Goal: Task Accomplishment & Management: Use online tool/utility

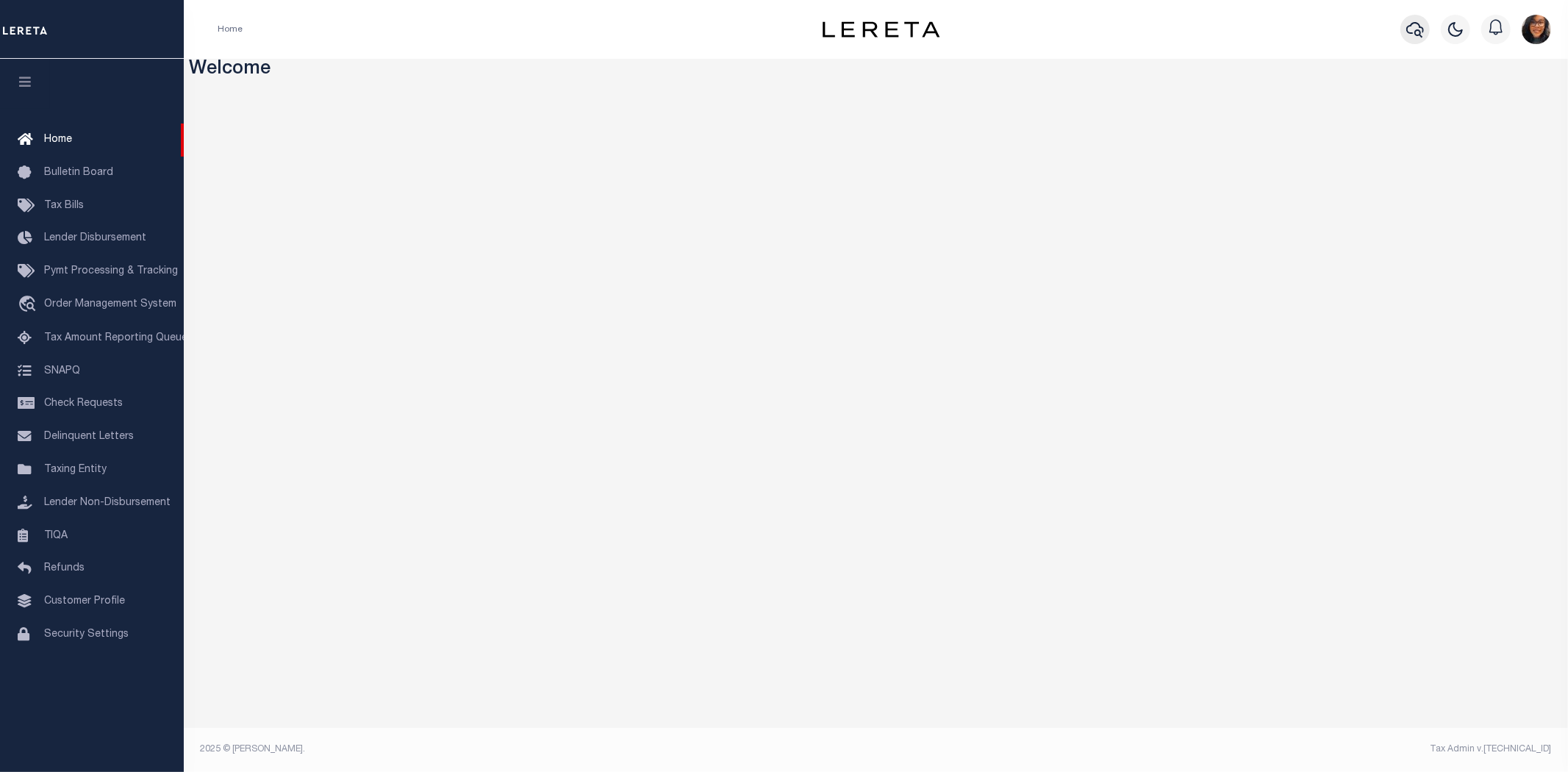
click at [1423, 27] on icon "button" at bounding box center [1415, 30] width 18 height 18
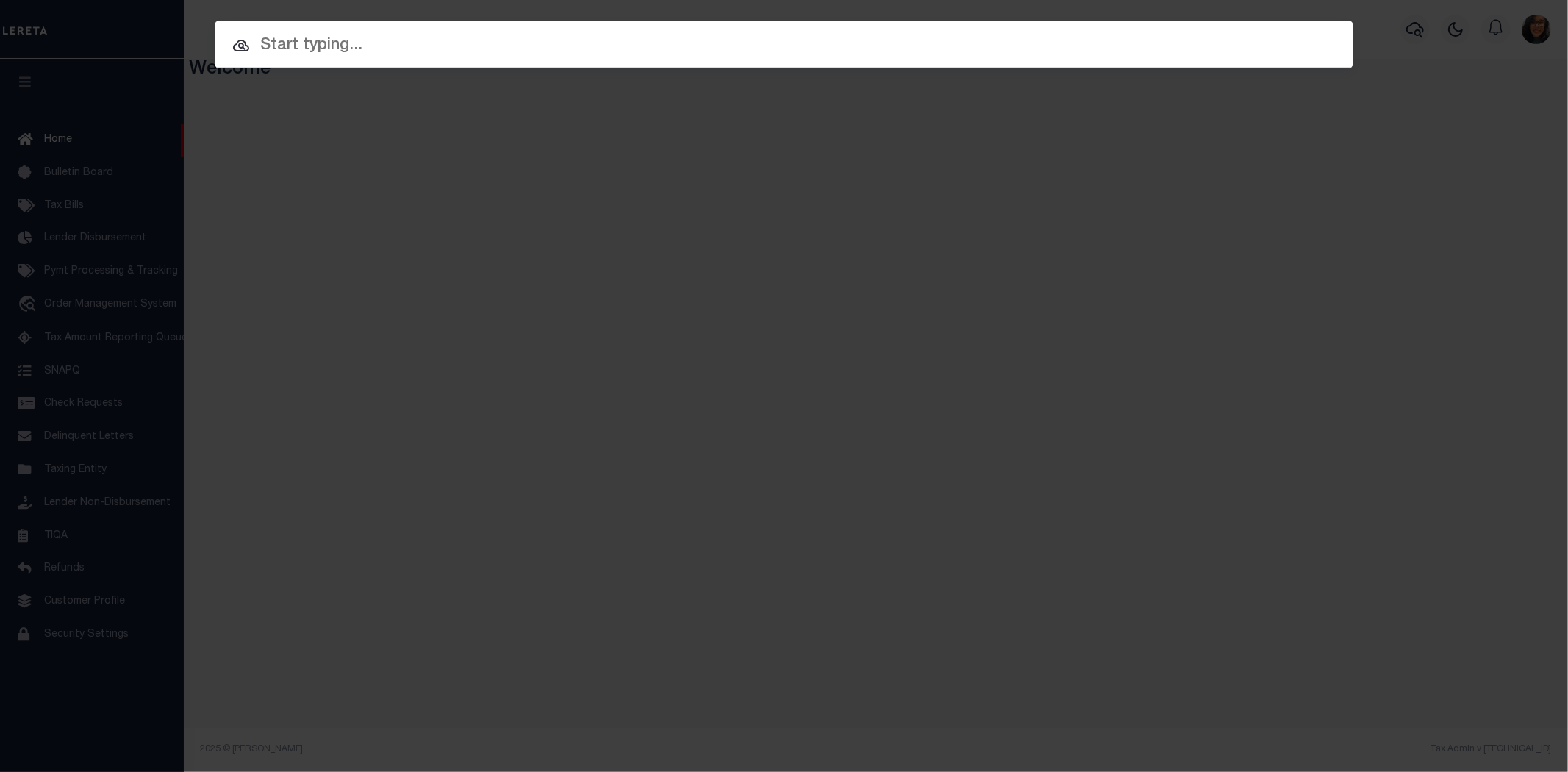
paste input "83263755"
type input "83263755"
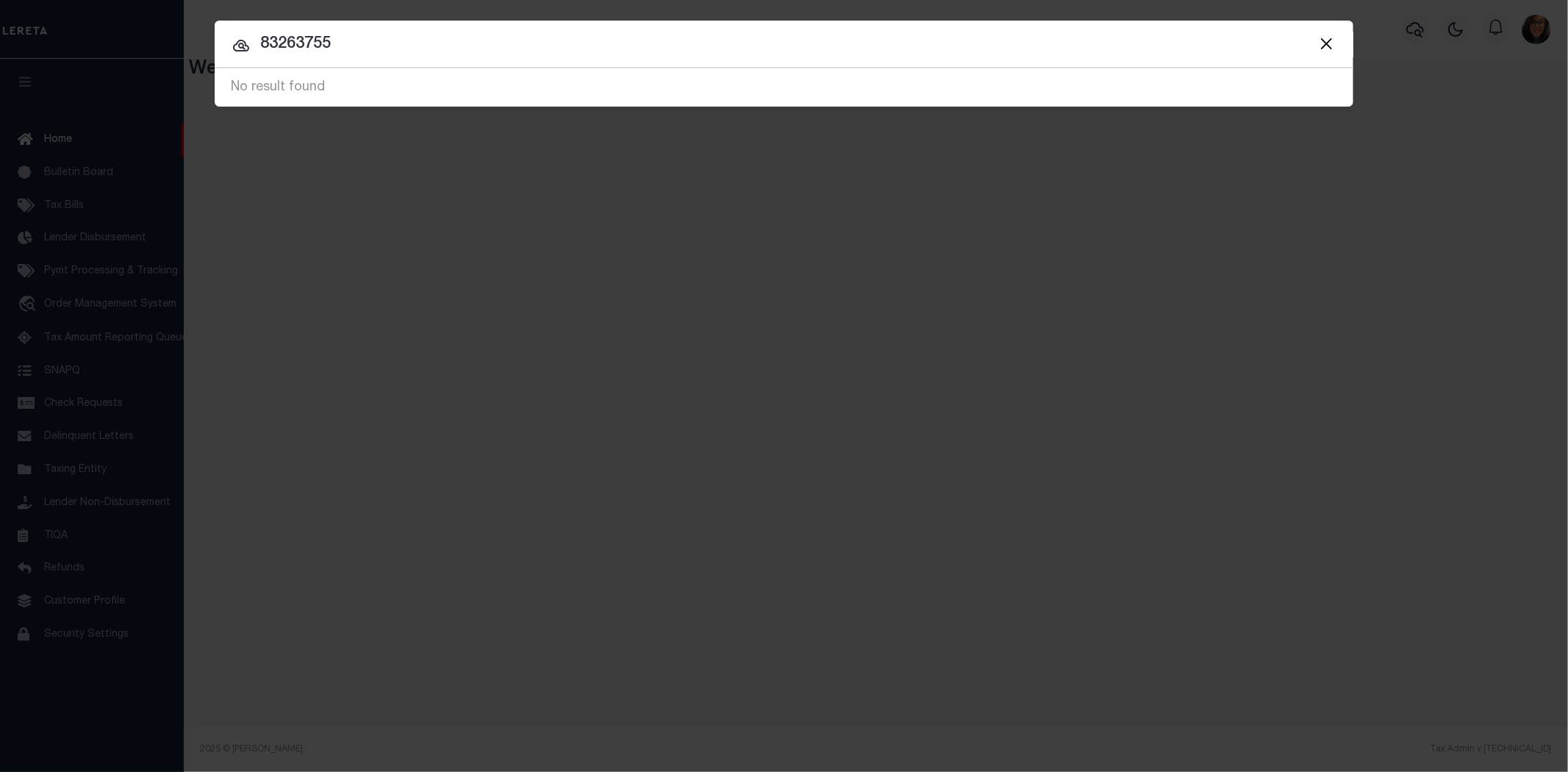
click at [236, 39] on icon at bounding box center [241, 46] width 18 height 18
click at [1331, 35] on button "Close" at bounding box center [1325, 43] width 19 height 19
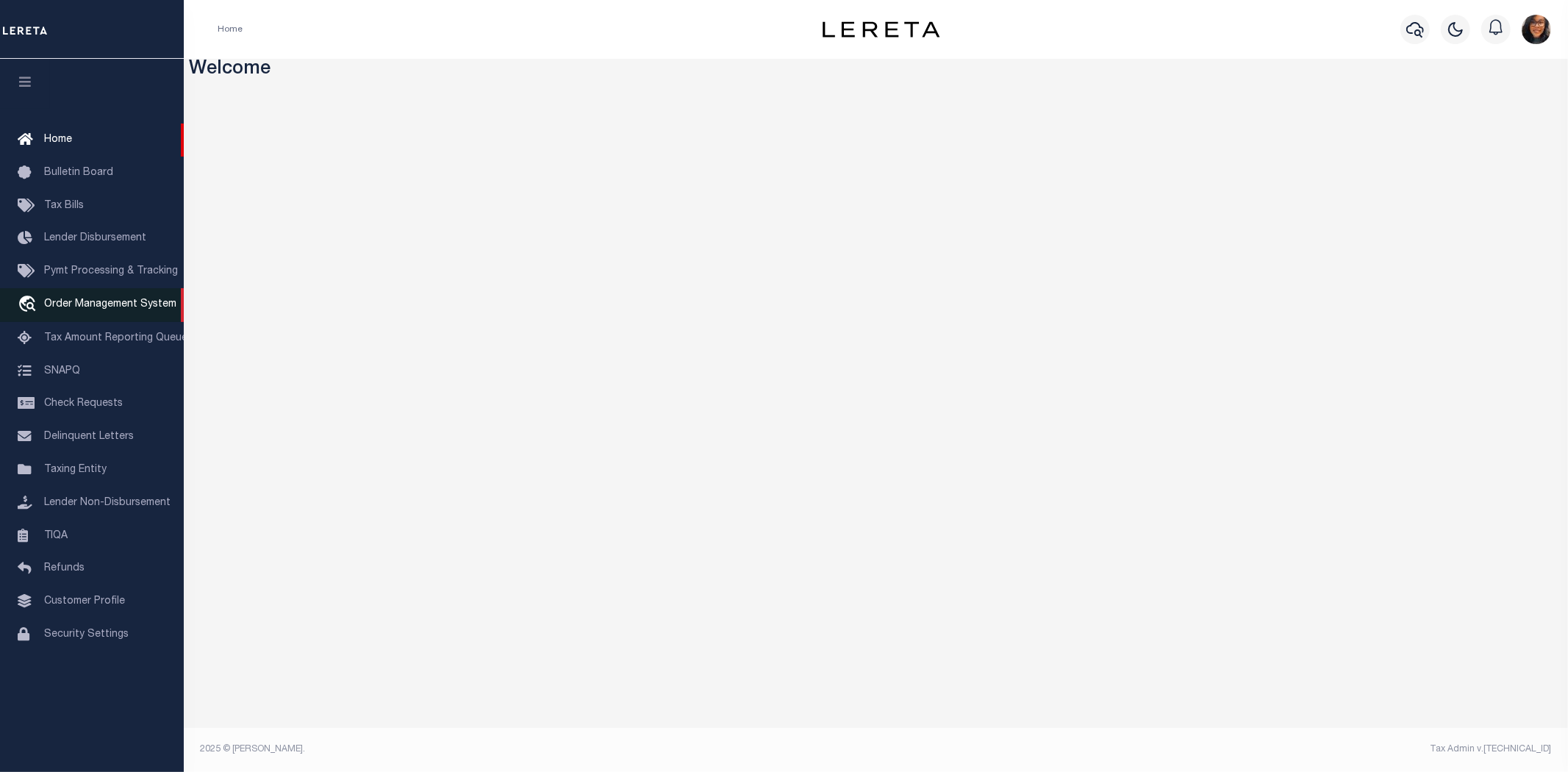
click at [103, 299] on span "Order Management System" at bounding box center [110, 304] width 133 height 10
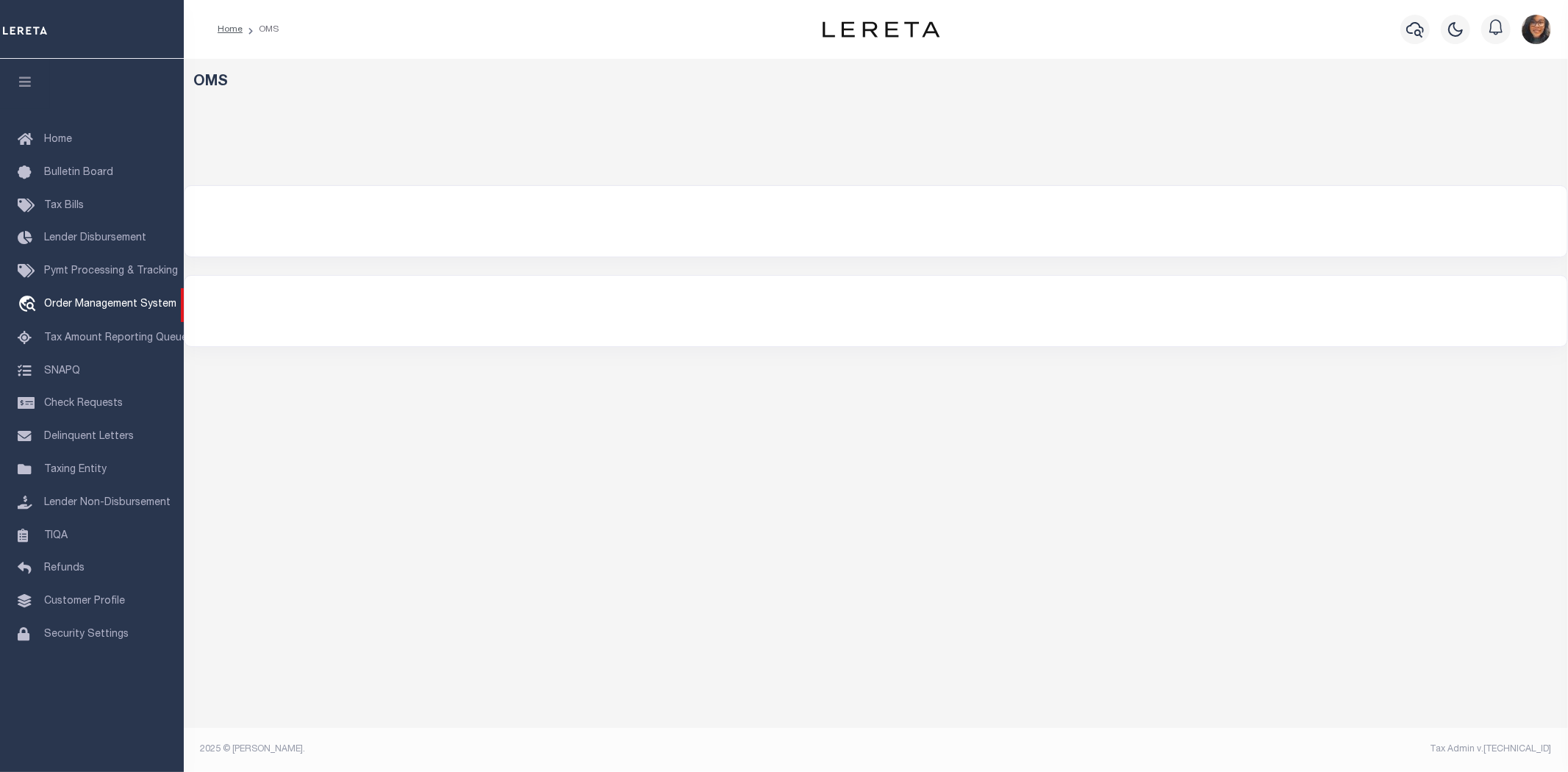
select select "200"
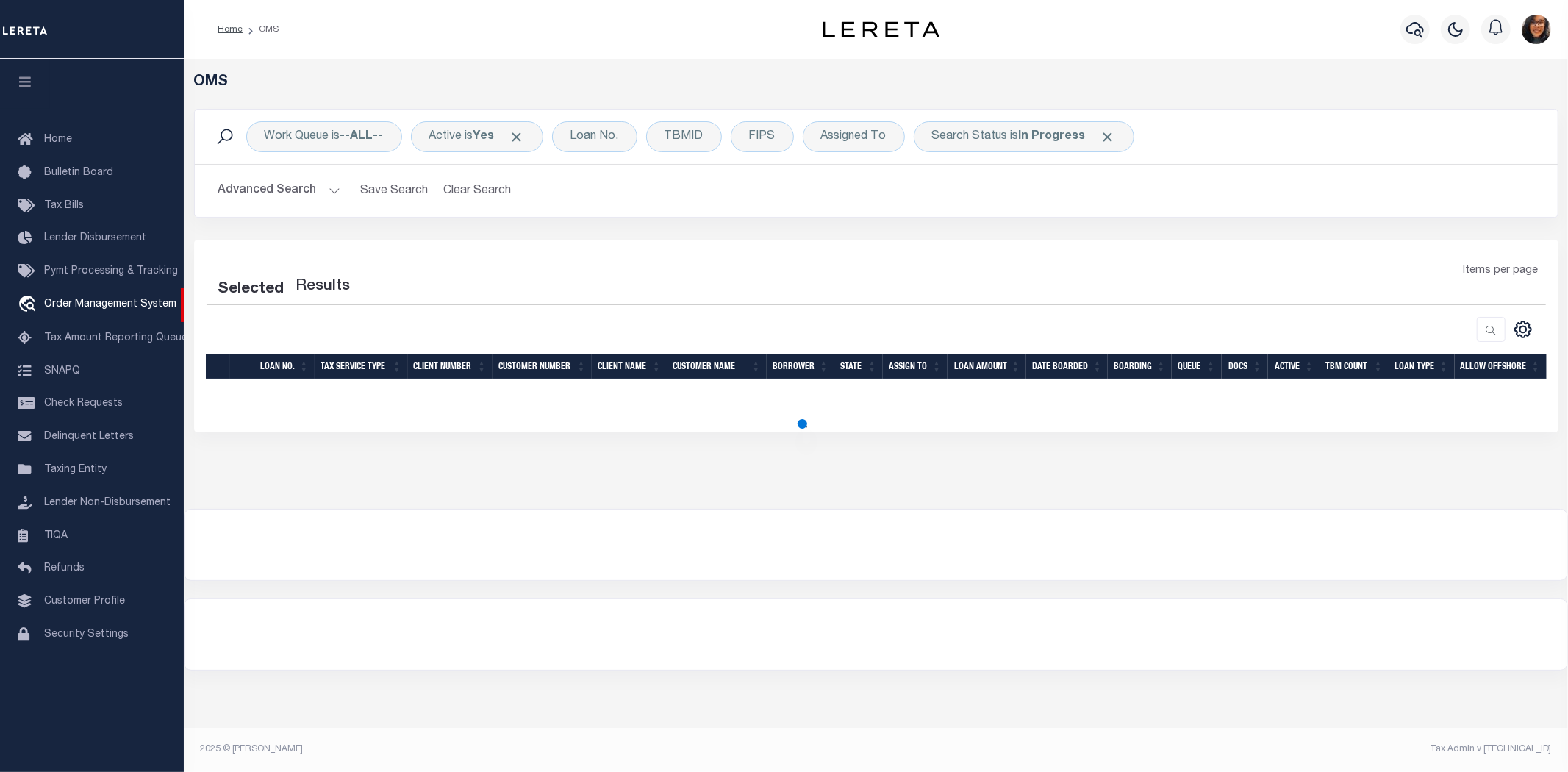
select select "200"
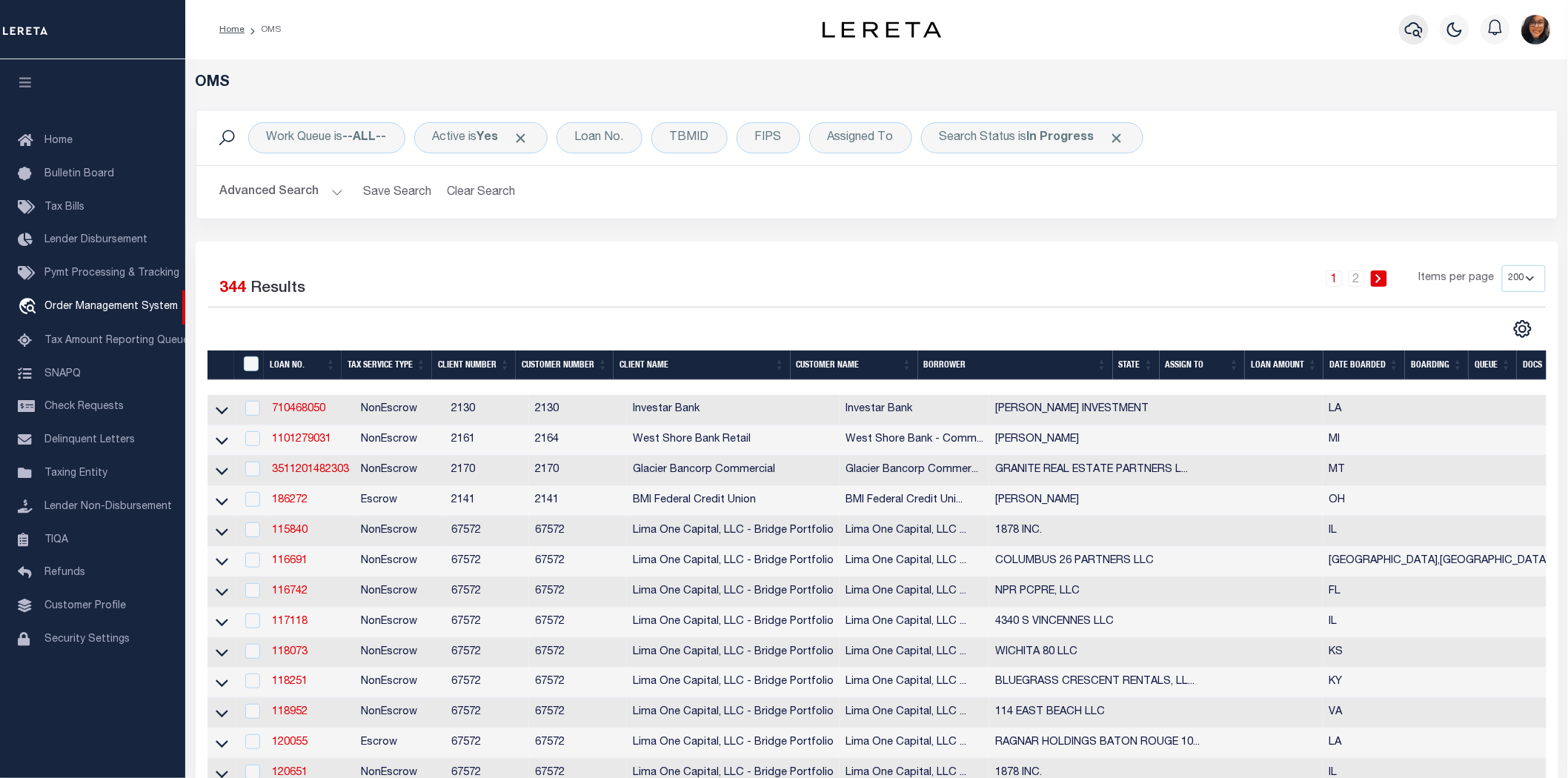
click at [1406, 23] on icon "button" at bounding box center [1414, 30] width 18 height 18
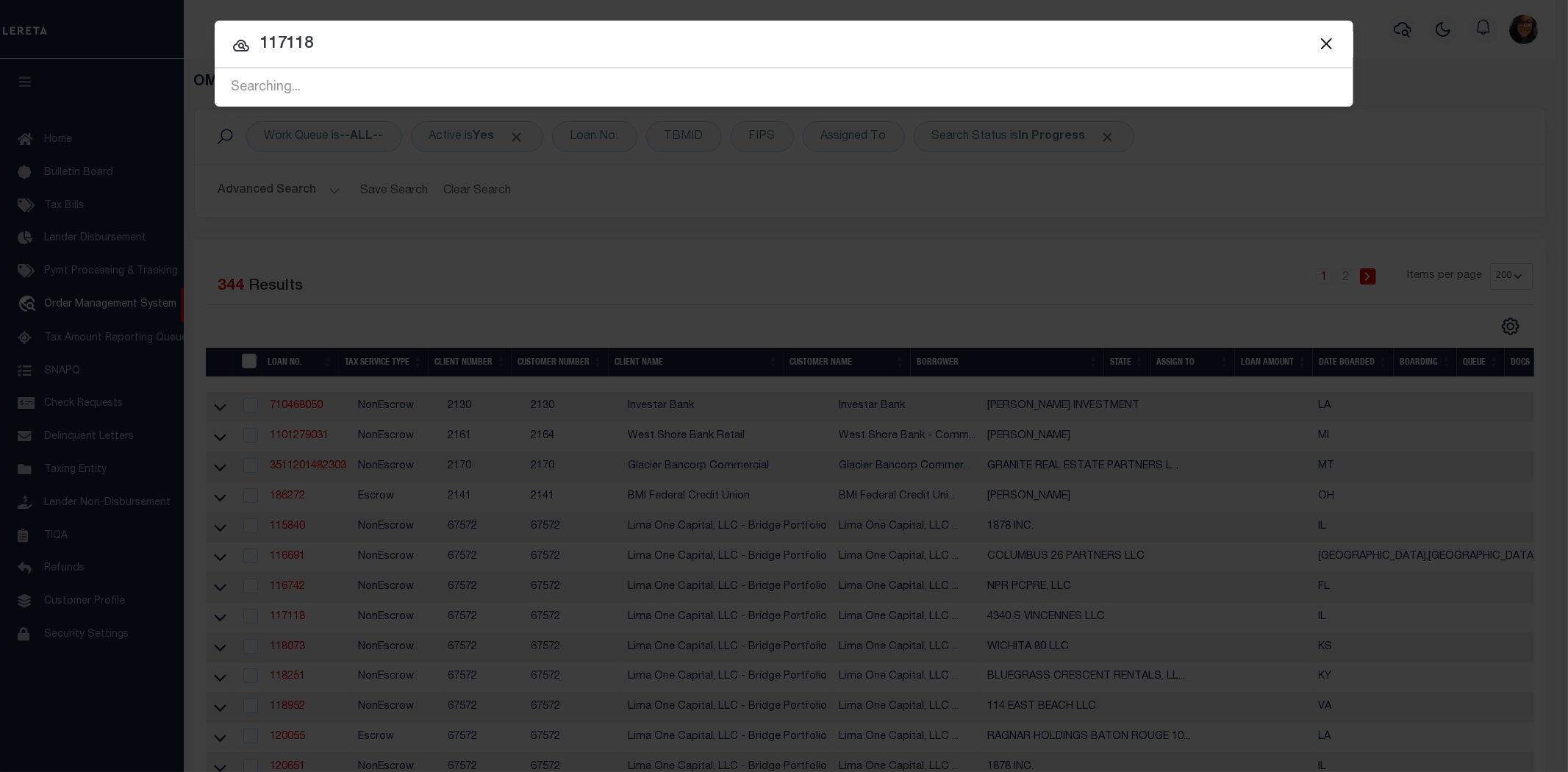
type input "117118"
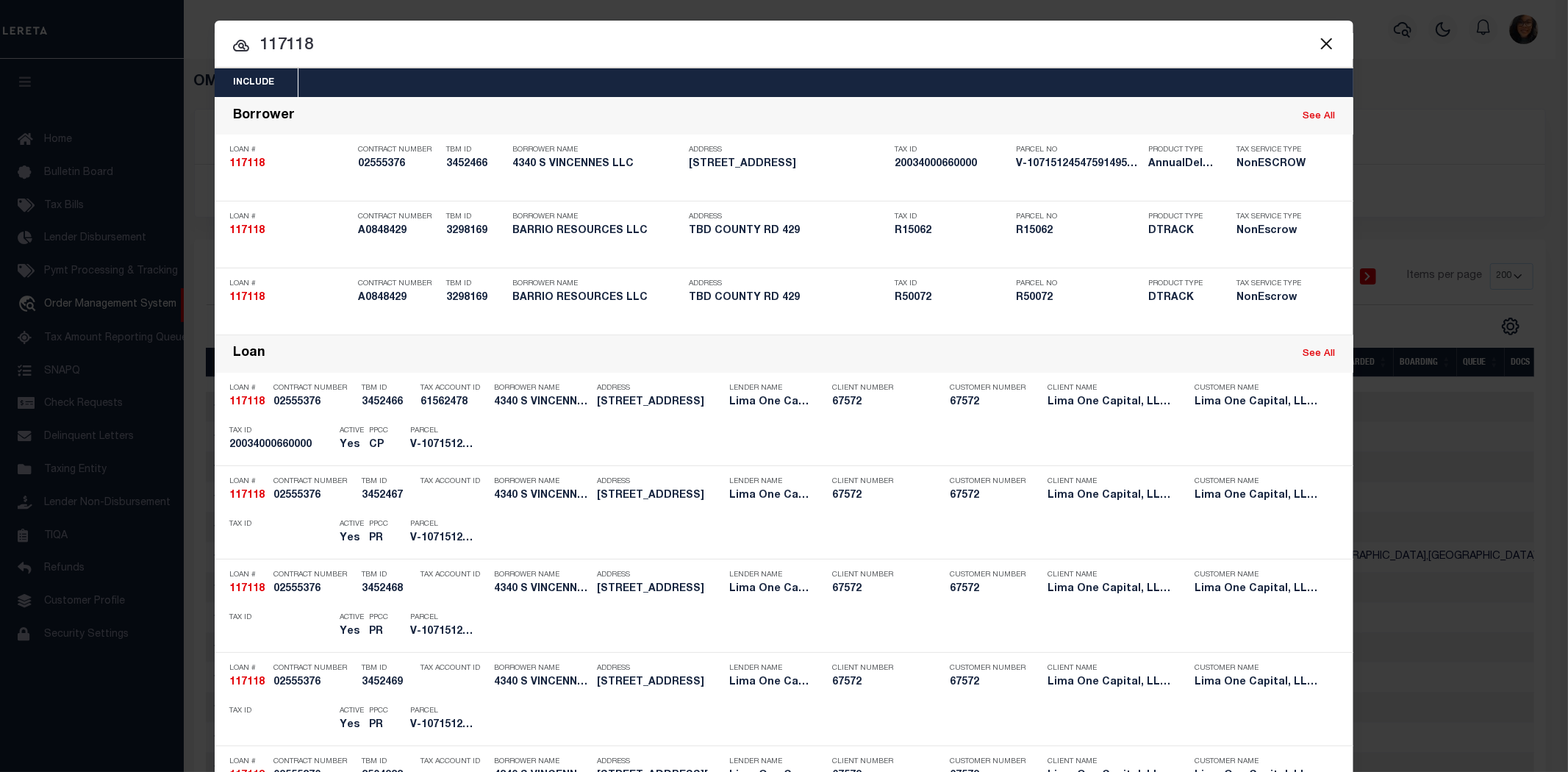
click at [1329, 39] on button "Close" at bounding box center [1325, 43] width 19 height 19
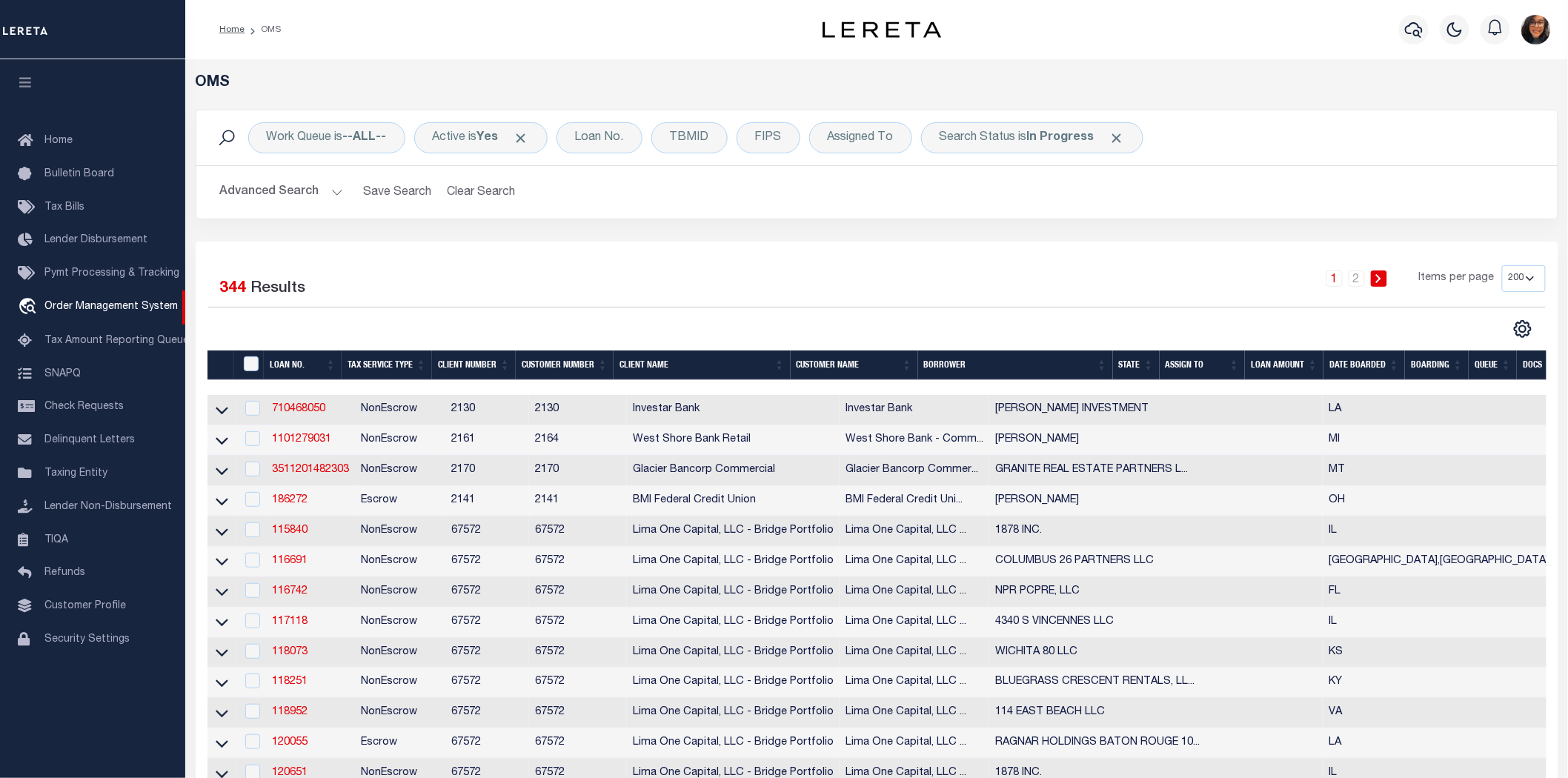
click at [494, 278] on div "Selected 344 Results" at bounding box center [367, 286] width 318 height 42
click at [116, 301] on span "Order Management System" at bounding box center [111, 306] width 134 height 10
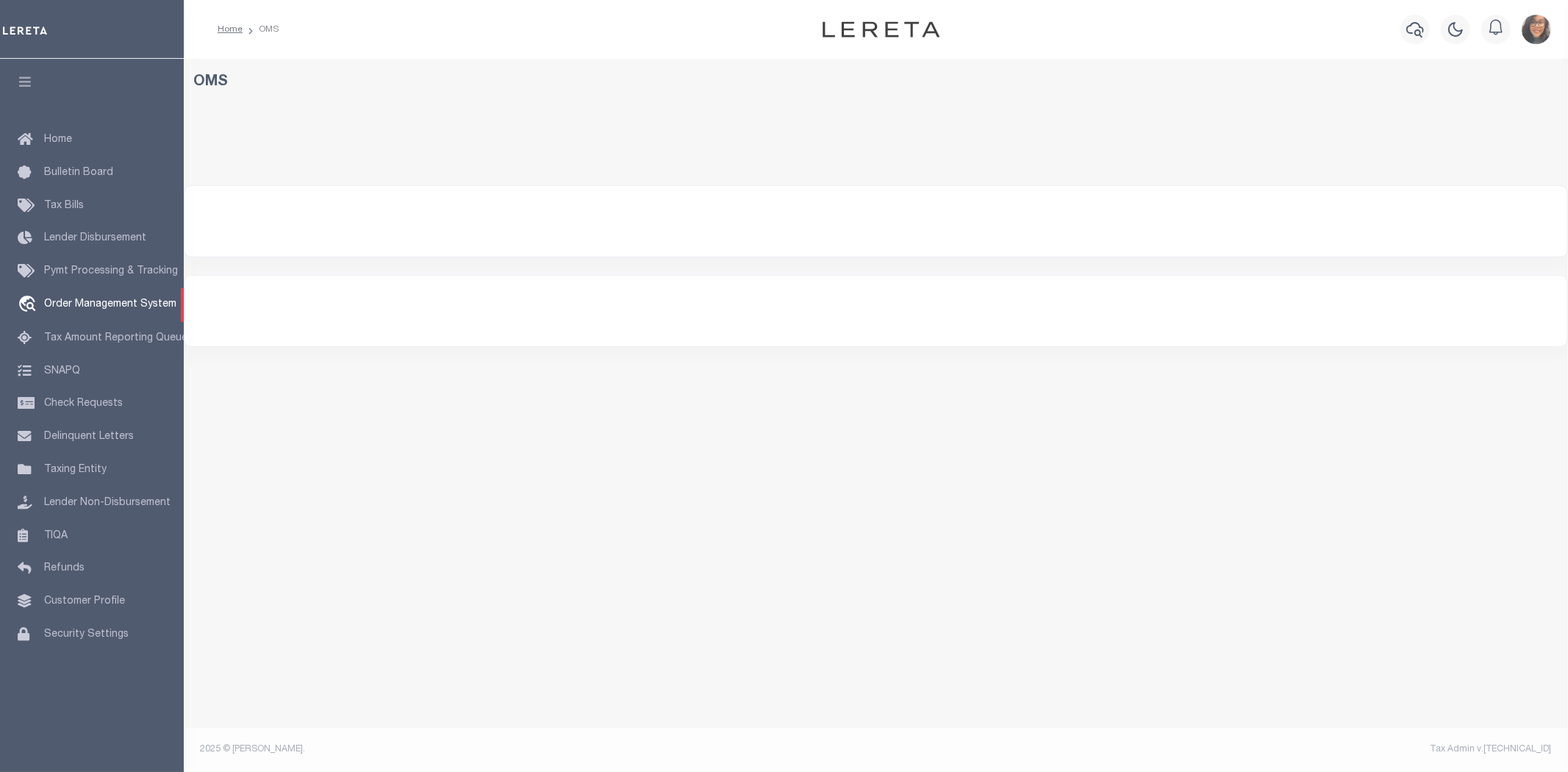
select select
select select "200"
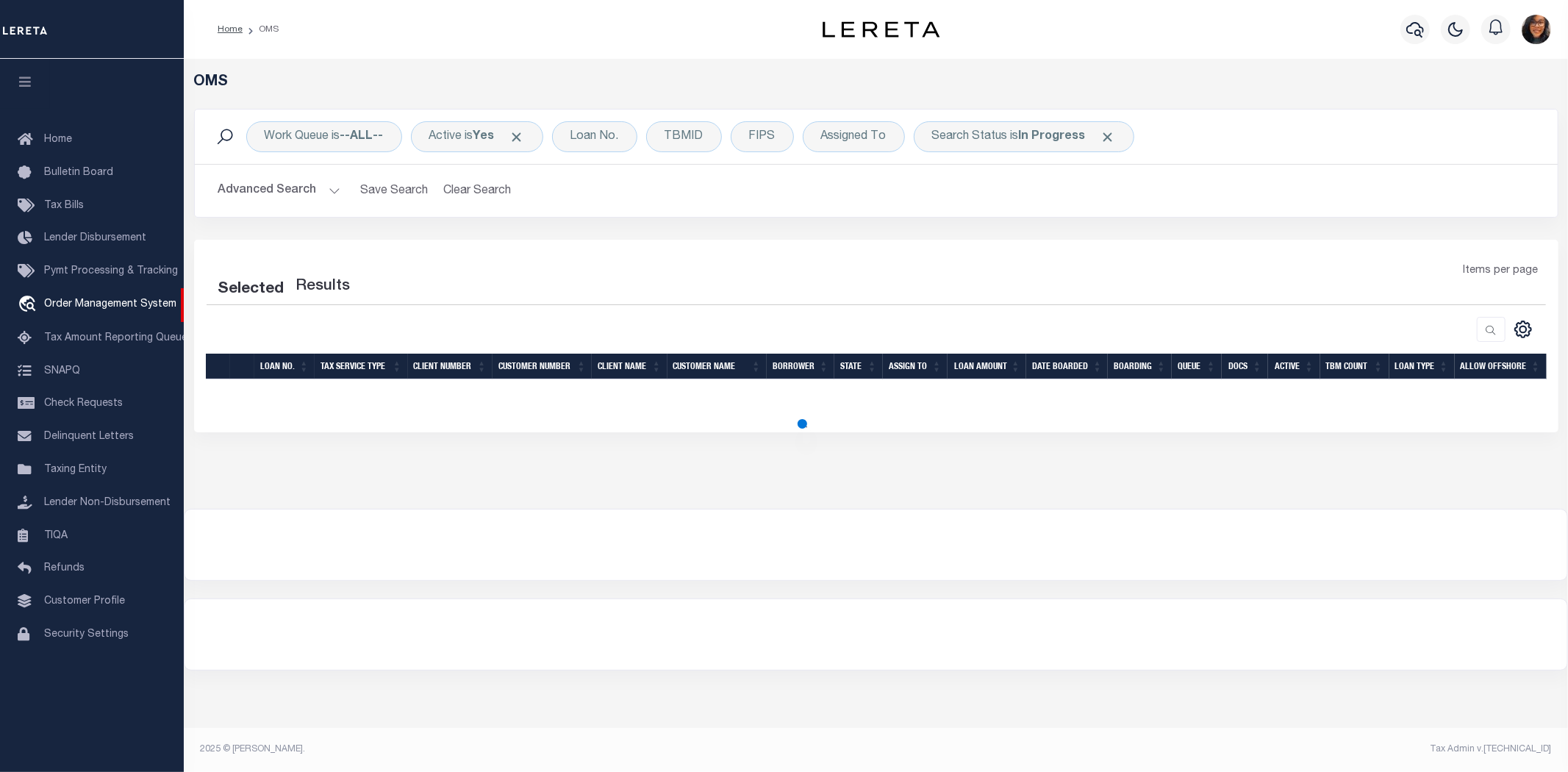
drag, startPoint x: 330, startPoint y: 183, endPoint x: 397, endPoint y: 232, distance: 83.0
click at [330, 182] on button "Advanced Search" at bounding box center [279, 191] width 122 height 29
select select "200"
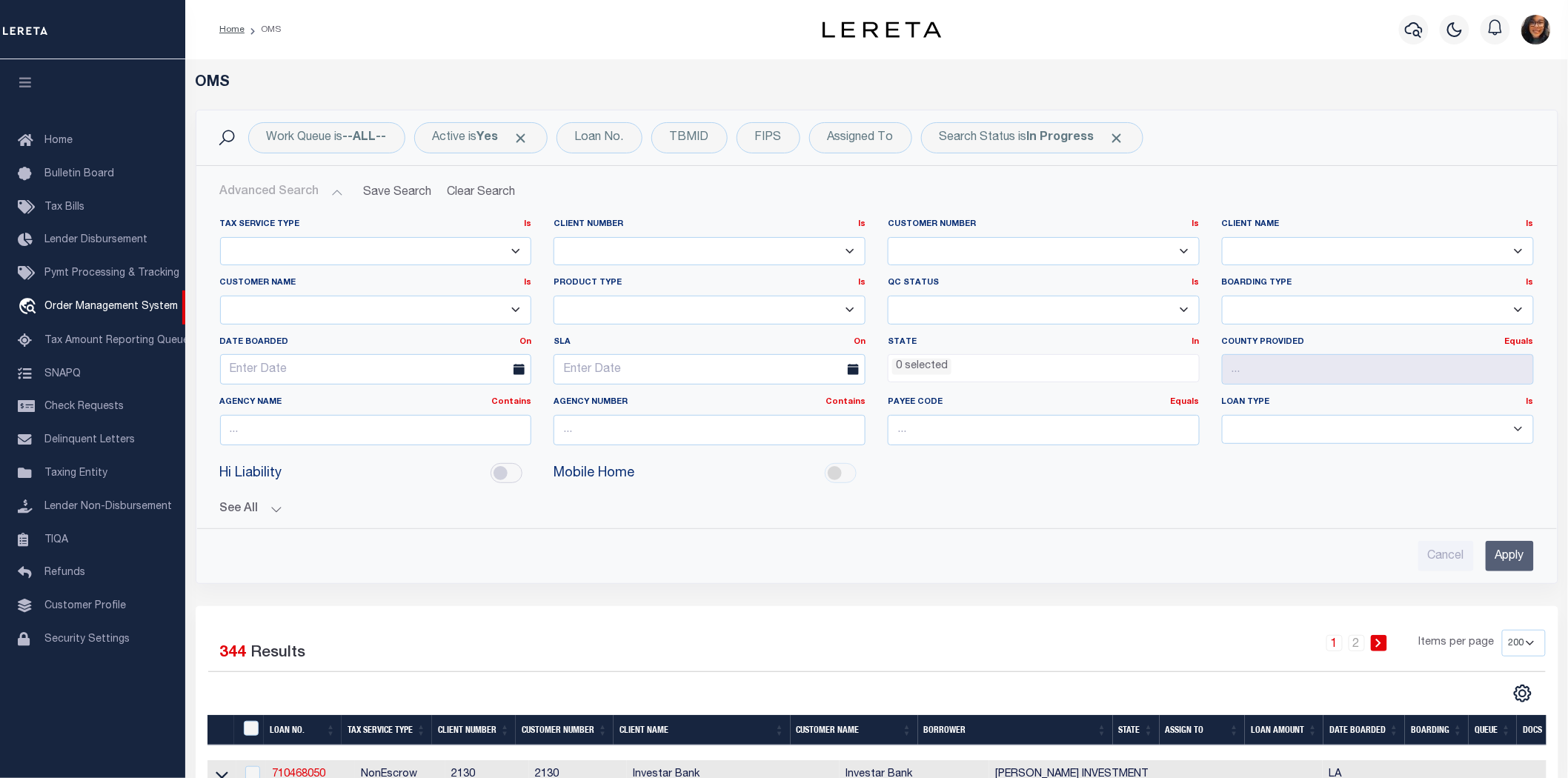
click at [494, 463] on input "checkbox" at bounding box center [506, 473] width 32 height 20
click at [494, 463] on input "Yes" at bounding box center [506, 473] width 32 height 20
checkbox input "false"
click at [292, 769] on link "710468050" at bounding box center [298, 773] width 53 height 10
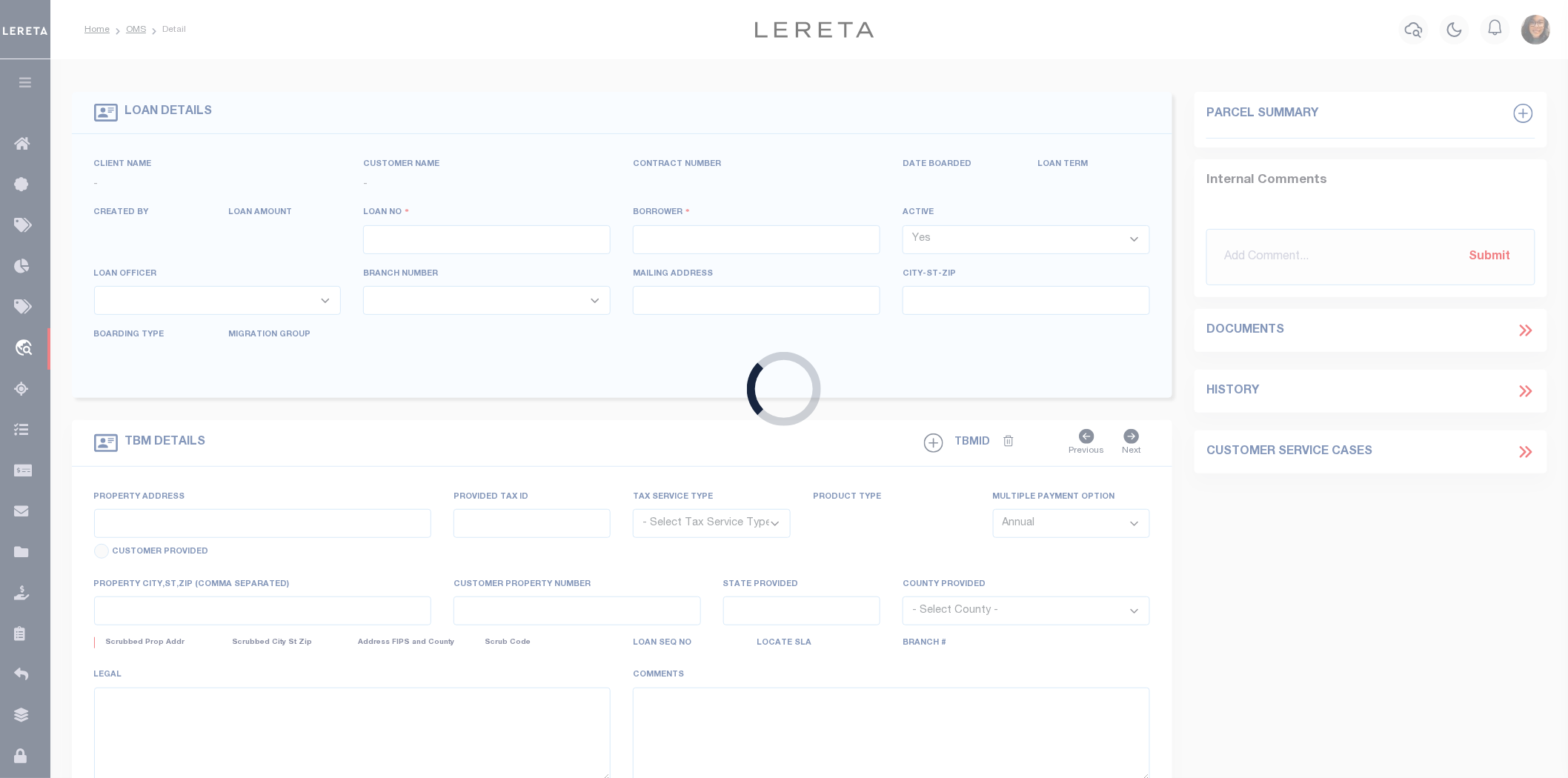
type input "710468050"
type input "VILLAVASO INVESTMENT"
select select
type input "5851 WRIGHT RD"
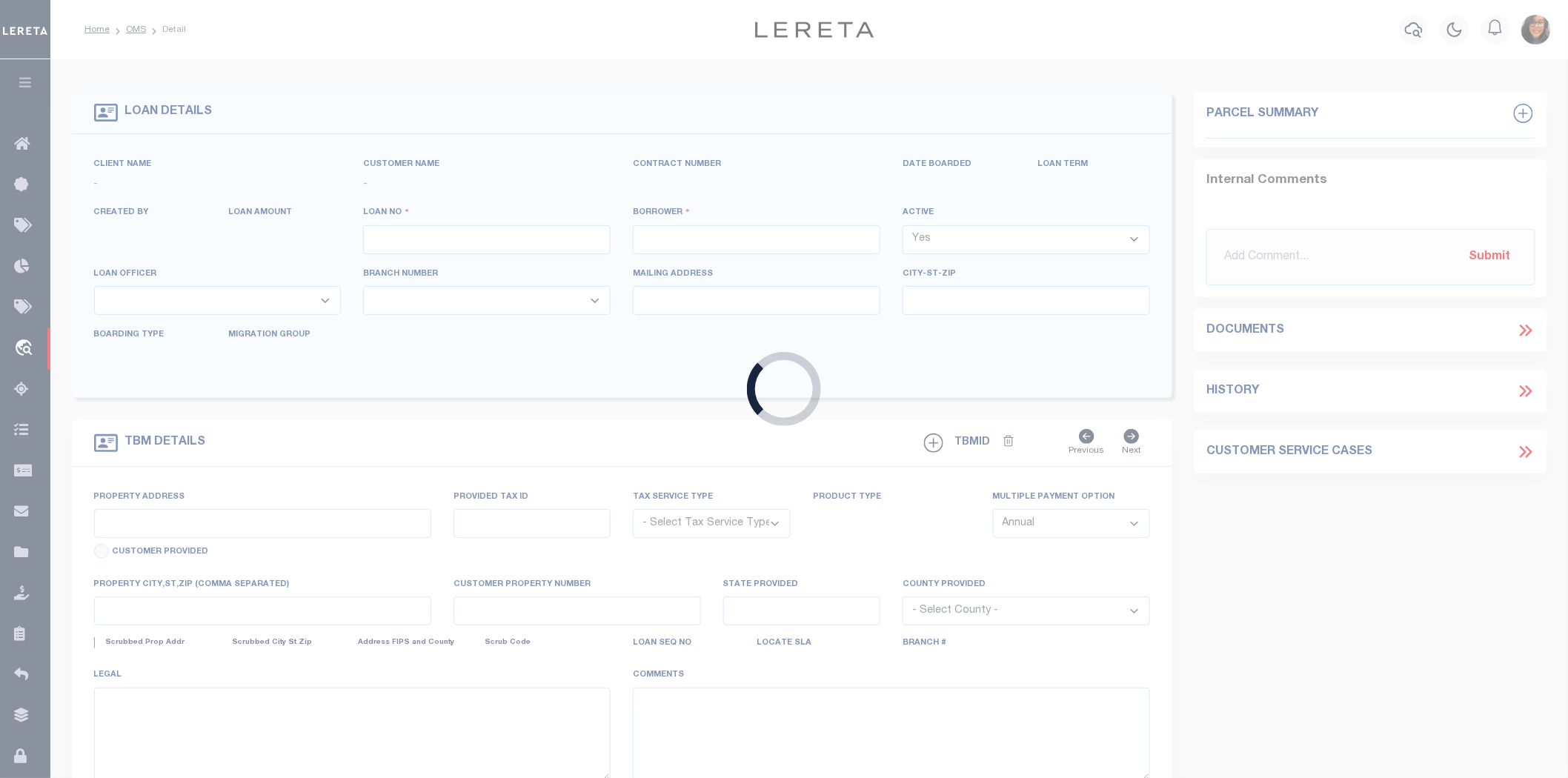
type input "NEW ORLEANS LA 70128"
select select "NonEscrow"
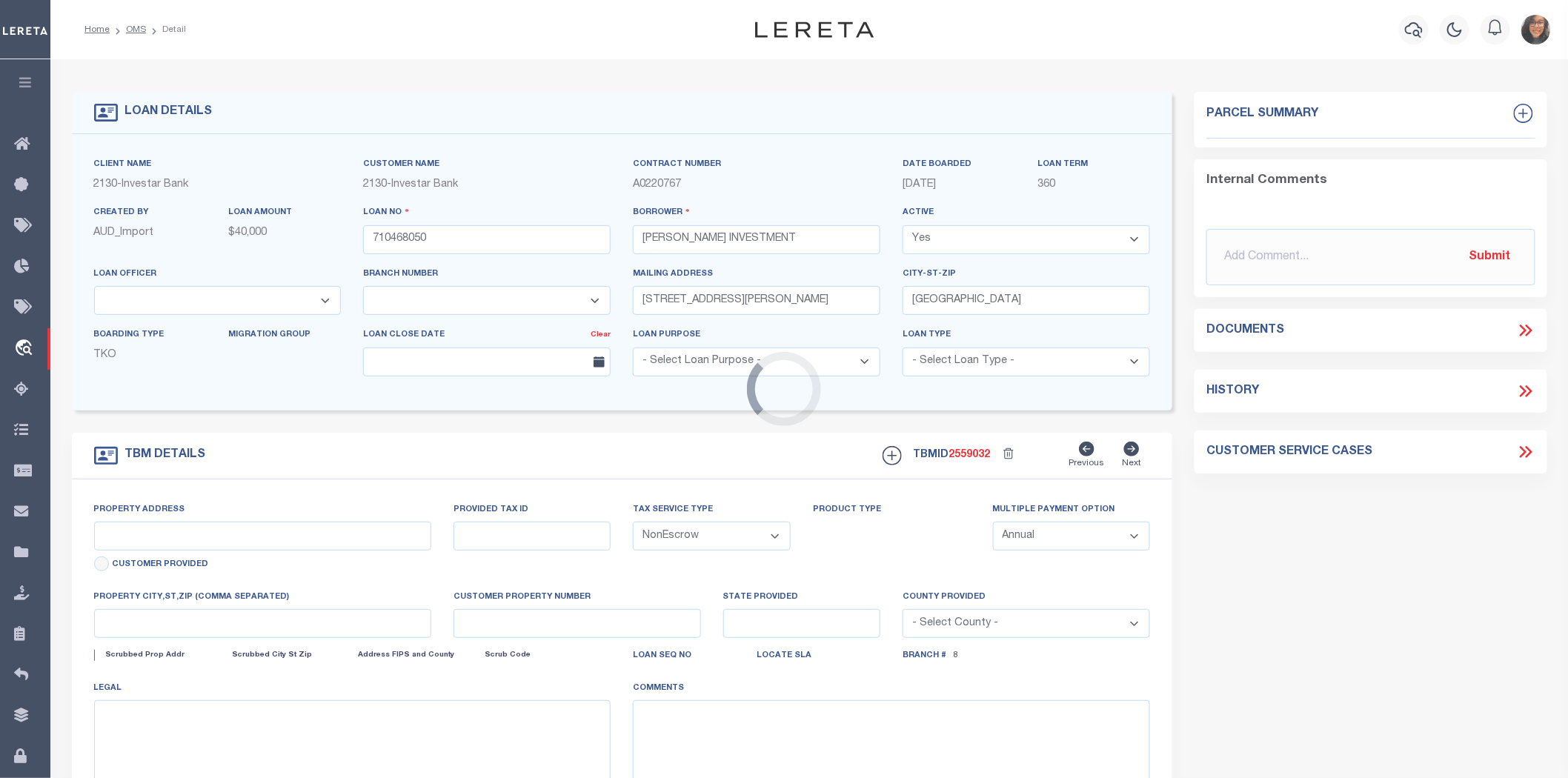
select select "4941"
select select "2459"
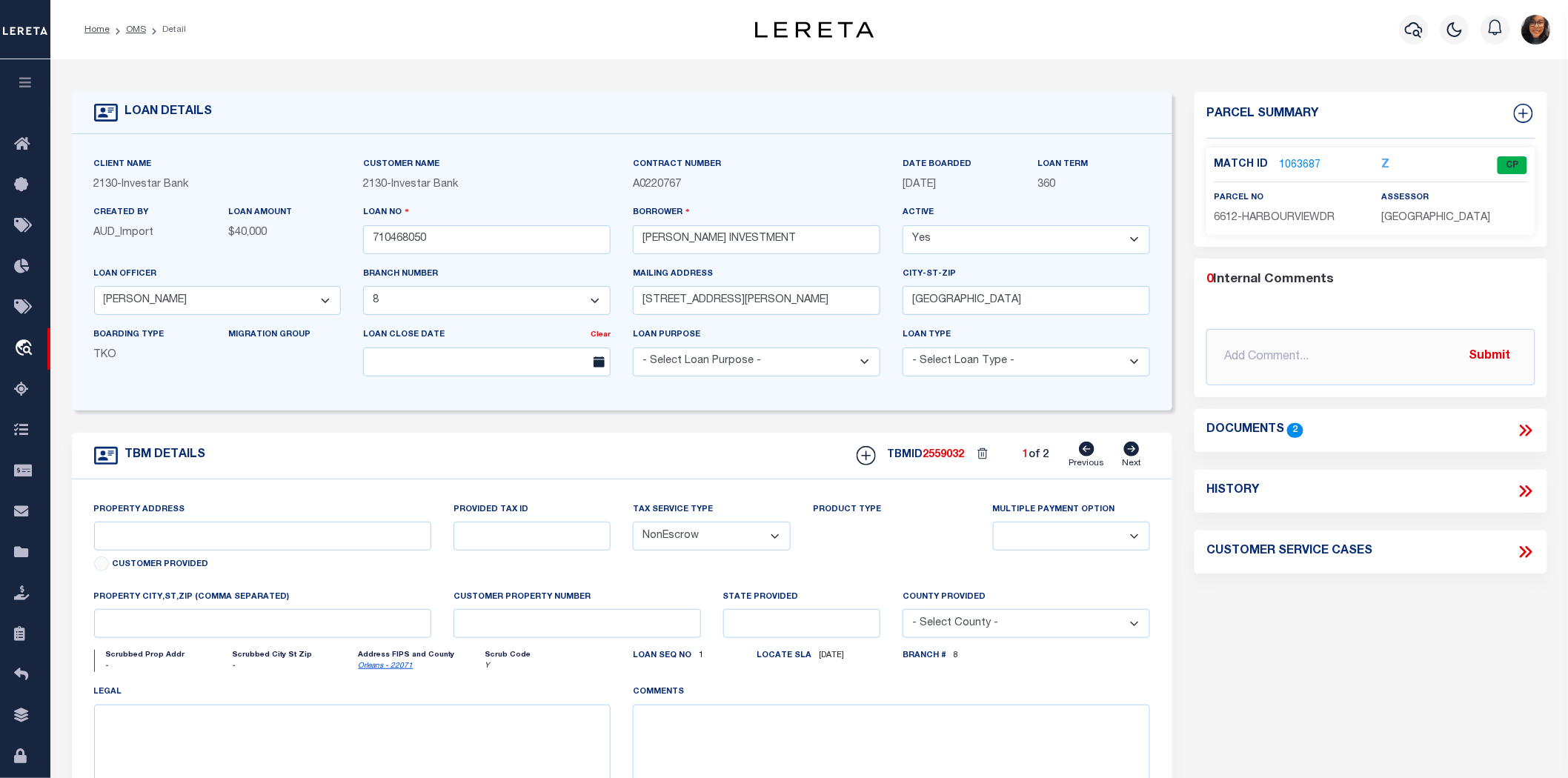
type input "6612 HARBOURVIEW DR"
select select
type input "NEW ORLEANS LA 70126"
type input "Eastern"
type input "LA"
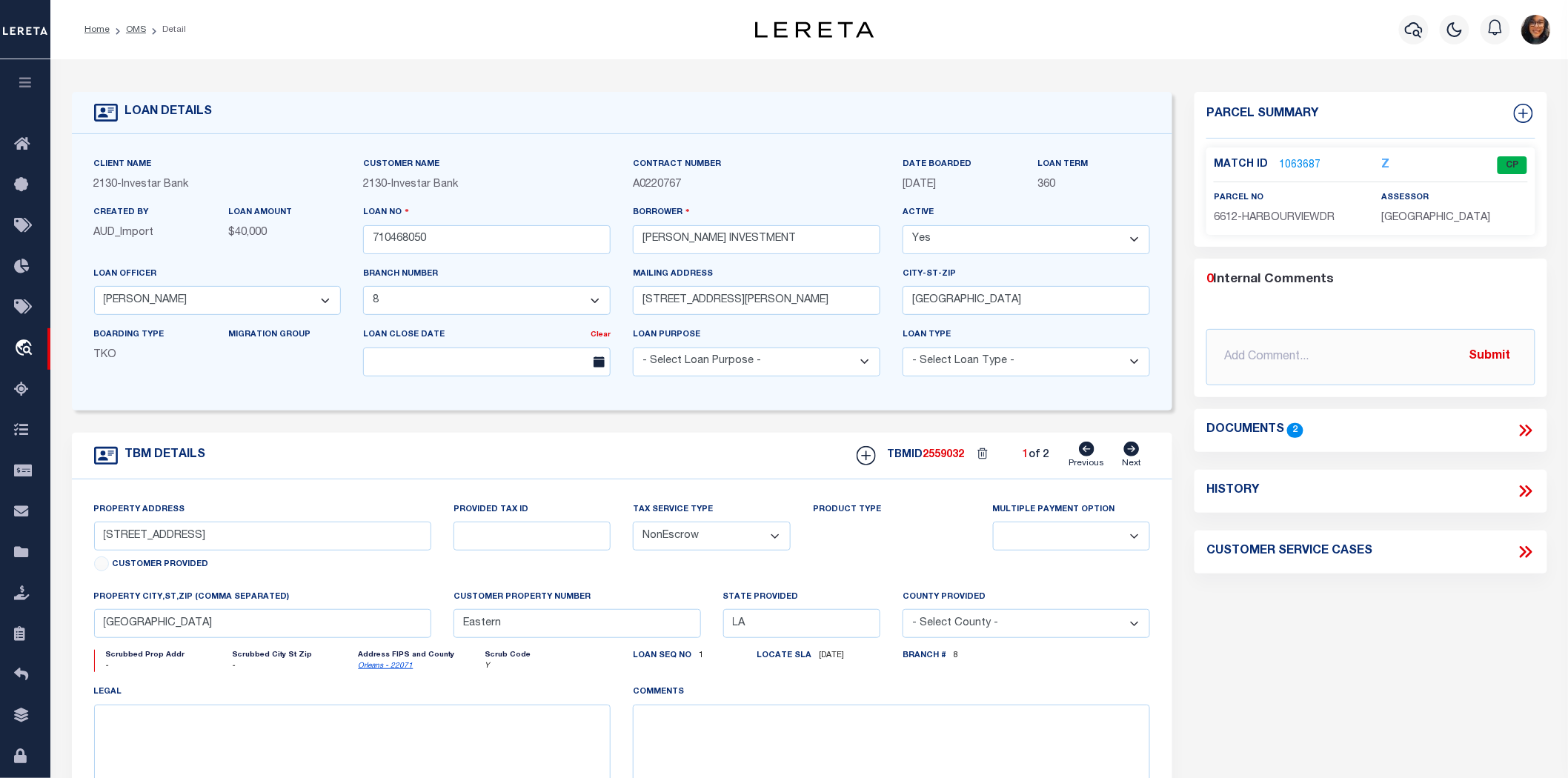
select select
click at [1522, 481] on icon at bounding box center [1525, 490] width 19 height 19
select select "100"
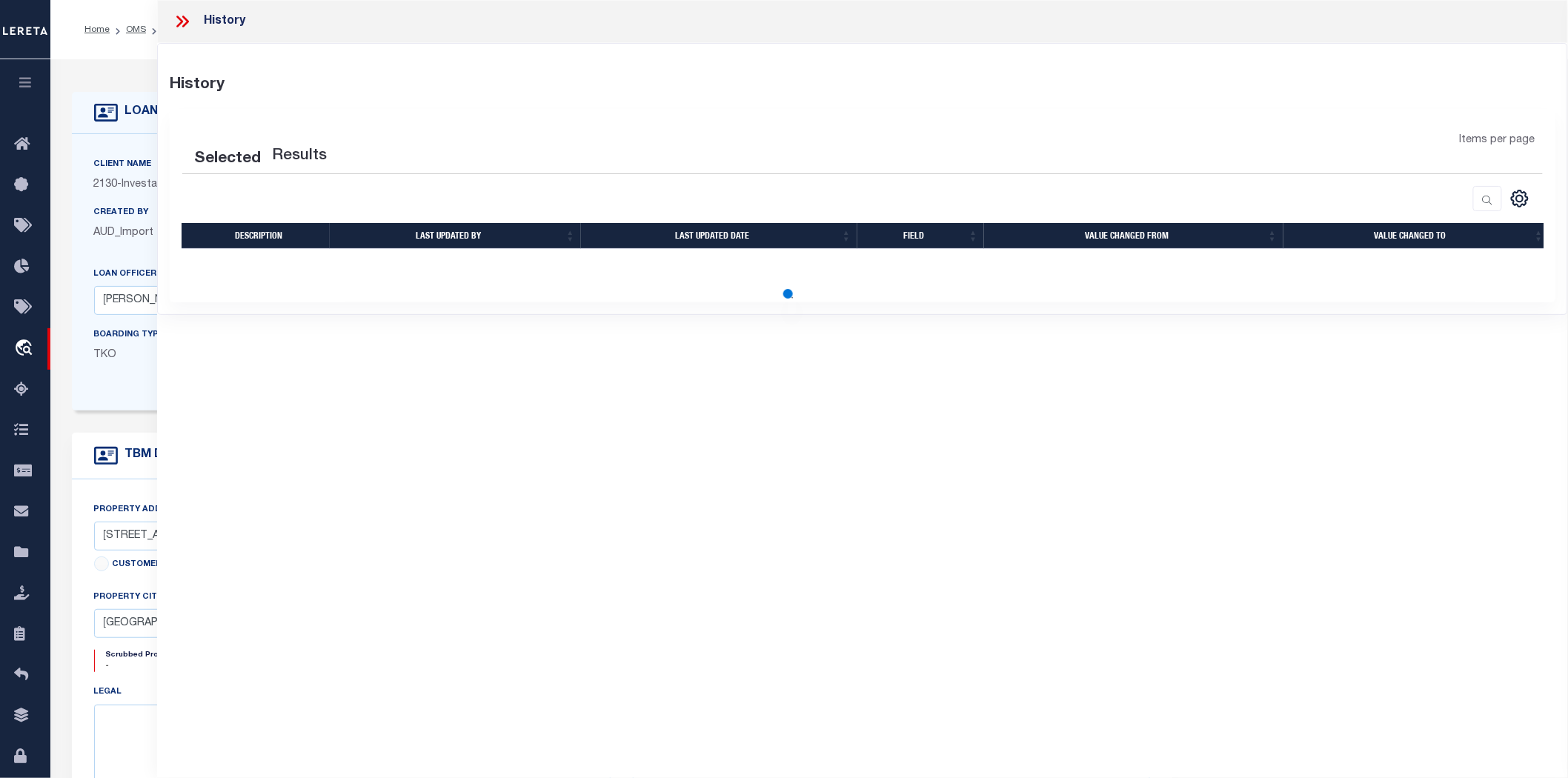
select select "100"
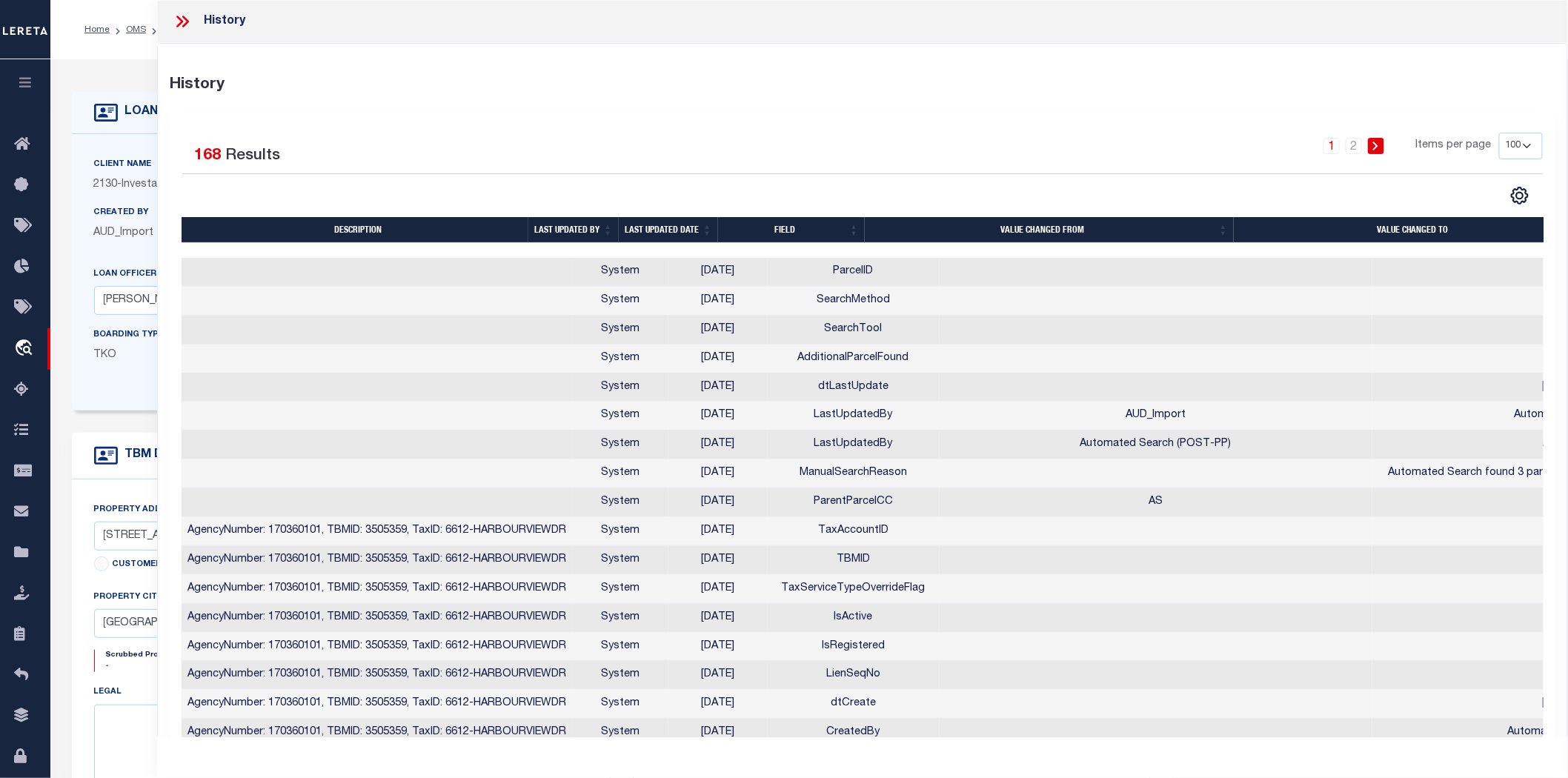
click at [1516, 481] on link at bounding box center [1525, 490] width 19 height 19
select select "100"
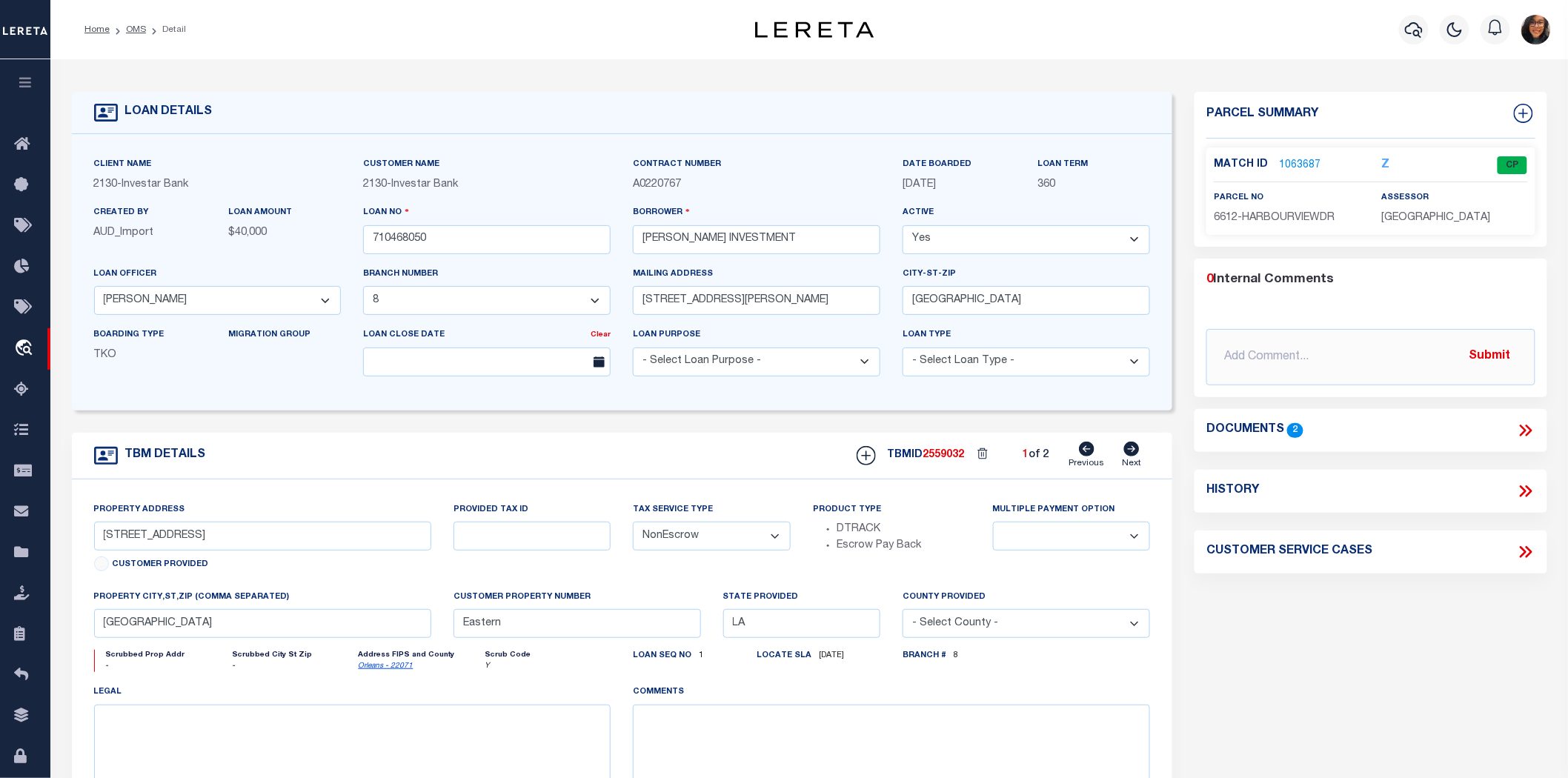
select select "100"
click at [1522, 481] on icon at bounding box center [1525, 490] width 19 height 19
select select "100"
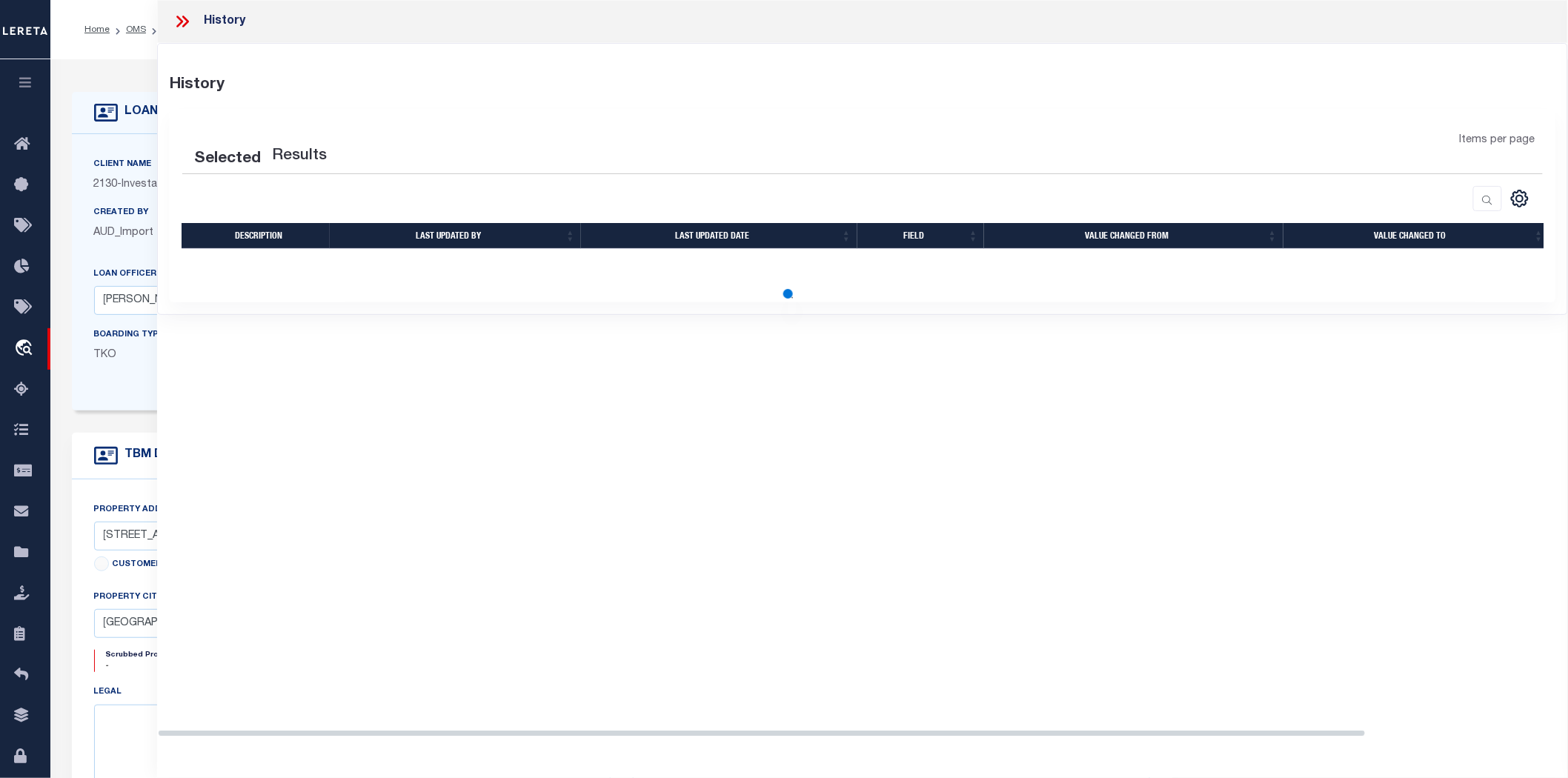
select select "100"
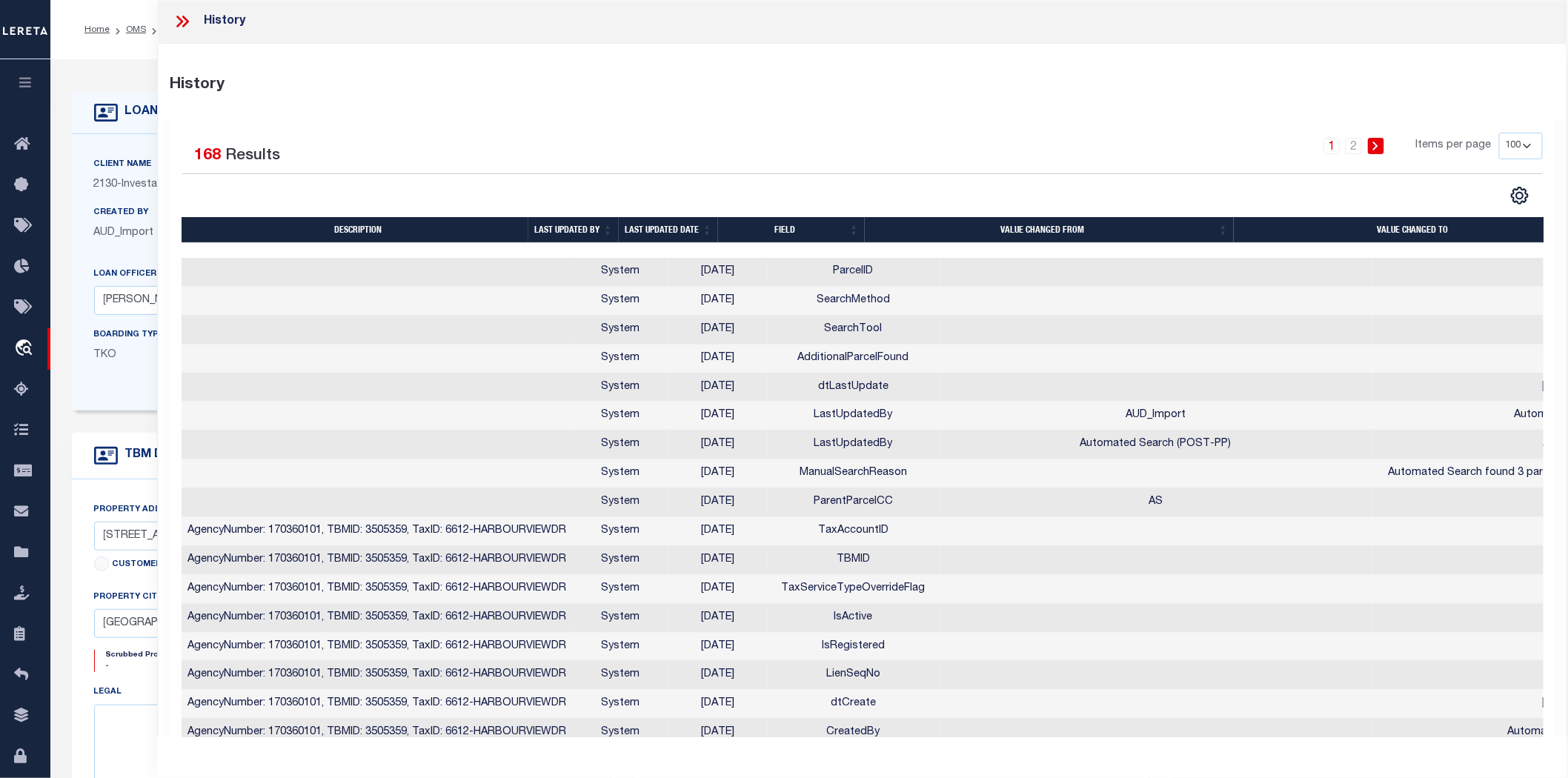
click at [182, 19] on icon at bounding box center [181, 21] width 19 height 19
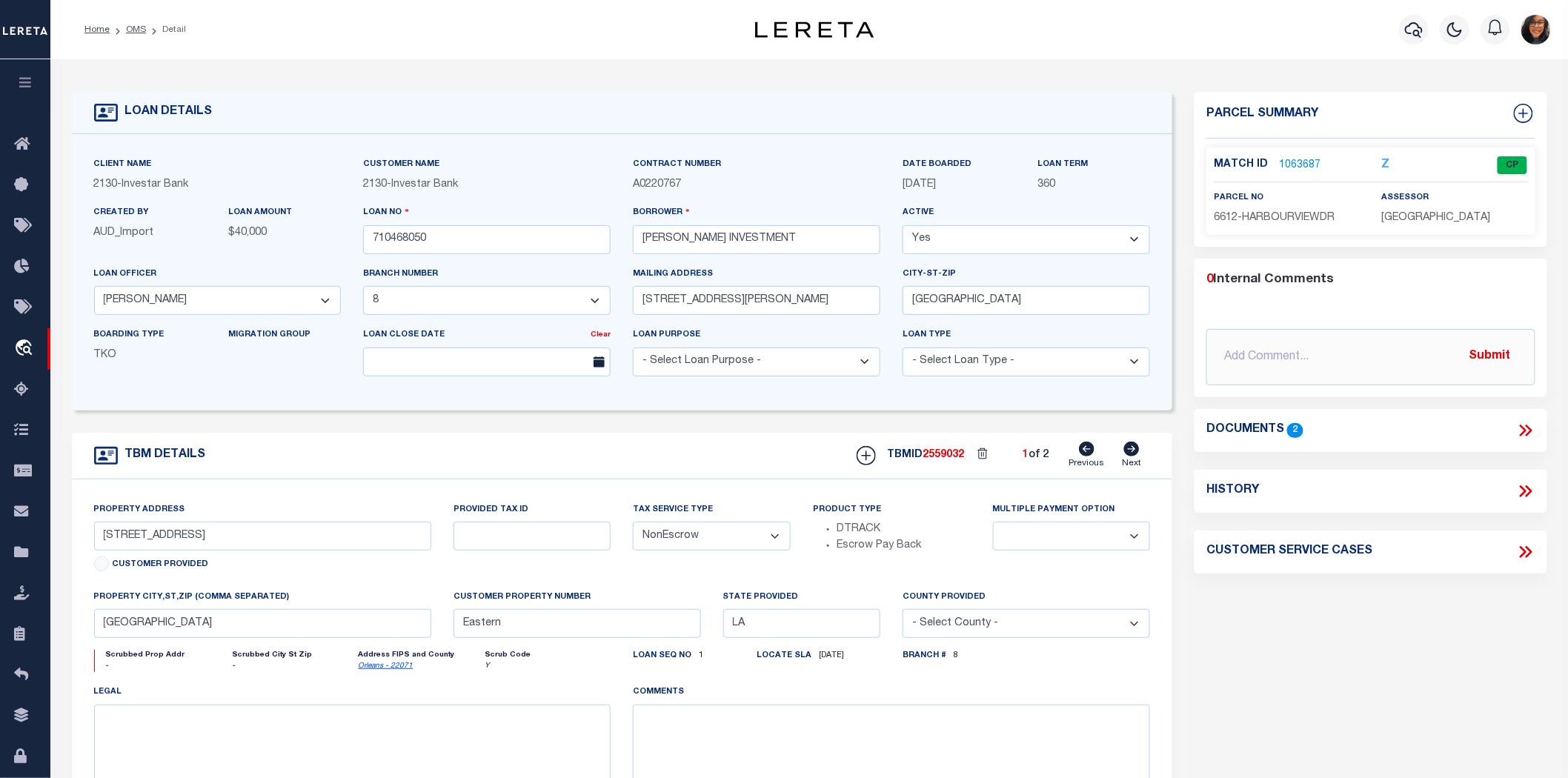
click at [1531, 421] on icon at bounding box center [1525, 430] width 19 height 19
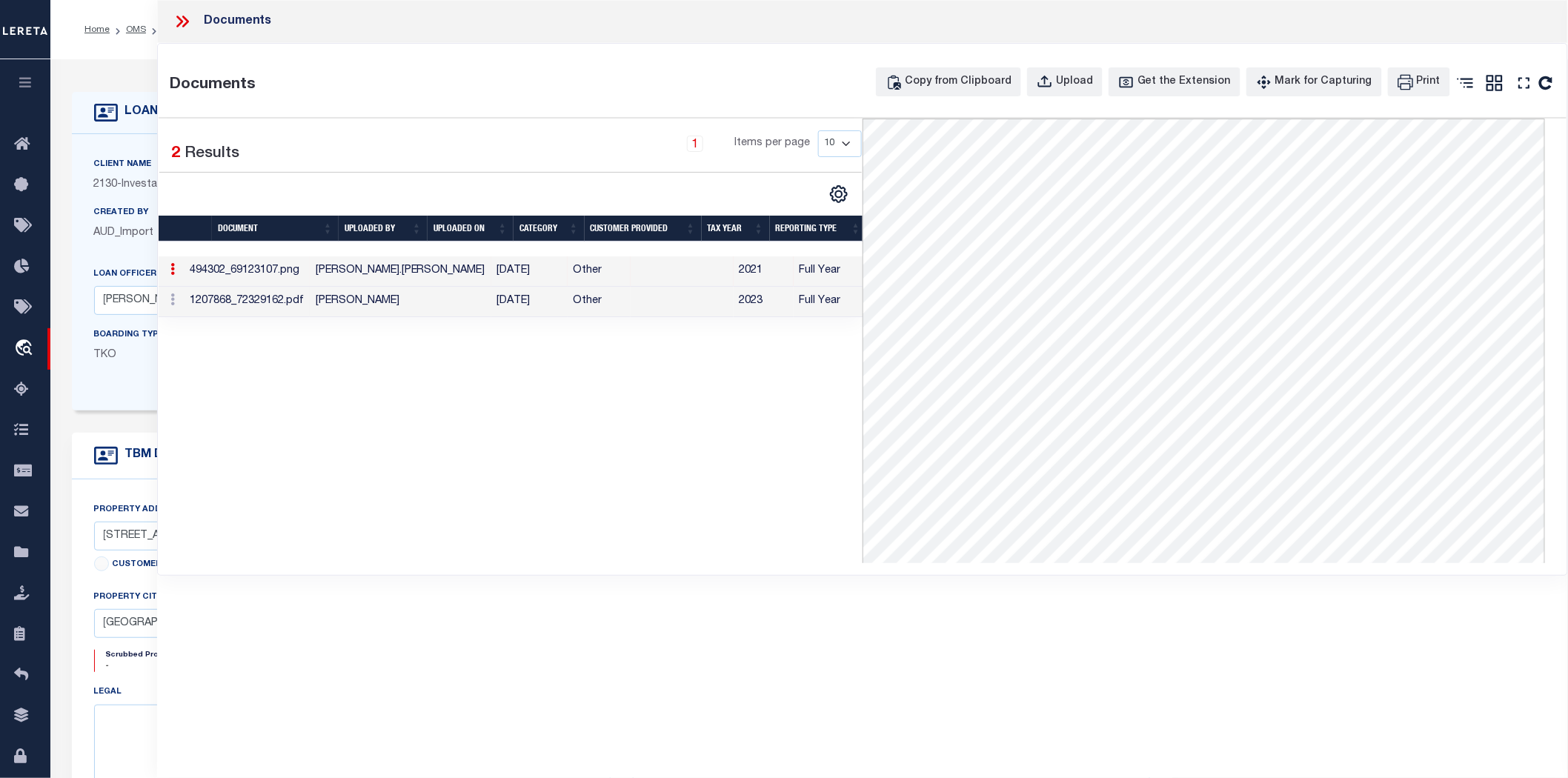
click at [135, 68] on div "LOAN DETAILS Client Name 2130" at bounding box center [809, 503] width 1517 height 886
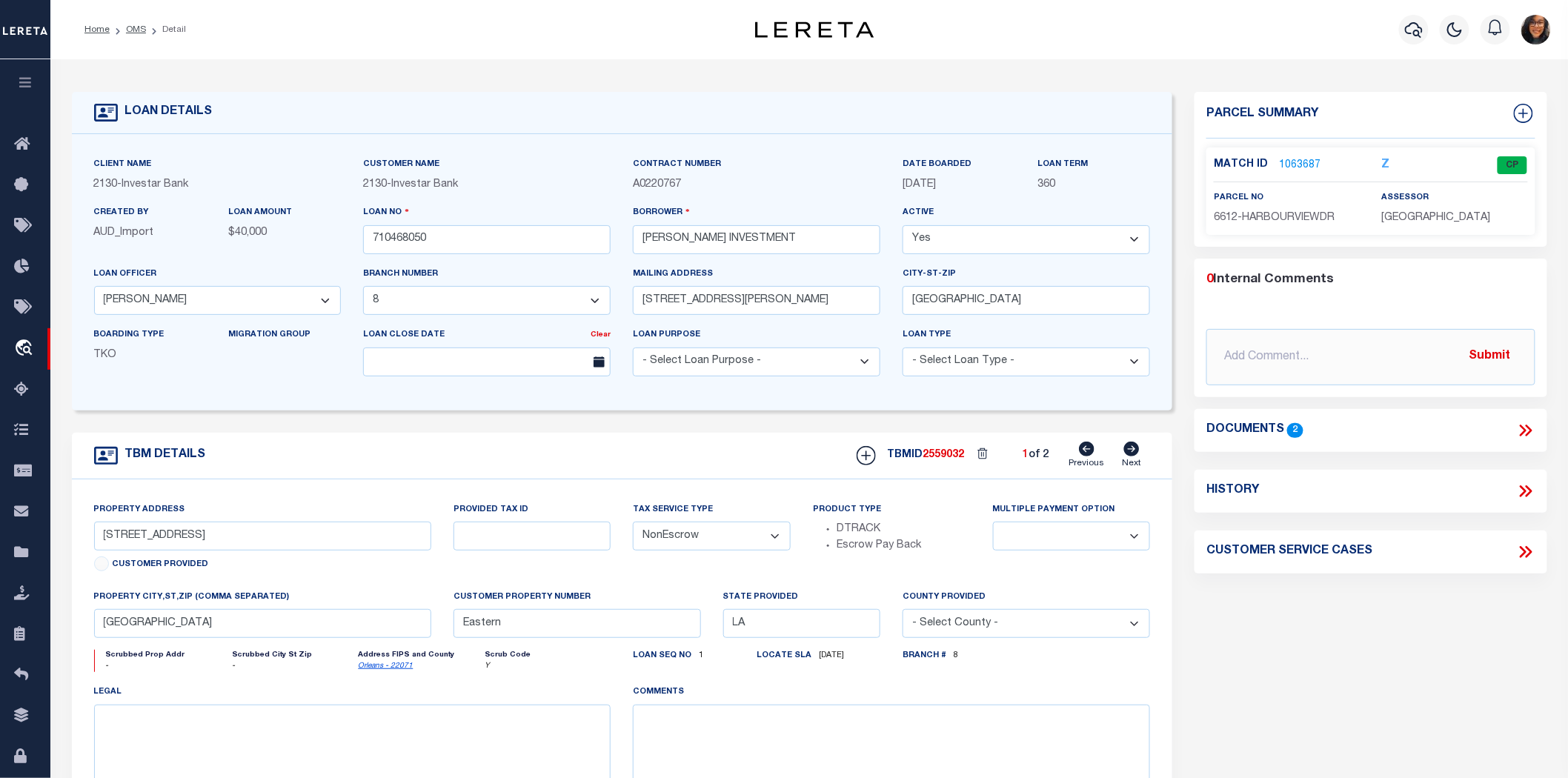
click at [1340, 544] on h4 "Customer Service Cases" at bounding box center [1289, 551] width 166 height 14
click at [1526, 542] on icon at bounding box center [1525, 551] width 19 height 19
select select "50"
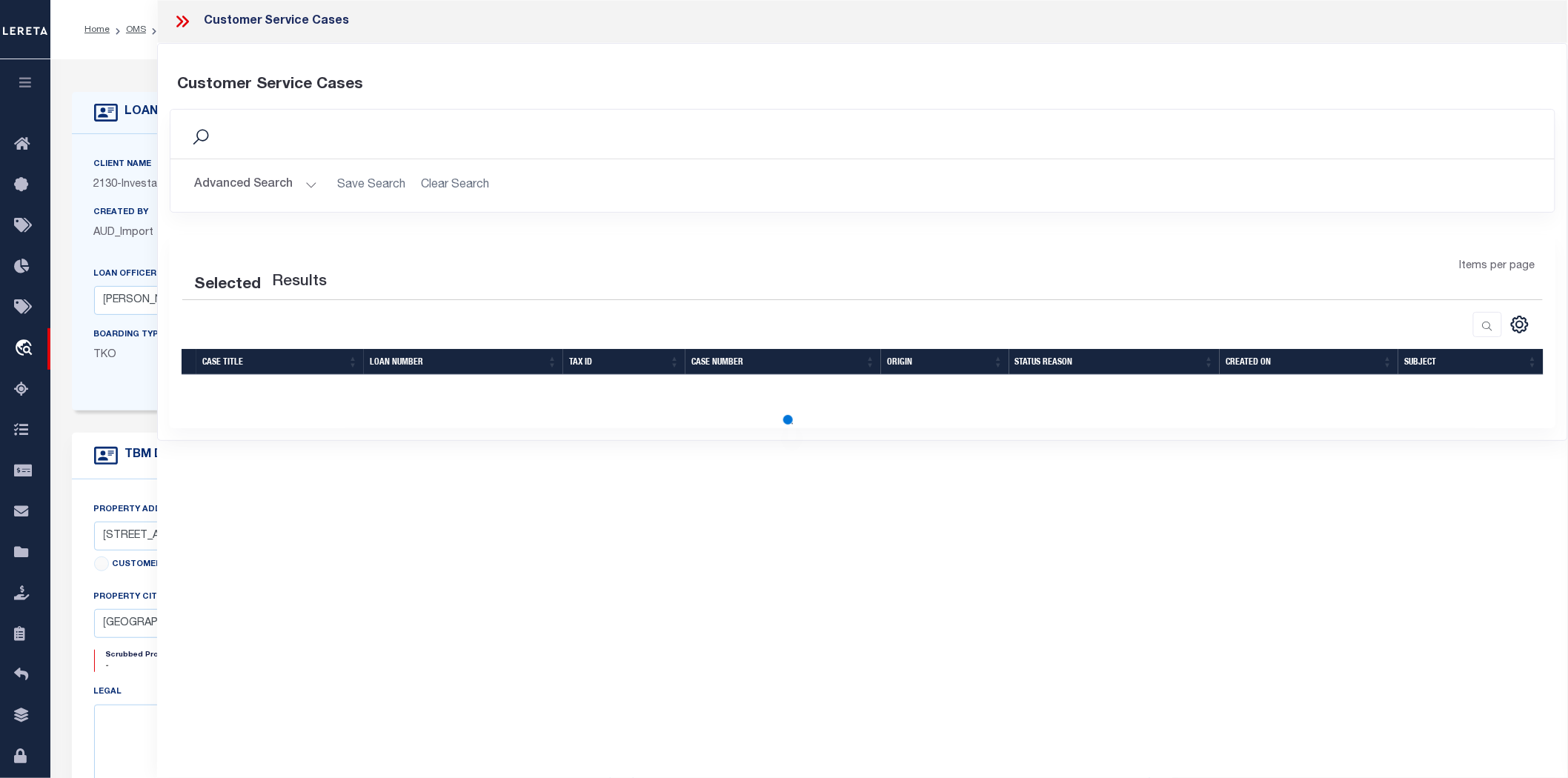
select select "50"
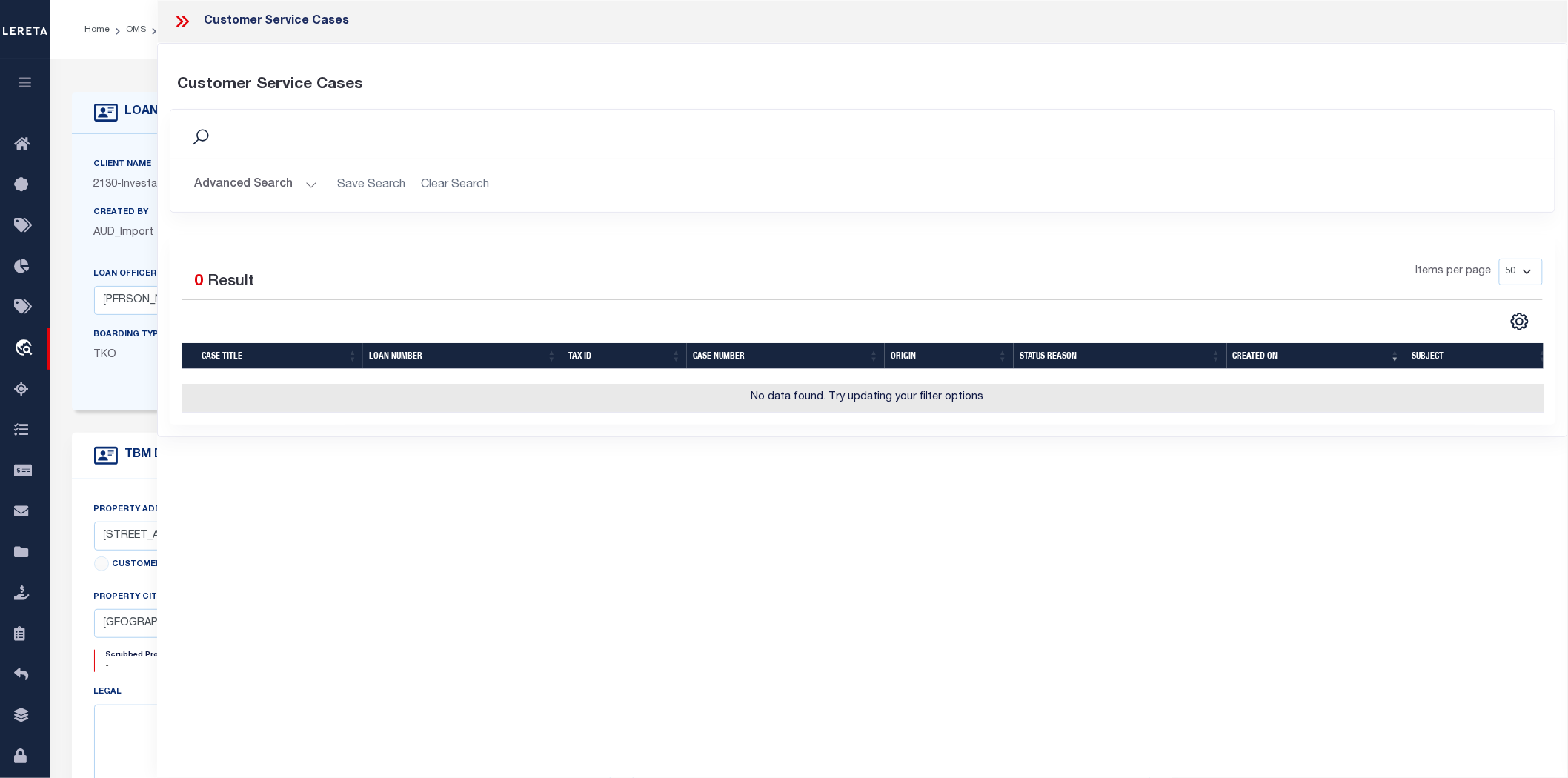
click at [186, 24] on icon at bounding box center [181, 21] width 19 height 19
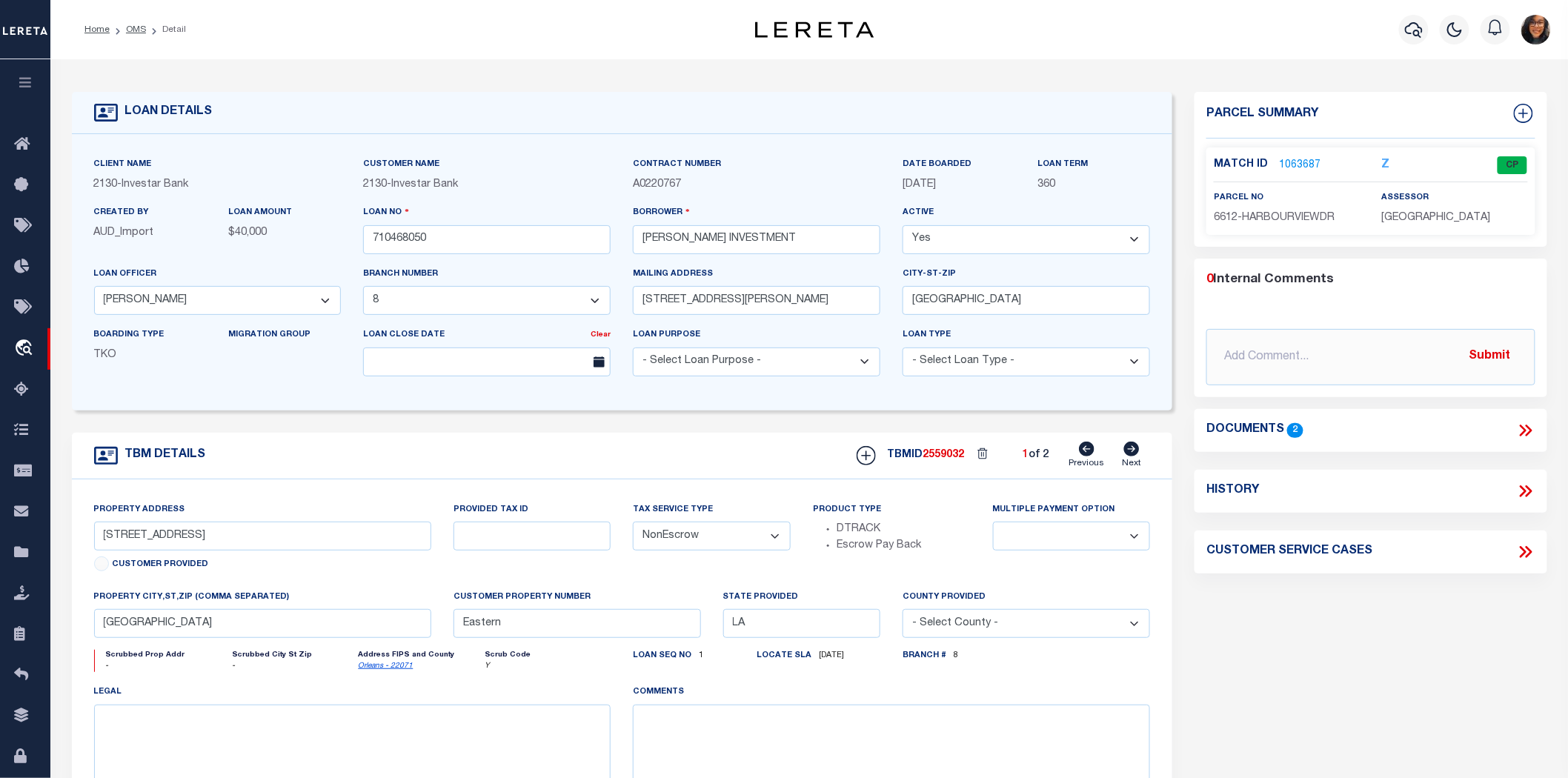
click at [1286, 158] on link "1063687" at bounding box center [1300, 165] width 42 height 15
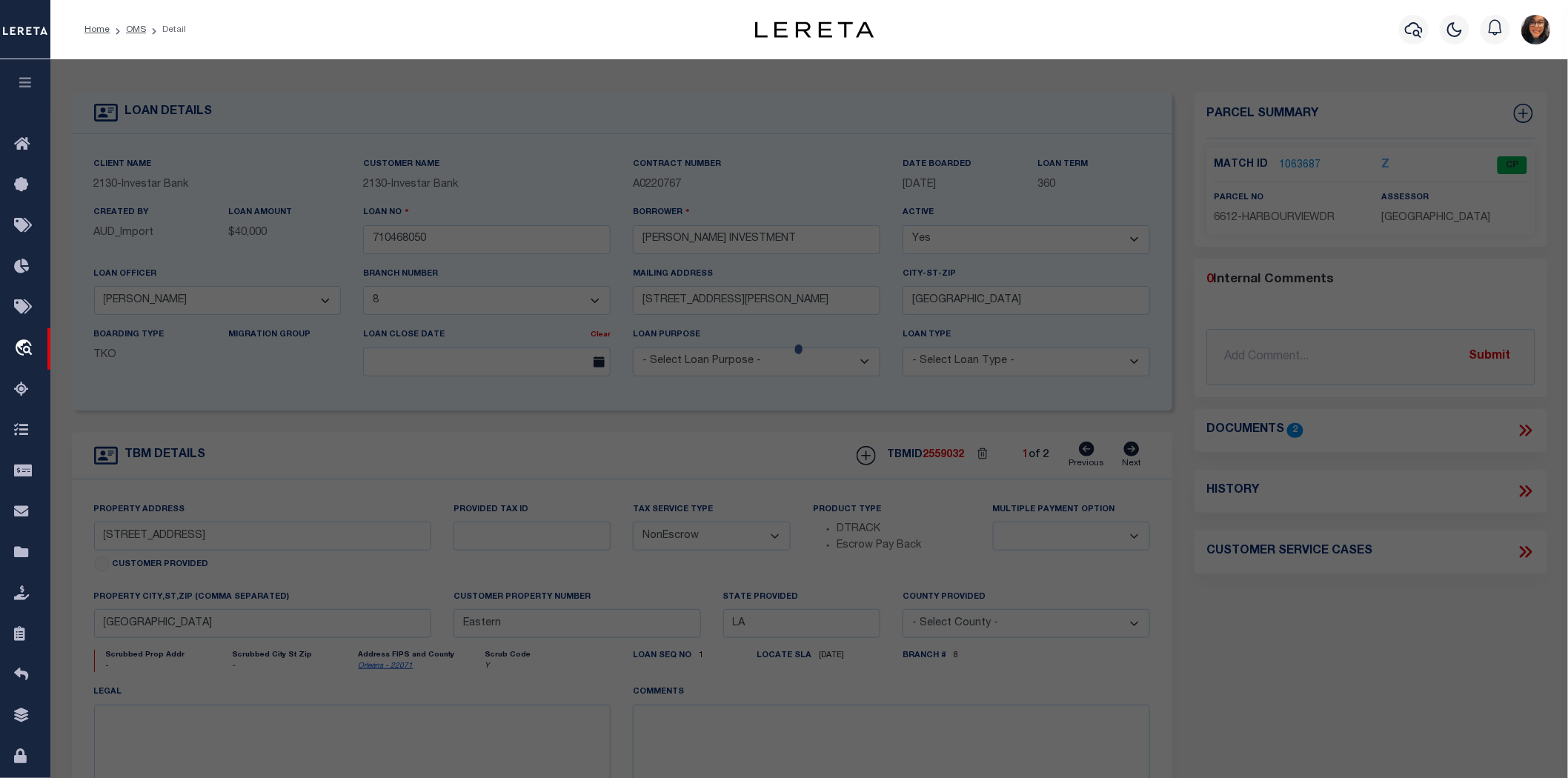
checkbox input "false"
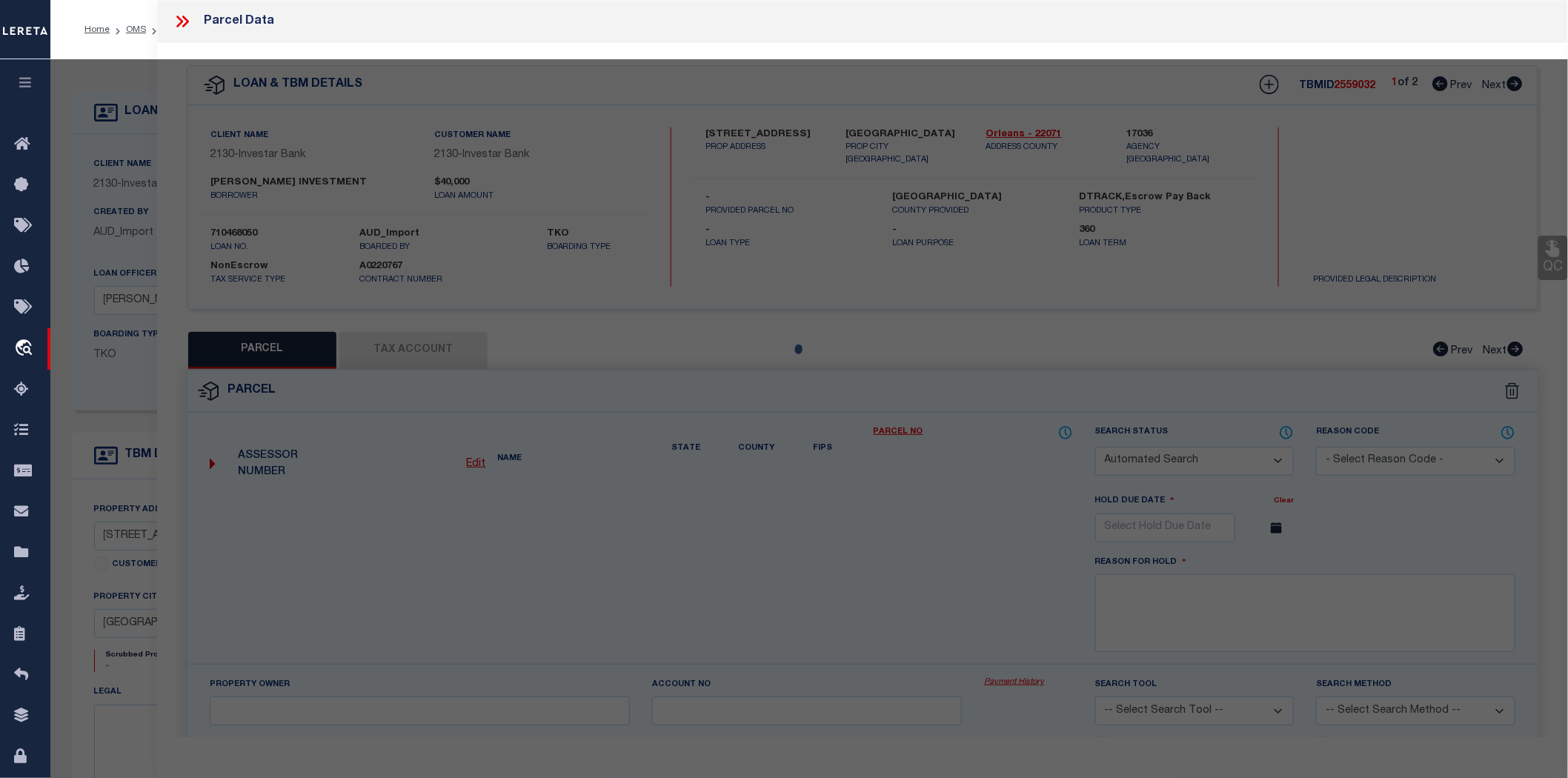
select select "CP"
type input "[PERSON_NAME] INVESTMENTS LLC"
select select
type input "[STREET_ADDRESS]"
checkbox input "false"
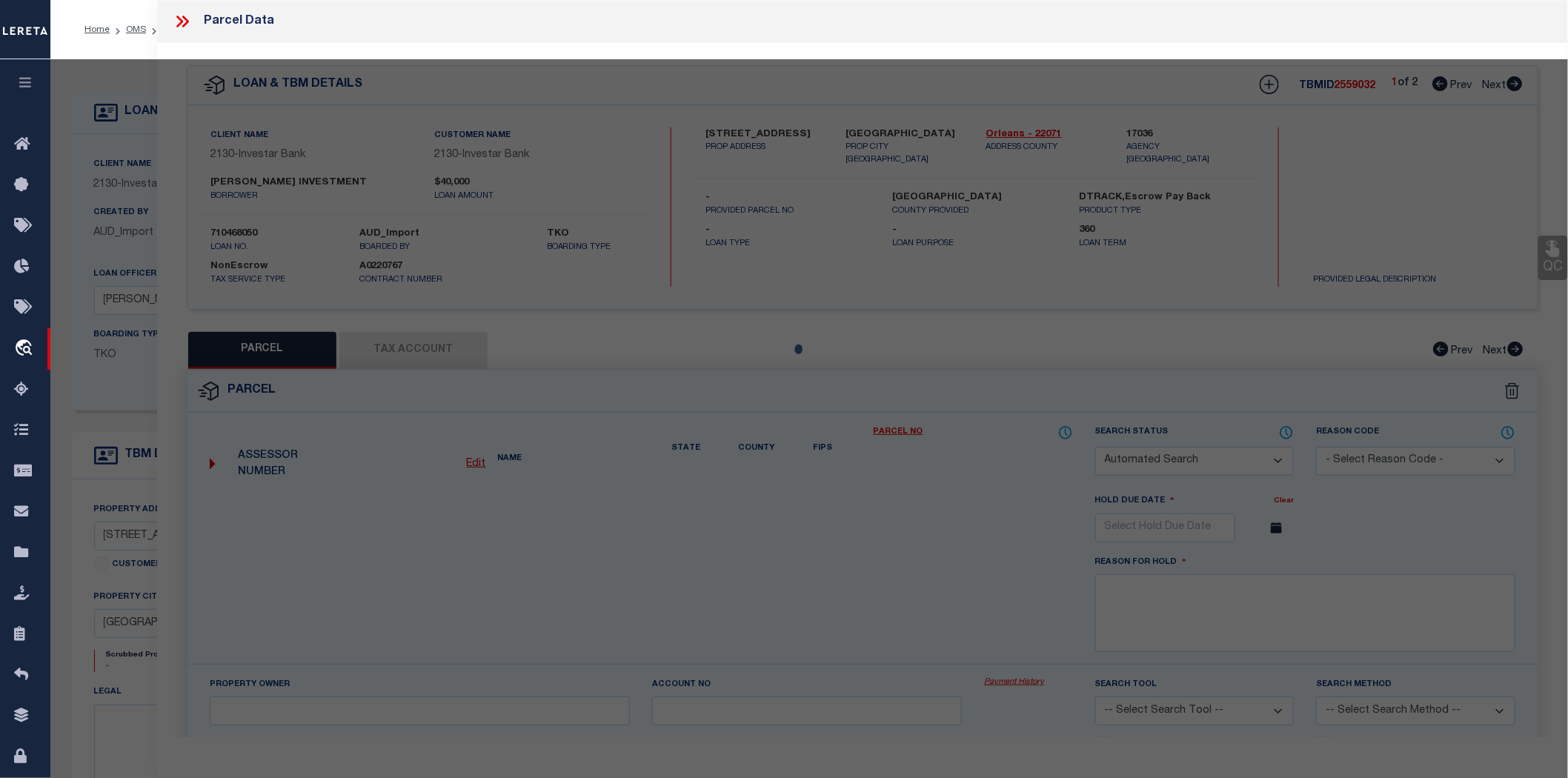
type input "[GEOGRAPHIC_DATA]"
type textarea "1. SQ 2 WESTLAKE SUBD LOT 15-A 2. [STREET_ADDRESS]. 2/STORY 6/[GEOGRAPHIC_DATA]…"
type textarea "Tax ID Special Project"
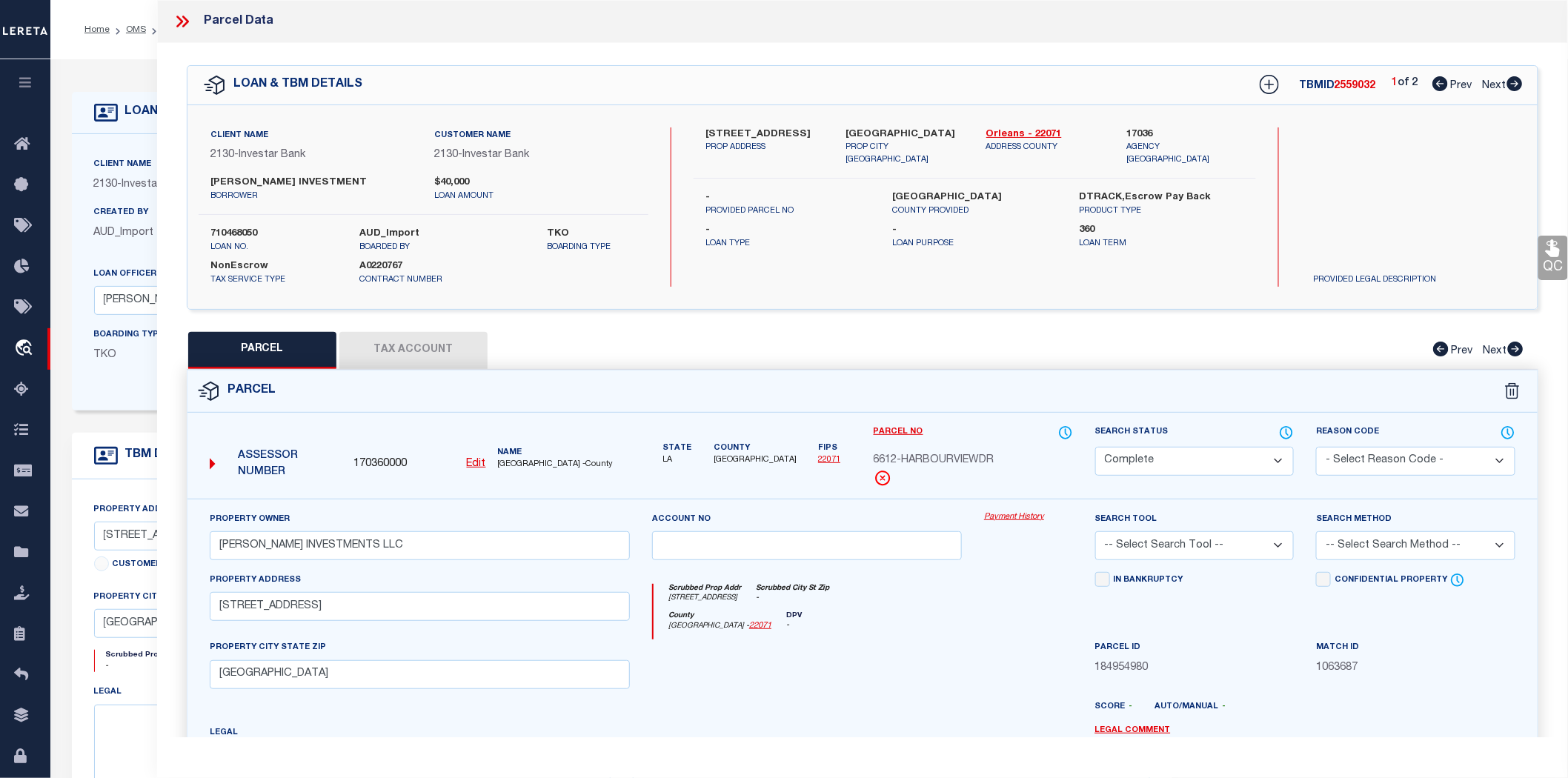
click at [481, 458] on u "Edit" at bounding box center [476, 463] width 19 height 10
type input "170360000"
type input "6612-HARBOURVIEWDR"
select select "CP"
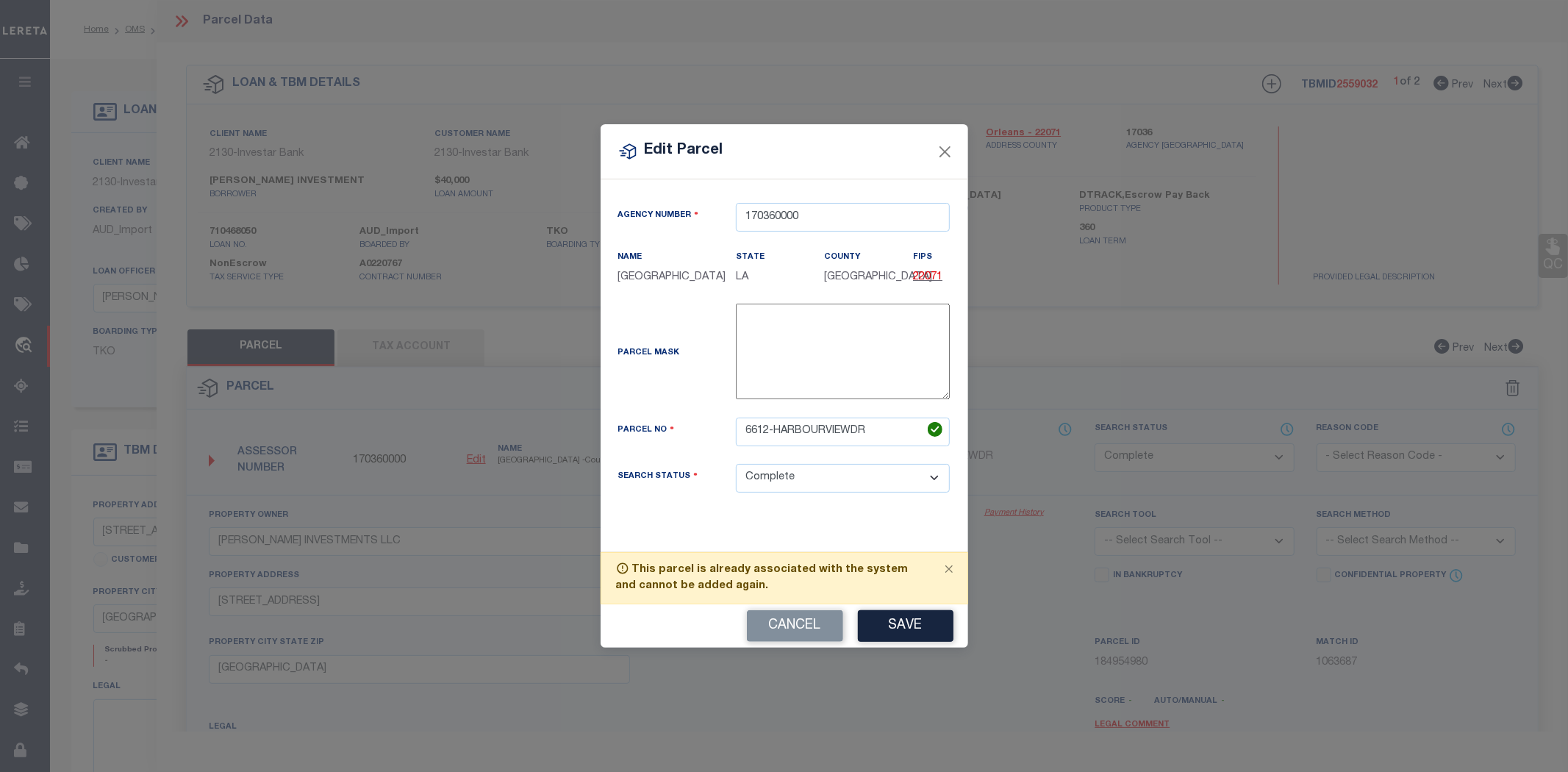
click at [836, 354] on textarea at bounding box center [843, 351] width 214 height 96
click at [750, 610] on button "Cancel" at bounding box center [795, 625] width 97 height 31
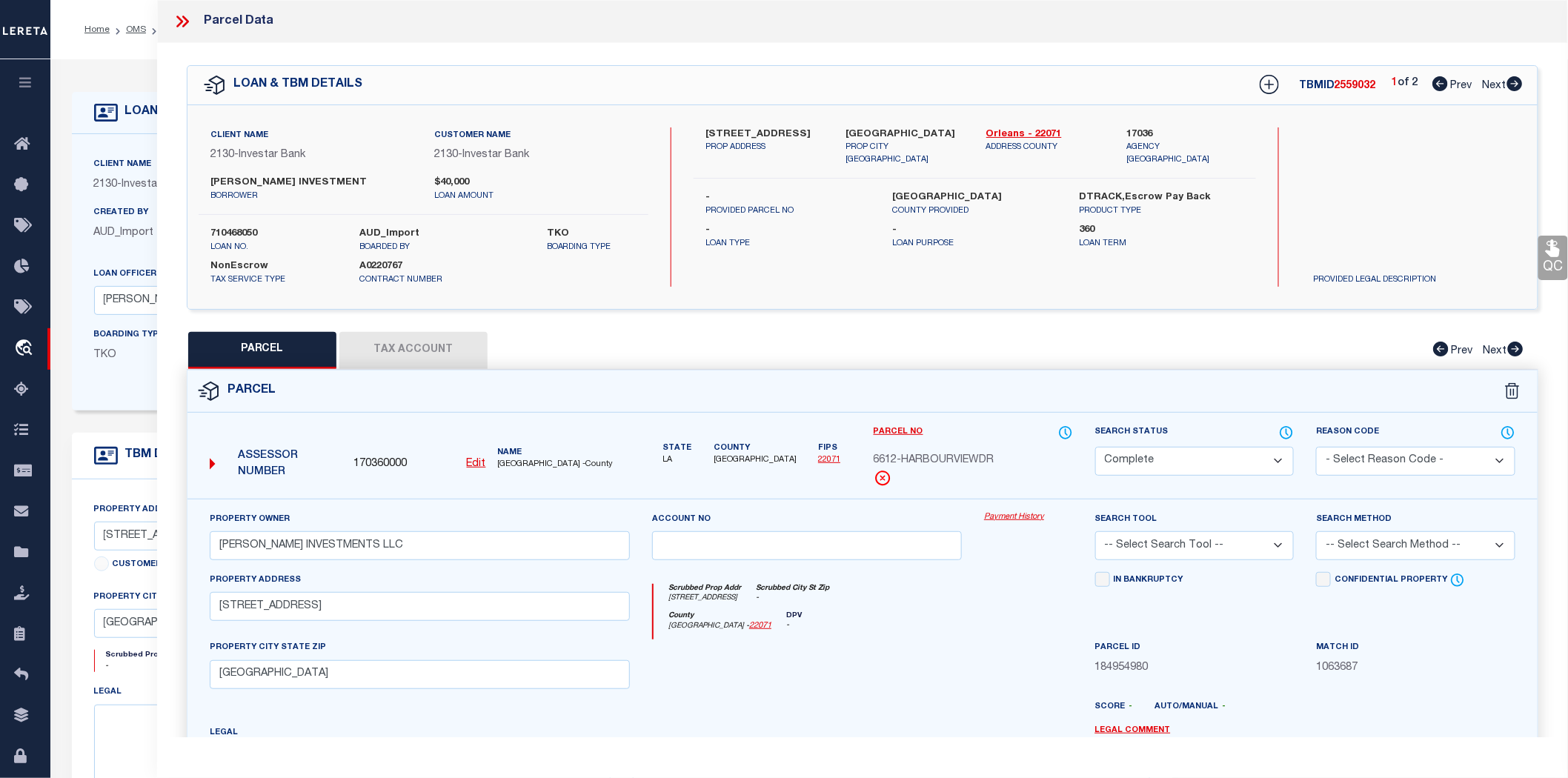
click at [181, 18] on icon at bounding box center [181, 21] width 19 height 19
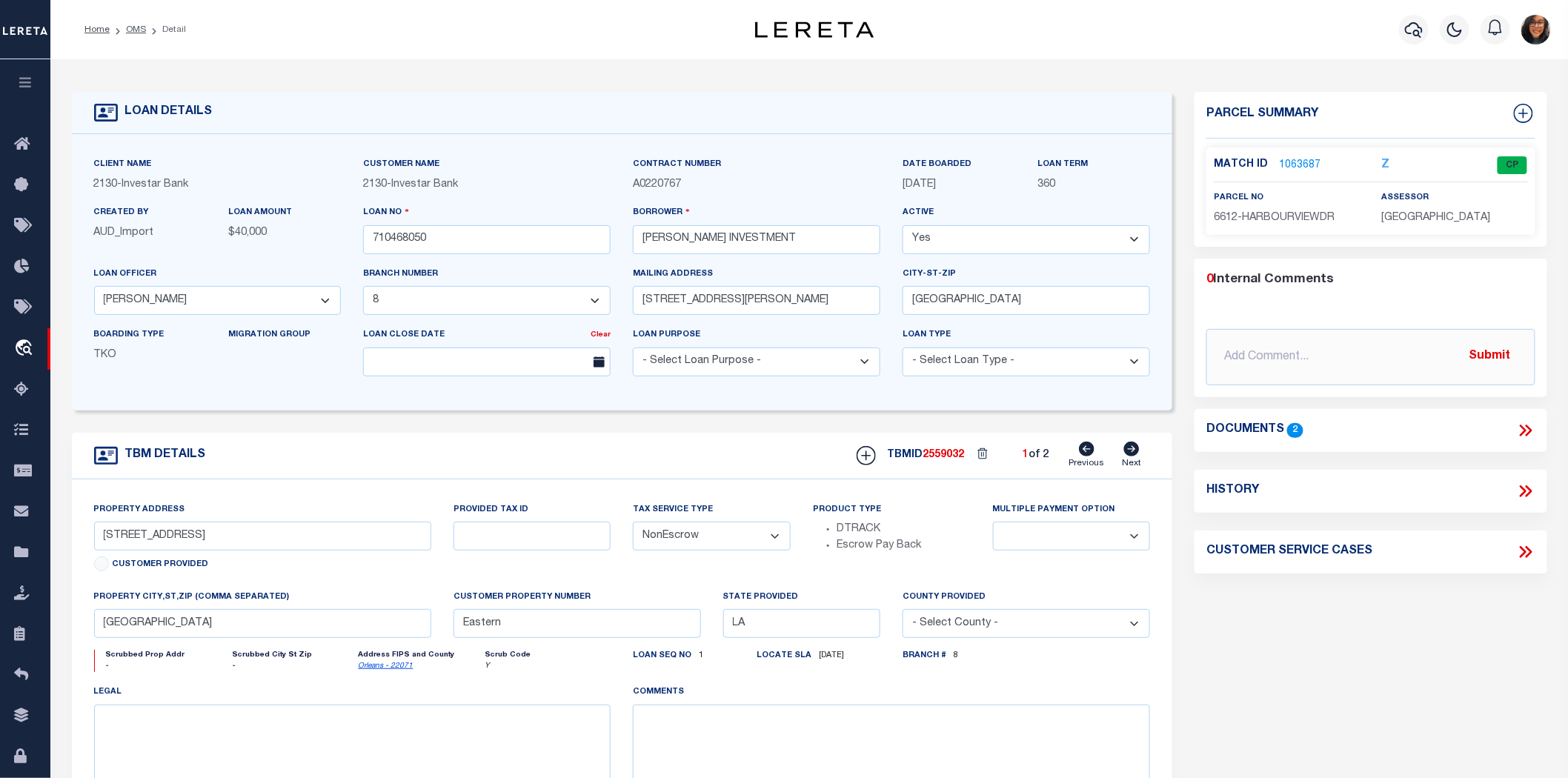
click at [676, 437] on div "TBM DETAILS TBMID 2559032 1 of 2 Next" at bounding box center [623, 456] width 1101 height 47
click at [676, 347] on select "- Select Loan Purpose - Church Exempt Construction to Perm Consumer Exempt Farm…" at bounding box center [756, 362] width 247 height 29
click at [580, 379] on div "Client Name 2130 - Investar Bank Customer Name 2130 - Investar Bank 360 Yes" at bounding box center [623, 273] width 1101 height 276
click at [138, 32] on link "OMS" at bounding box center [136, 30] width 20 height 9
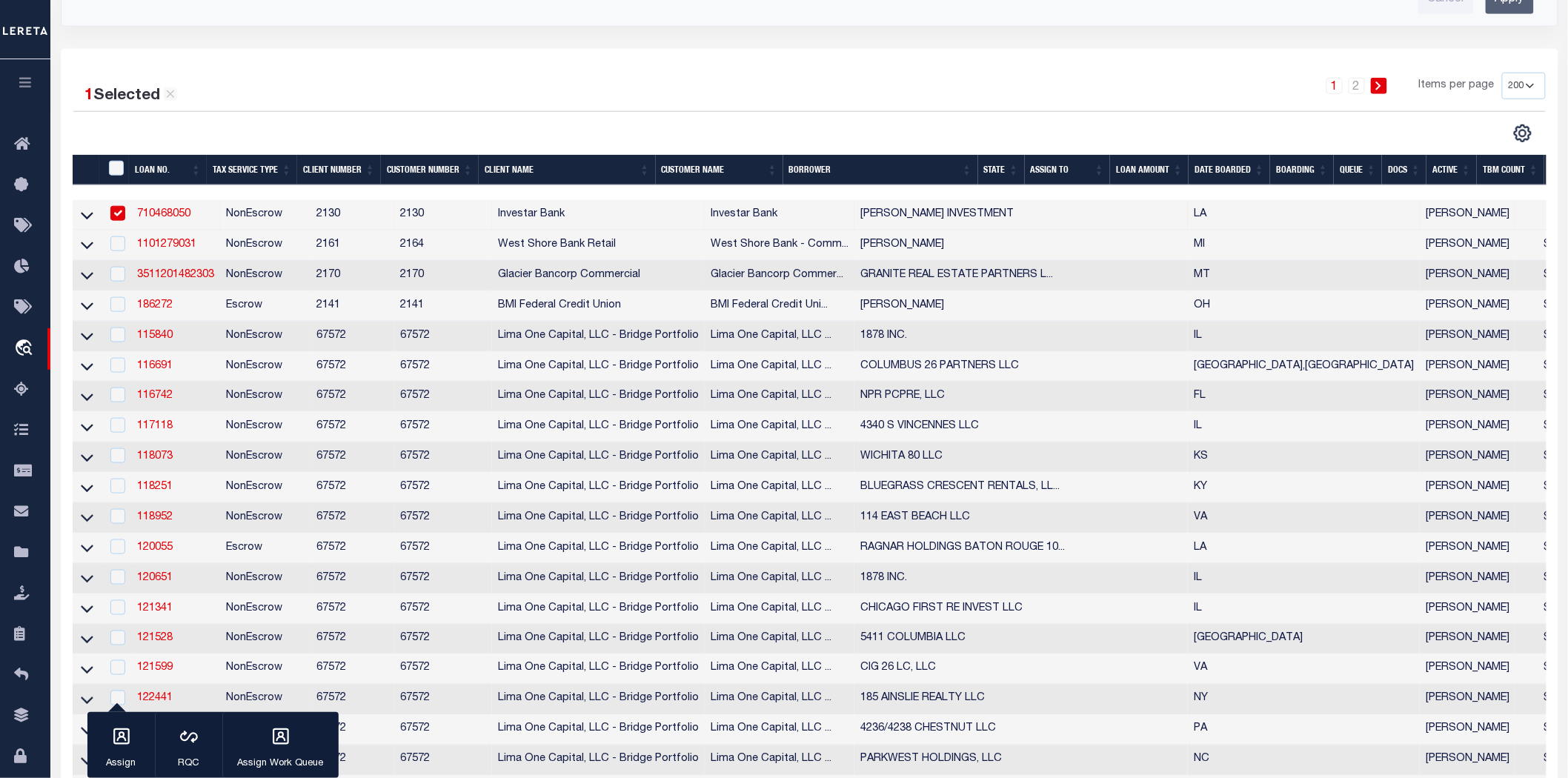
scroll to position [576, 0]
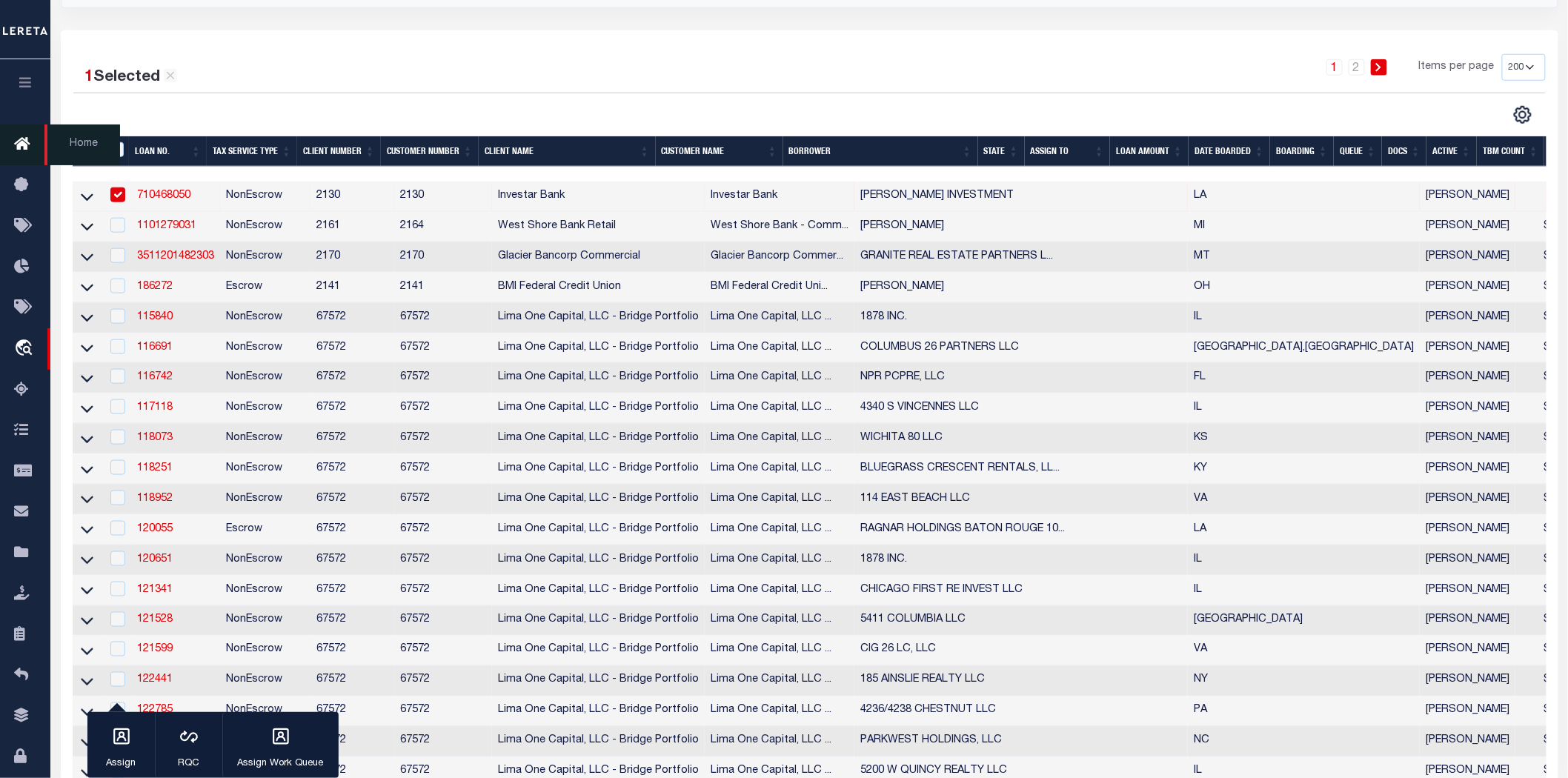
click at [10, 146] on link "Home" at bounding box center [25, 144] width 51 height 41
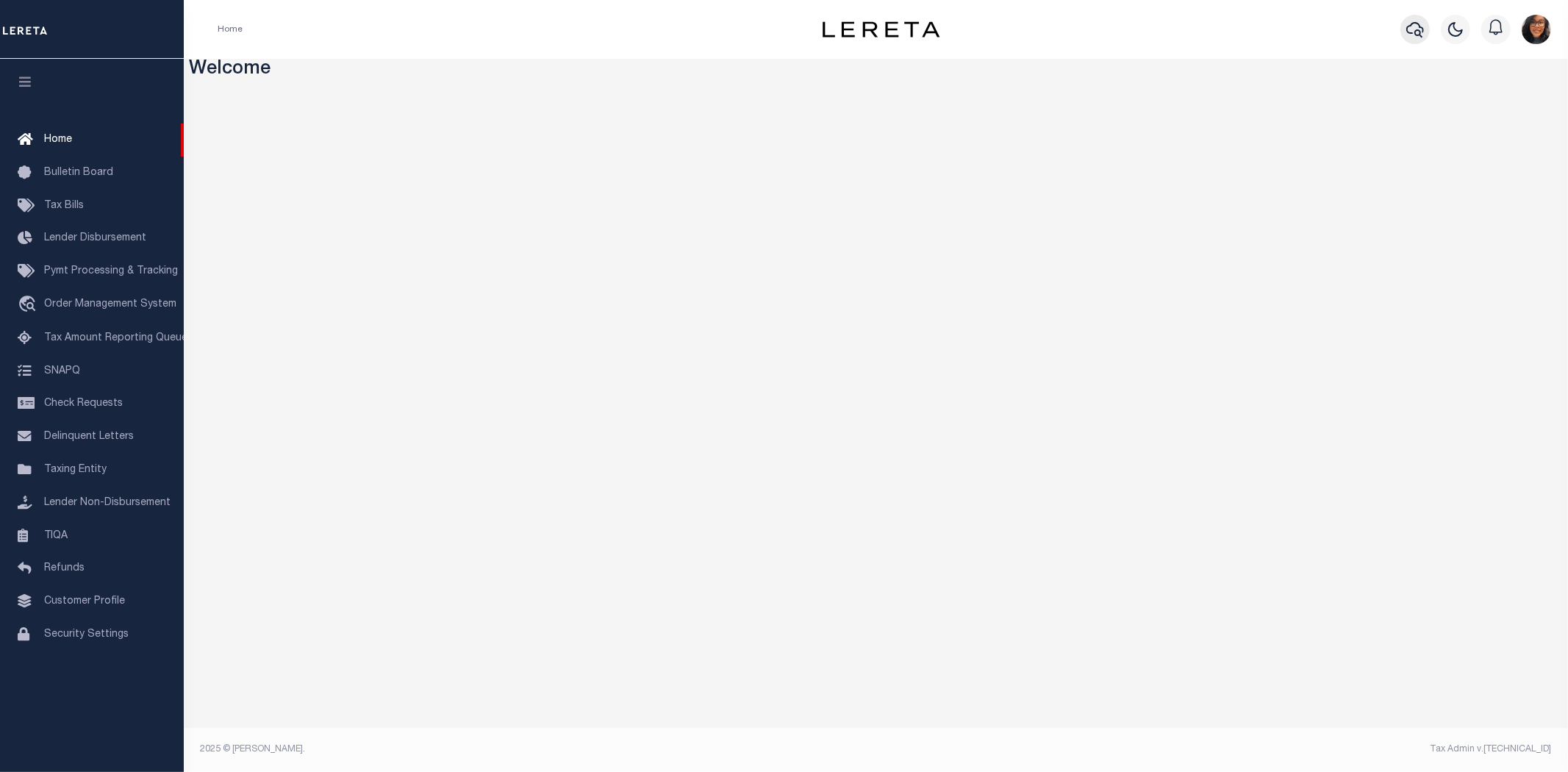
click at [1417, 26] on icon "button" at bounding box center [1415, 30] width 18 height 18
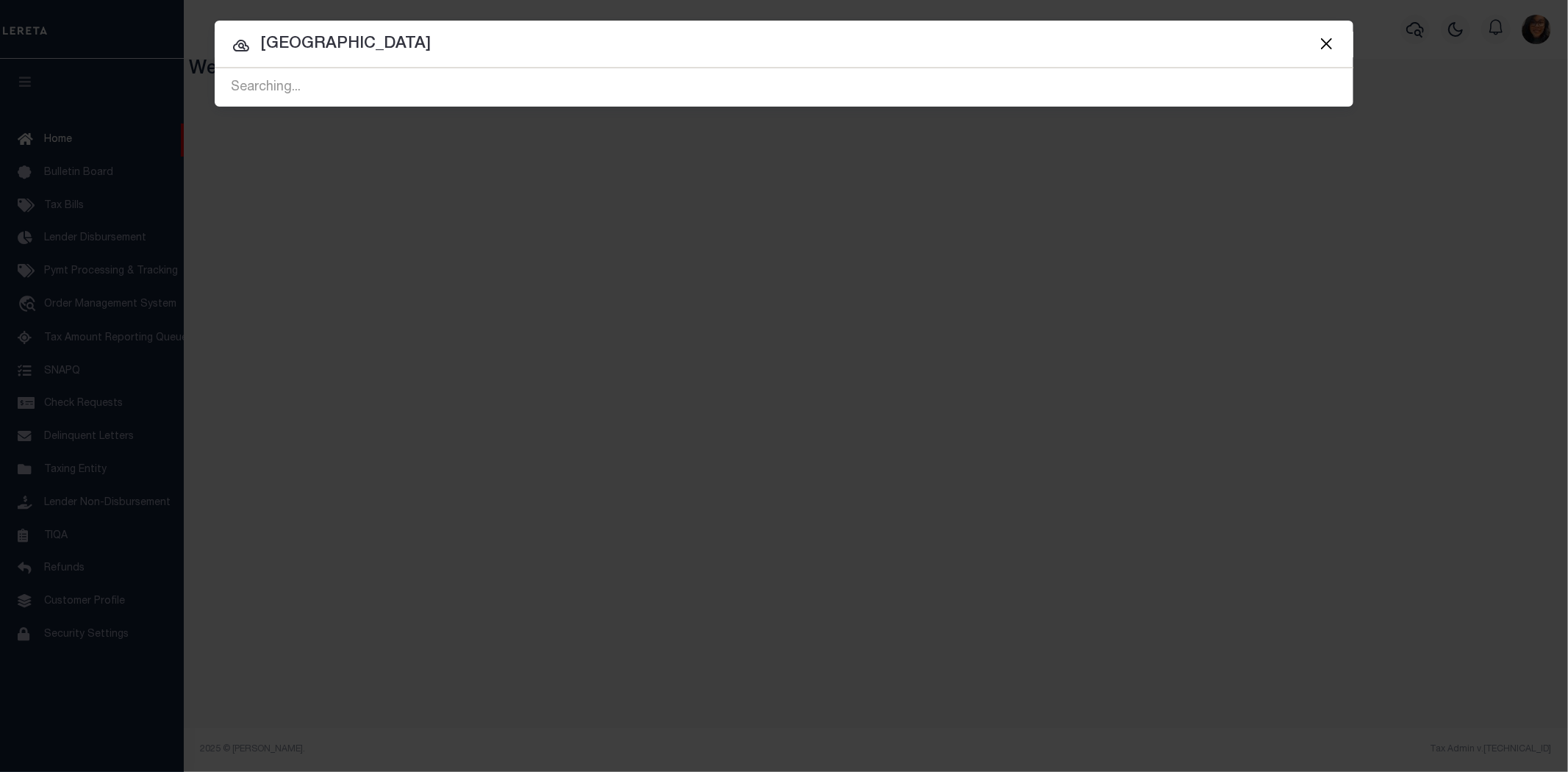
type input "BUCKS COUNTY"
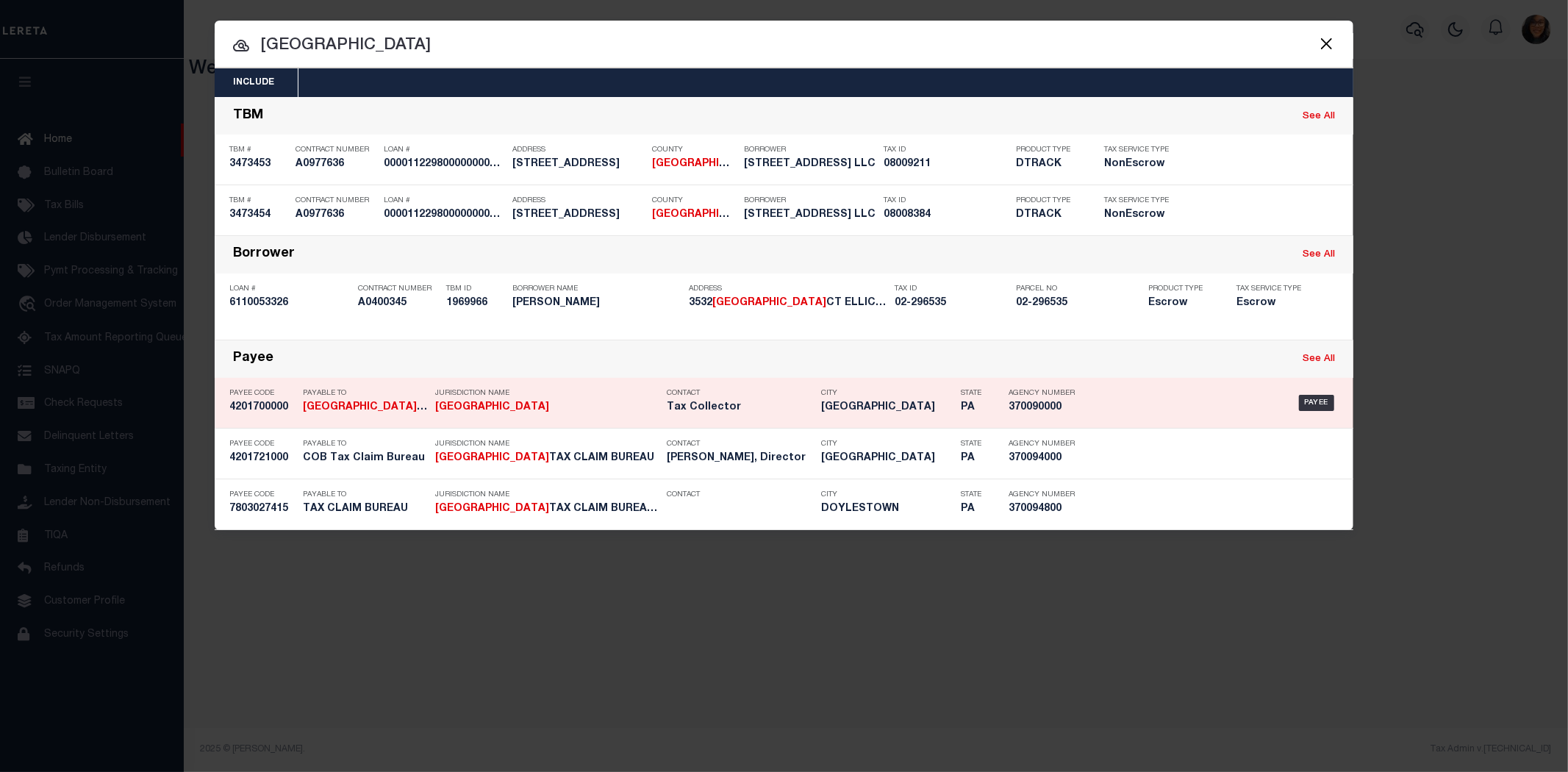
click at [552, 389] on p "Jurisdiction Name" at bounding box center [547, 393] width 224 height 9
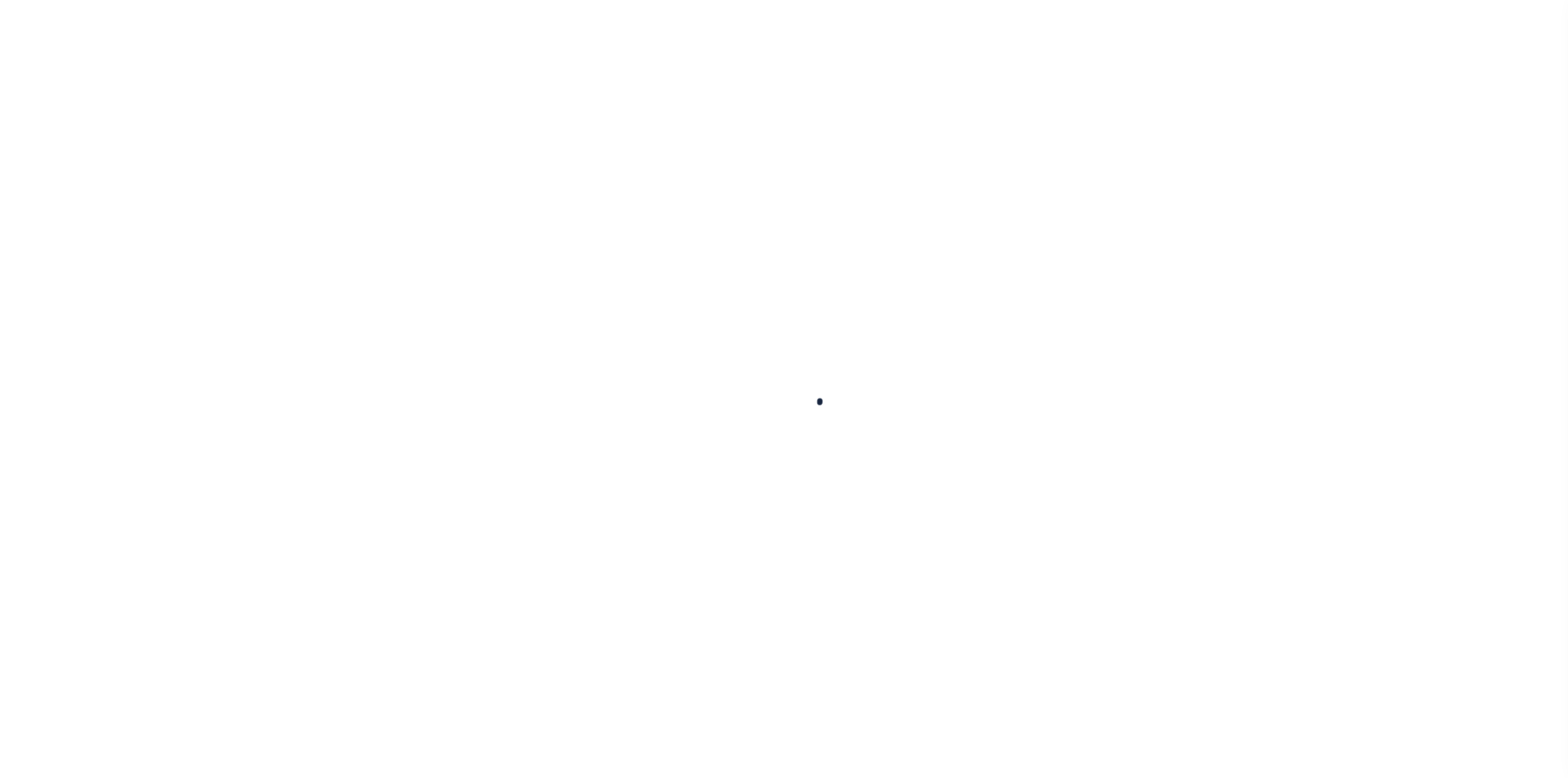
select select
checkbox input "false"
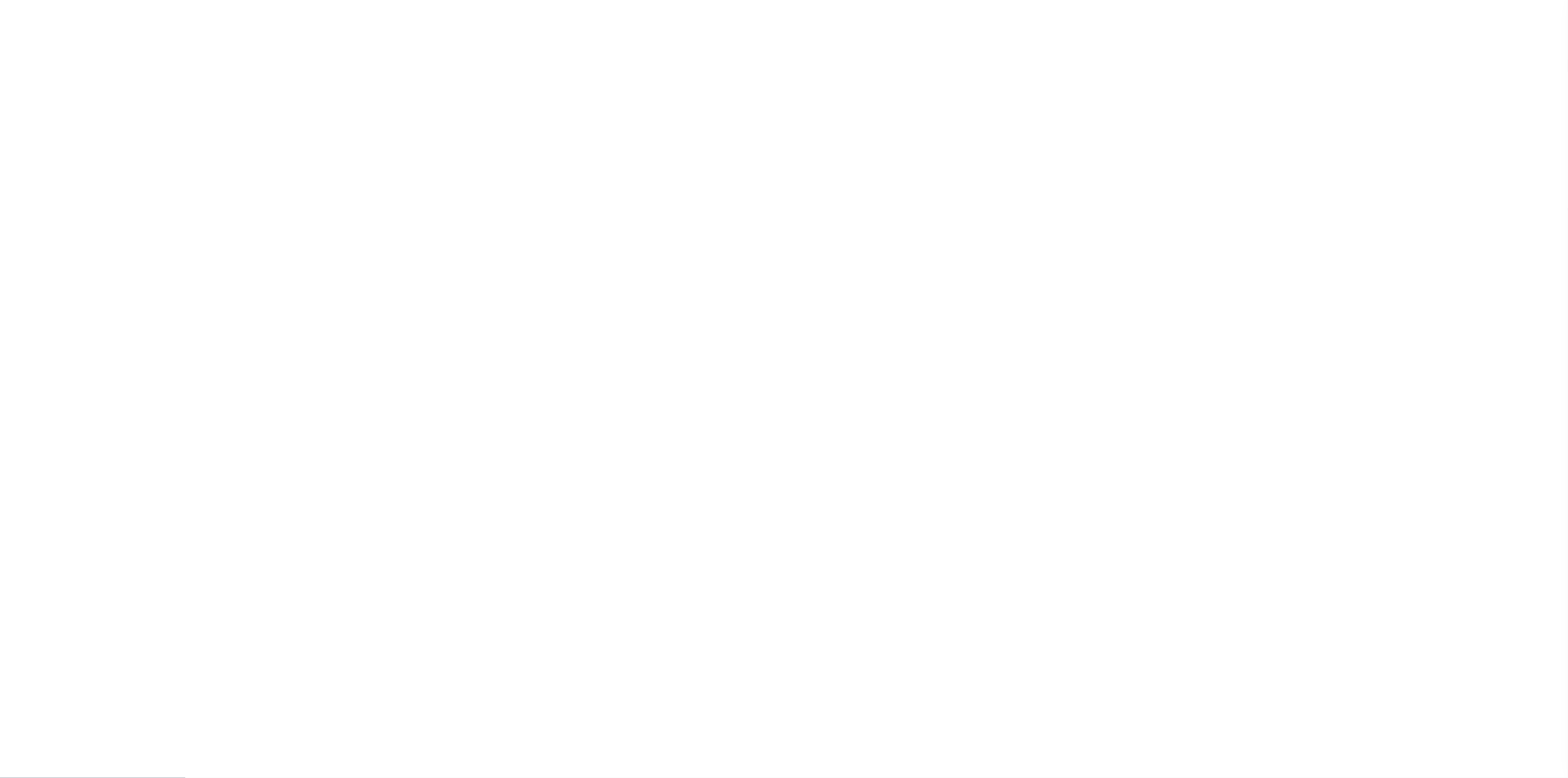
checkbox input "false"
type input "4201700000"
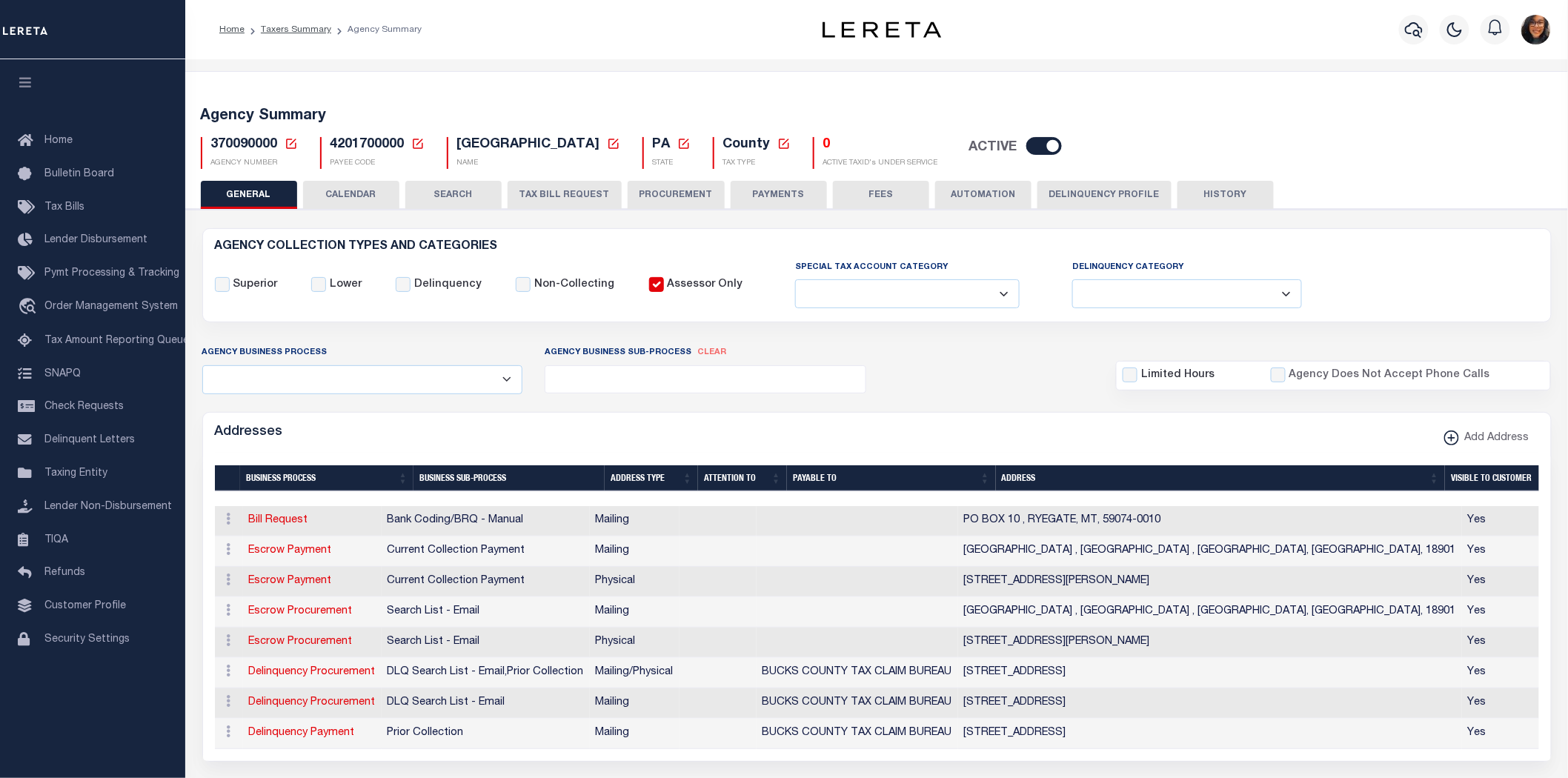
click at [368, 191] on button "CALENDAR" at bounding box center [351, 194] width 97 height 28
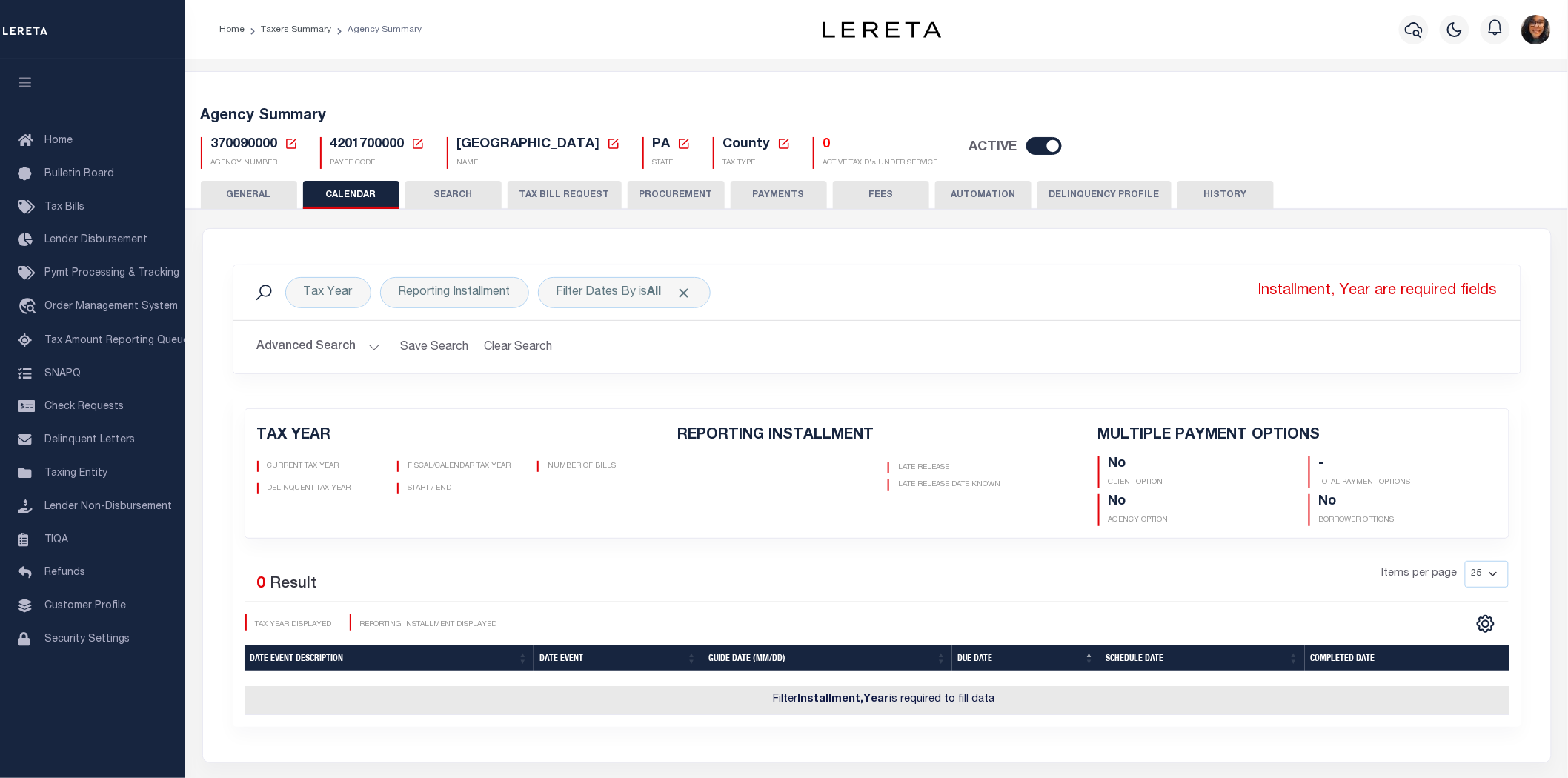
click at [255, 188] on button "GENERAL" at bounding box center [248, 194] width 97 height 28
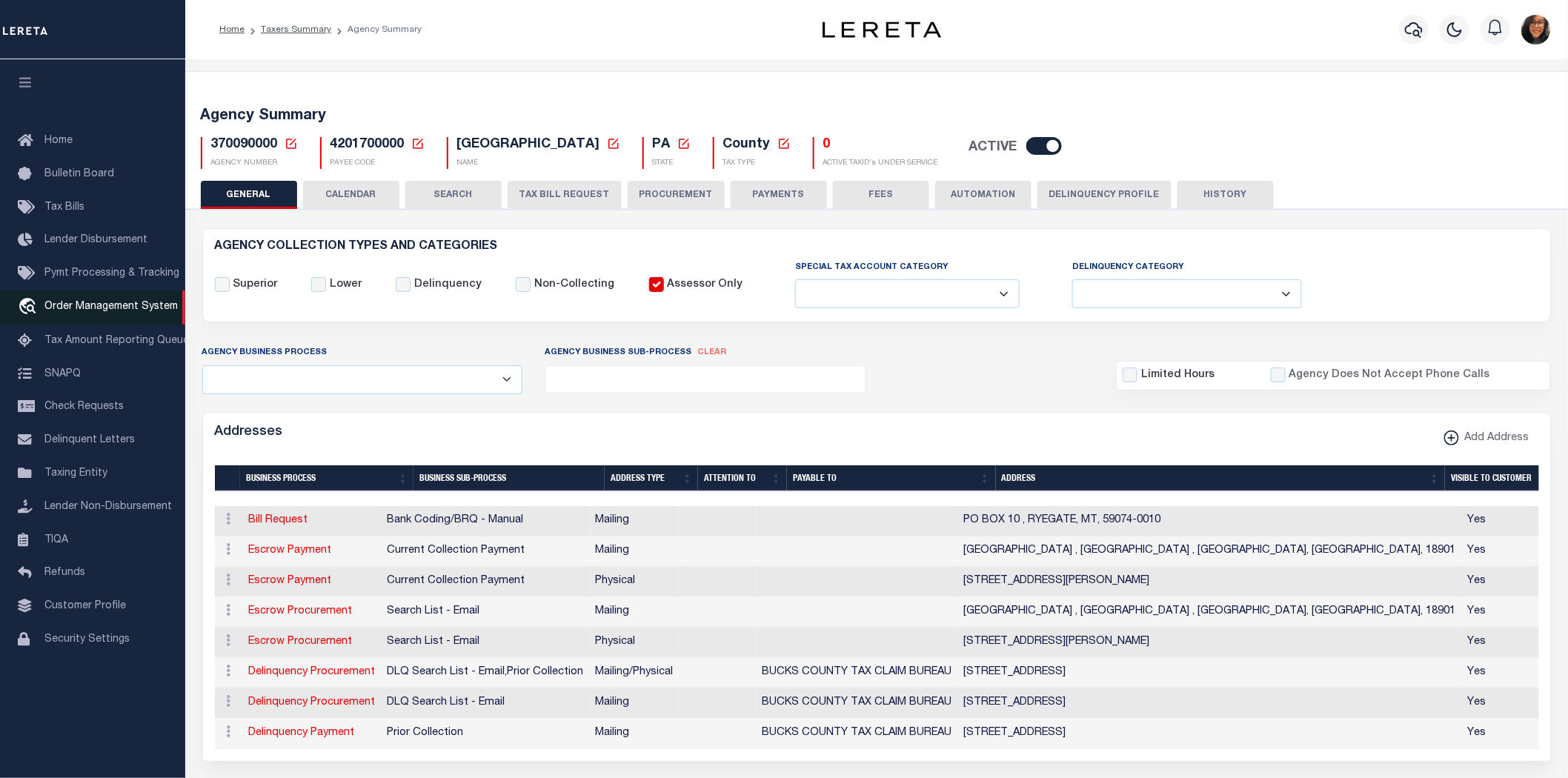
click at [147, 301] on span "Order Management System" at bounding box center [111, 306] width 134 height 10
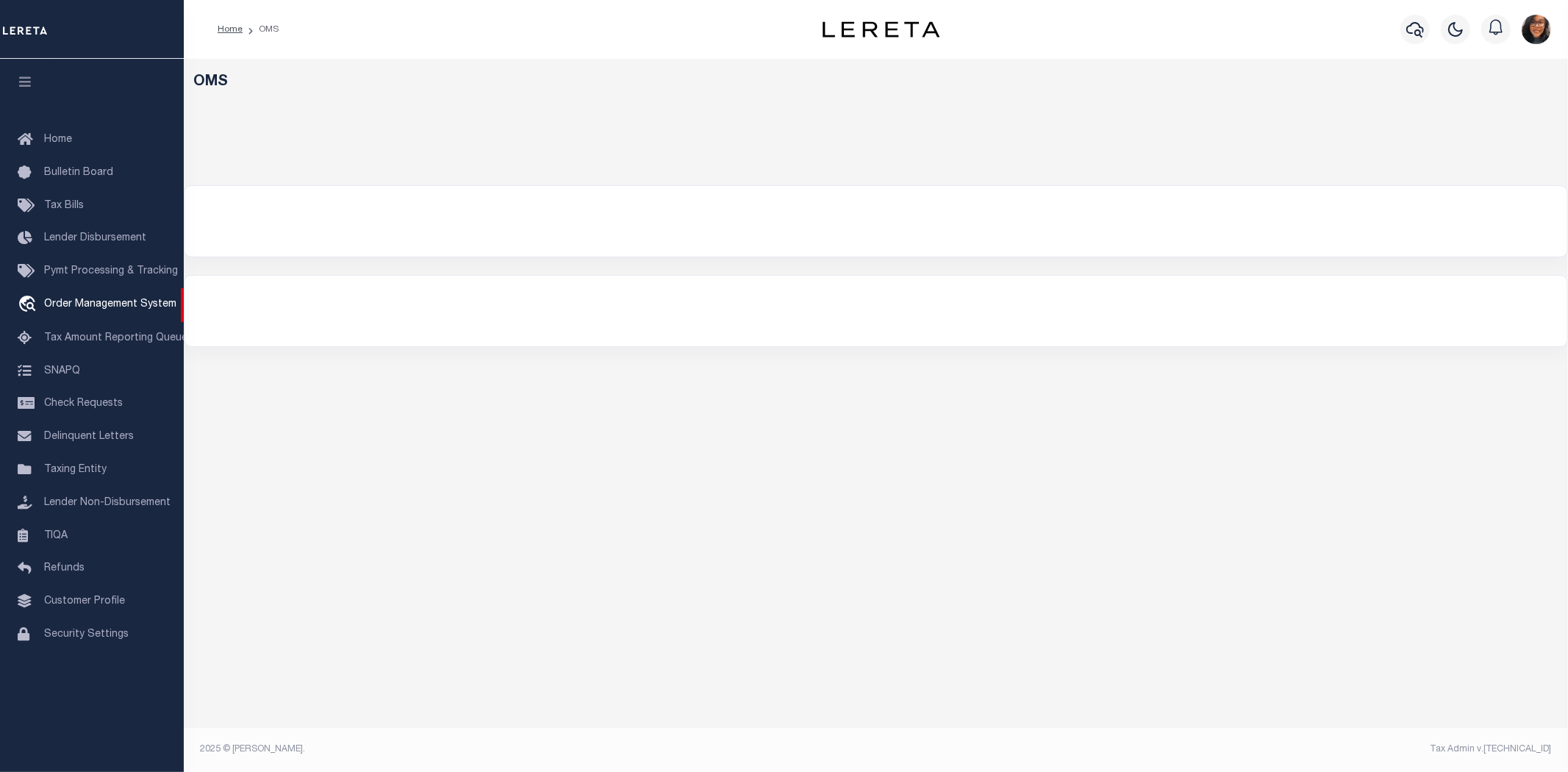
select select "200"
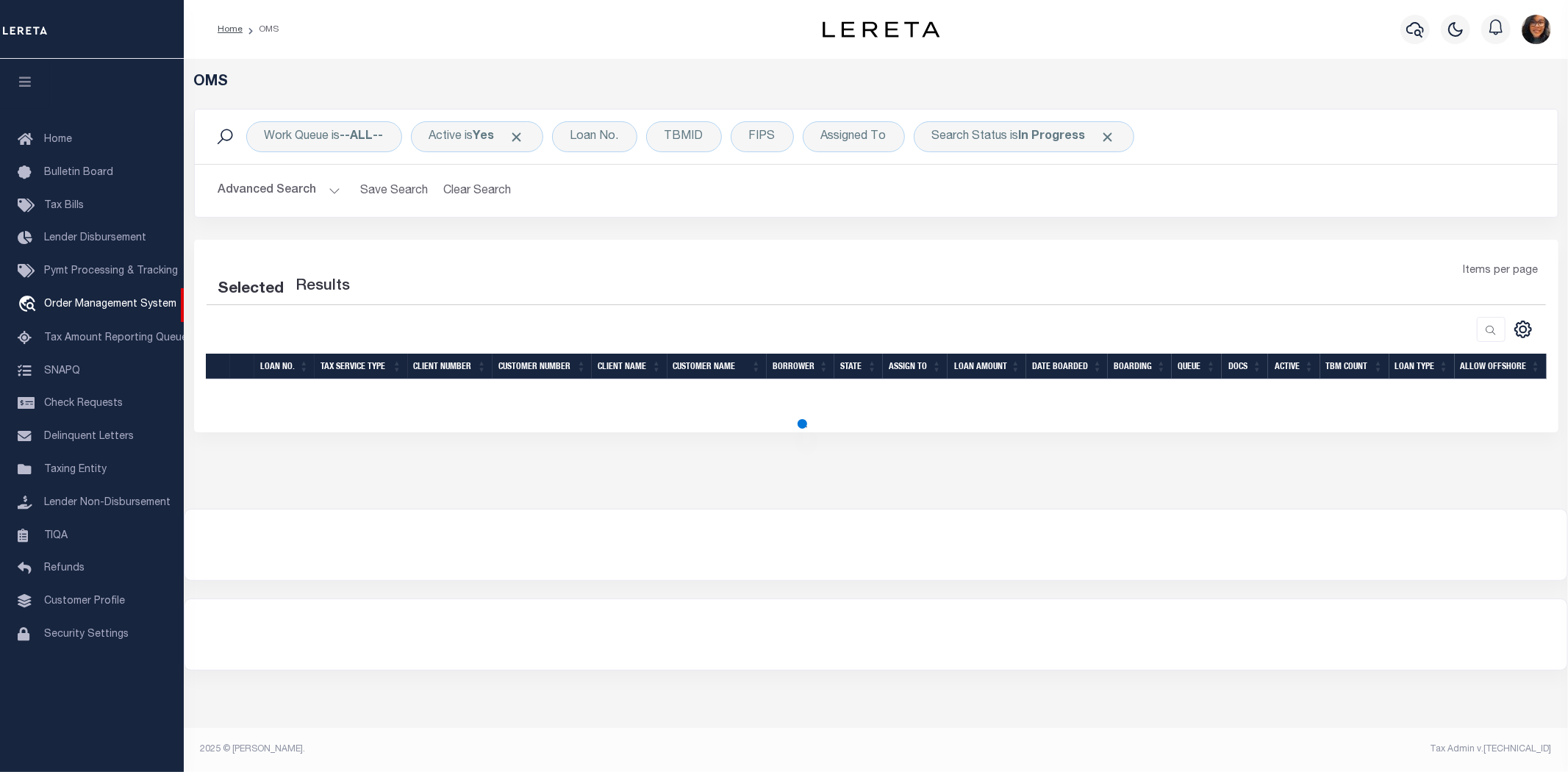
select select "200"
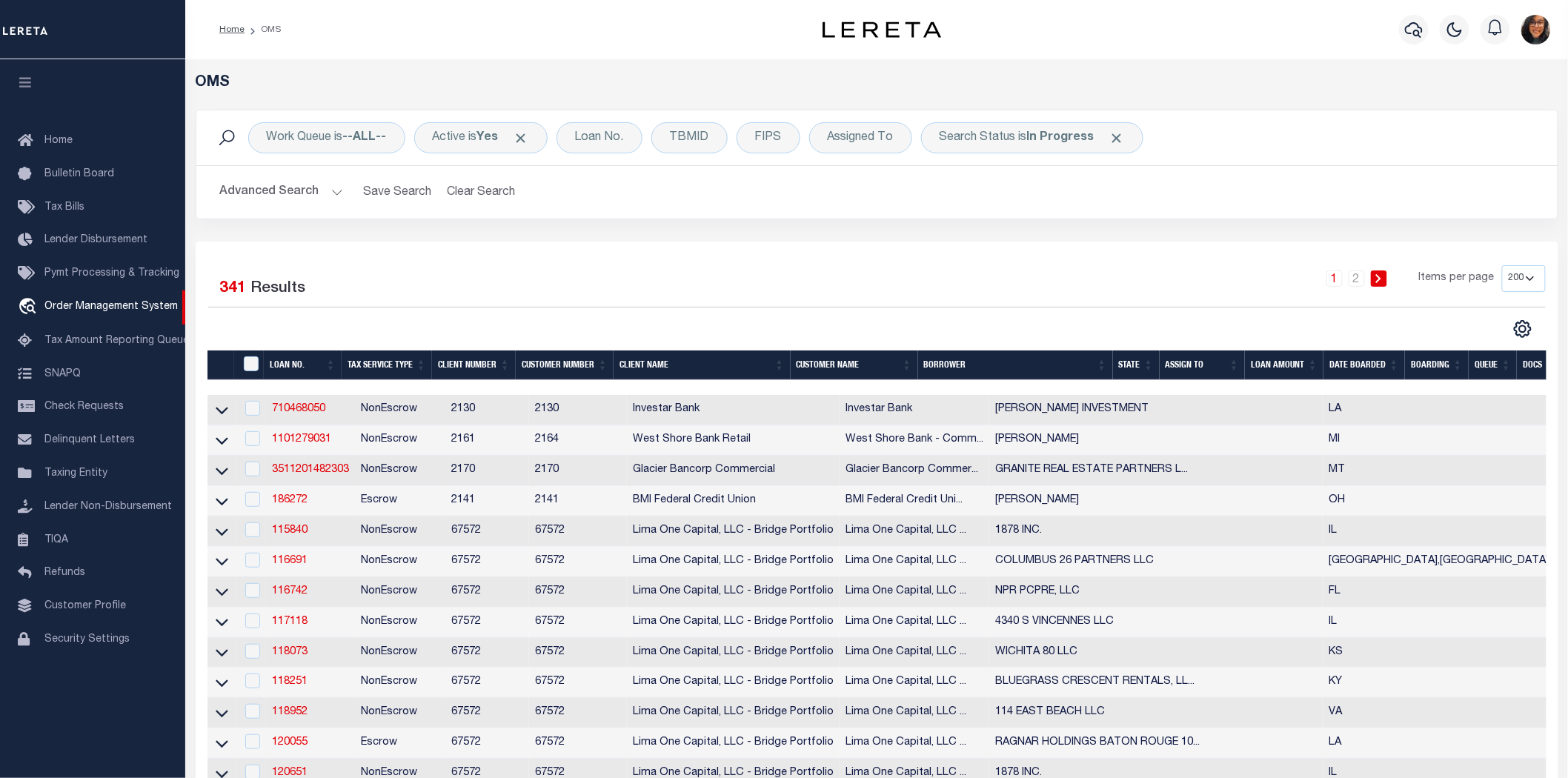
click at [1252, 265] on div "1 2 Items per page 10 25 50 100 200" at bounding box center [1046, 284] width 997 height 39
click at [842, 265] on div "1 2 Items per page 10 25 50 100 200" at bounding box center [1046, 284] width 997 height 39
click at [285, 403] on link "710468050" at bounding box center [298, 408] width 53 height 10
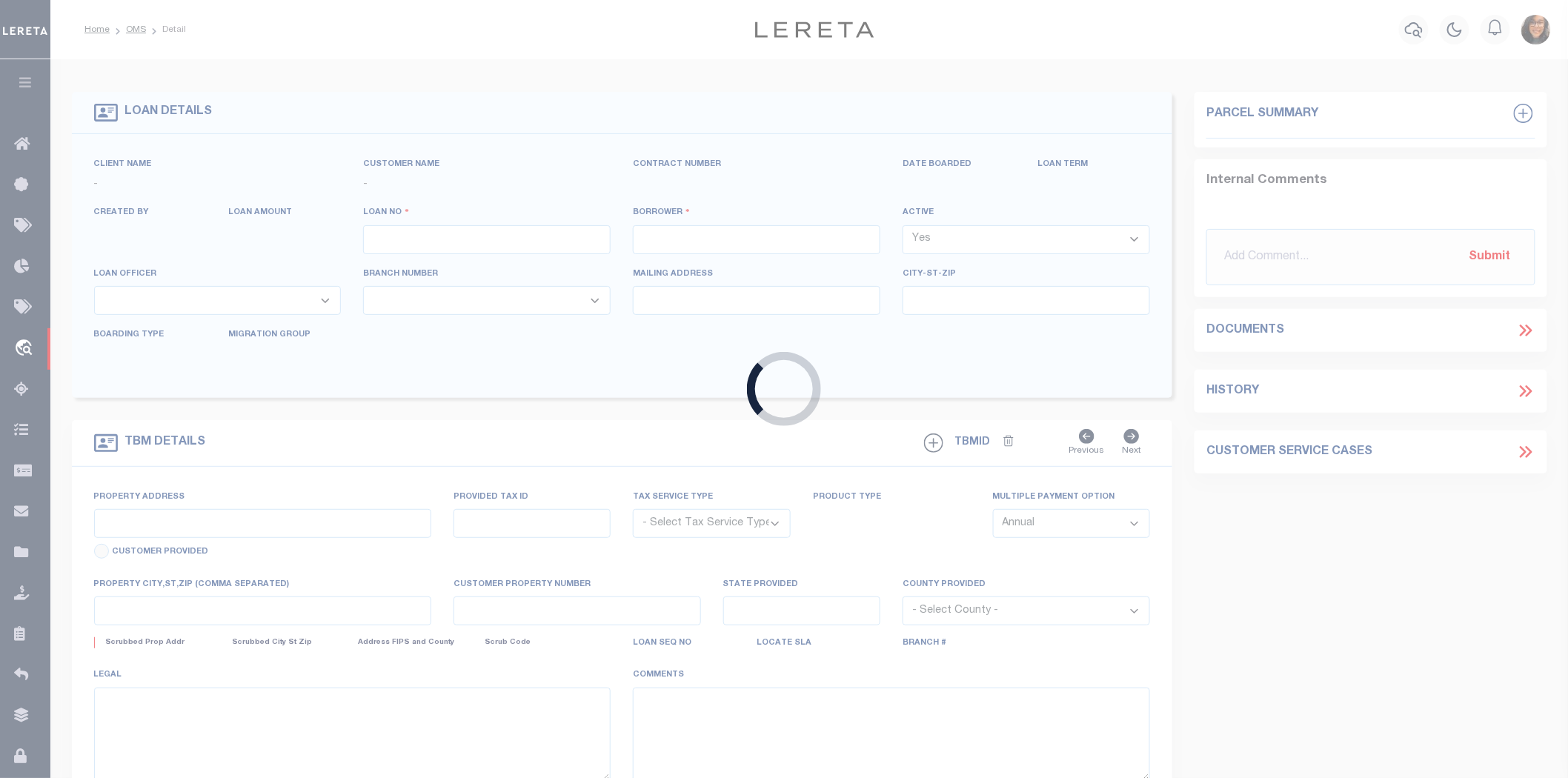
type input "710468050"
type input "[PERSON_NAME] INVESTMENT"
select select
type input "[STREET_ADDRESS][PERSON_NAME]"
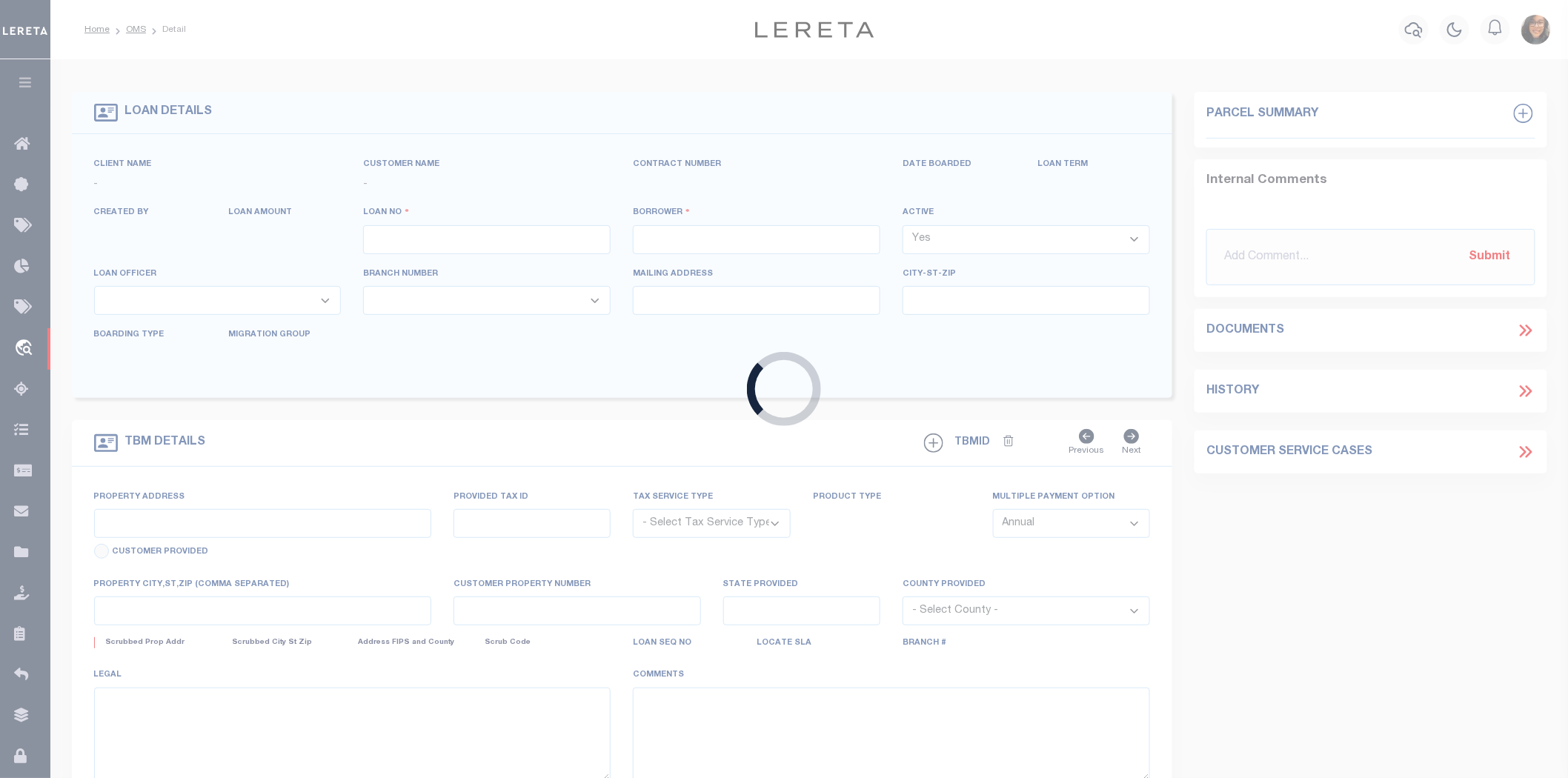
type input "[GEOGRAPHIC_DATA]"
select select "NonEscrow"
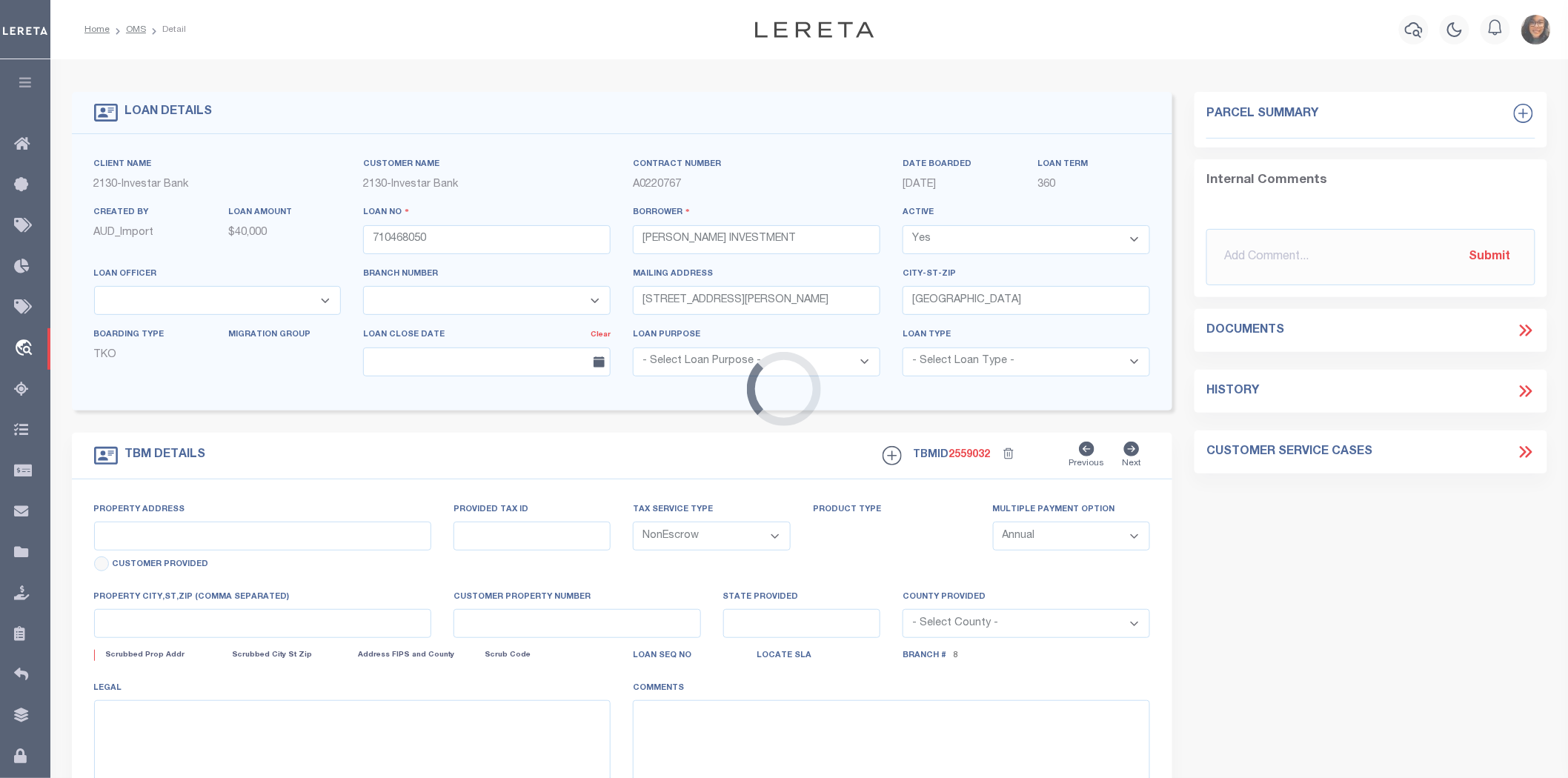
select select "4941"
select select "2459"
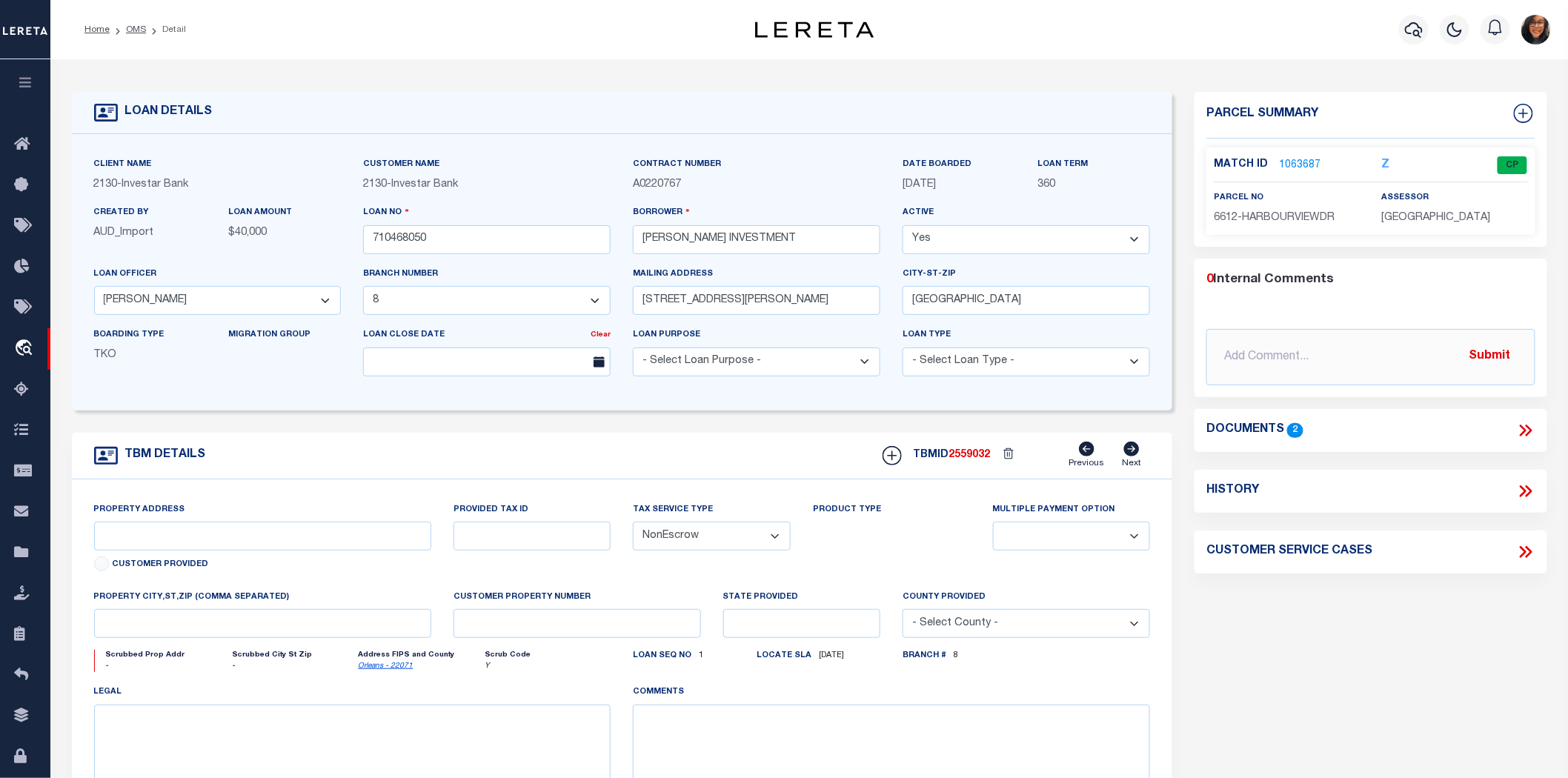
type input "[STREET_ADDRESS]"
select select
type input "[GEOGRAPHIC_DATA]"
type input "Eastern"
type input "LA"
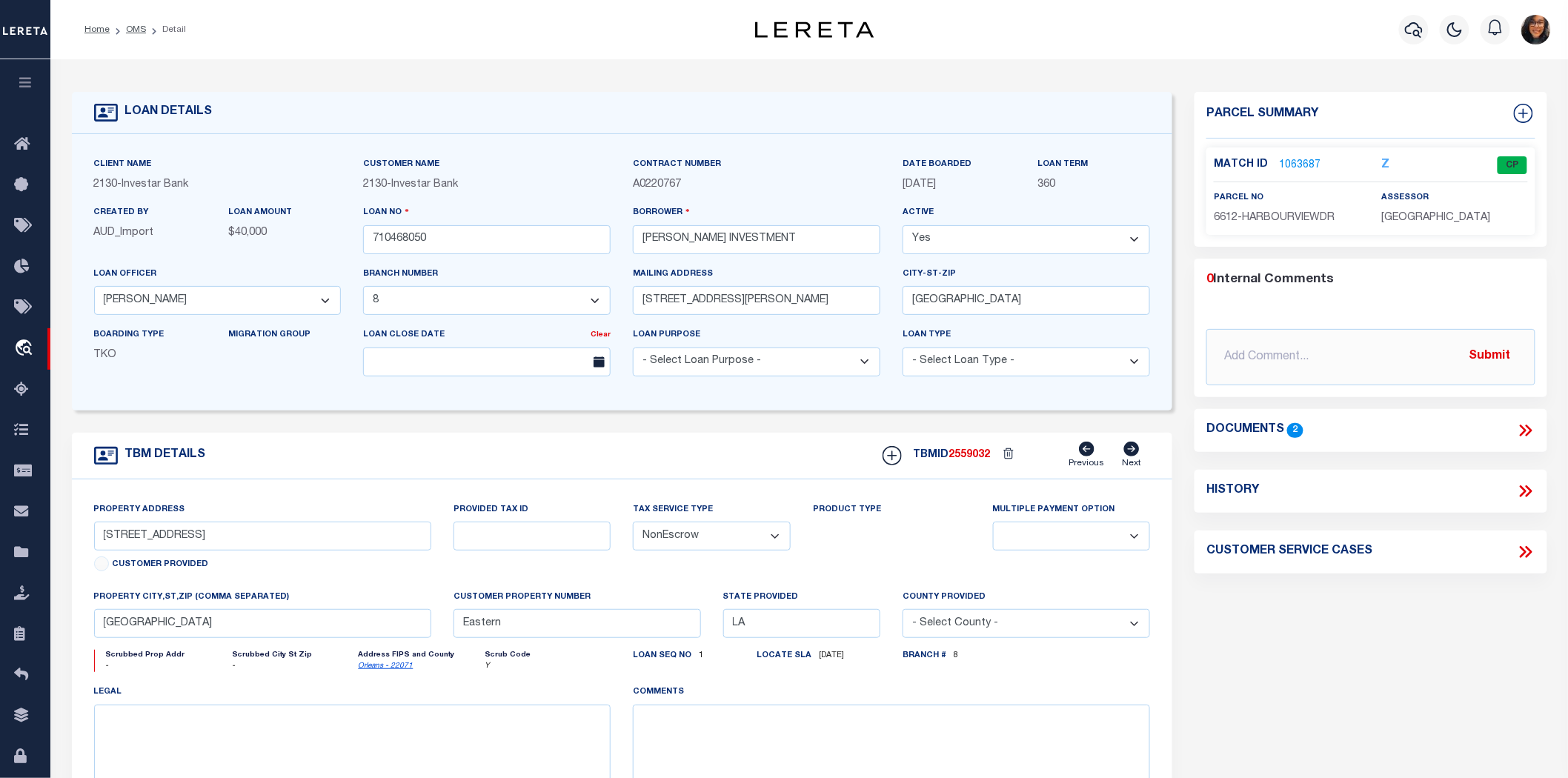
select select
click at [1130, 441] on icon at bounding box center [1131, 449] width 15 height 14
type input "[STREET_ADDRESS]"
select select
type input "55508"
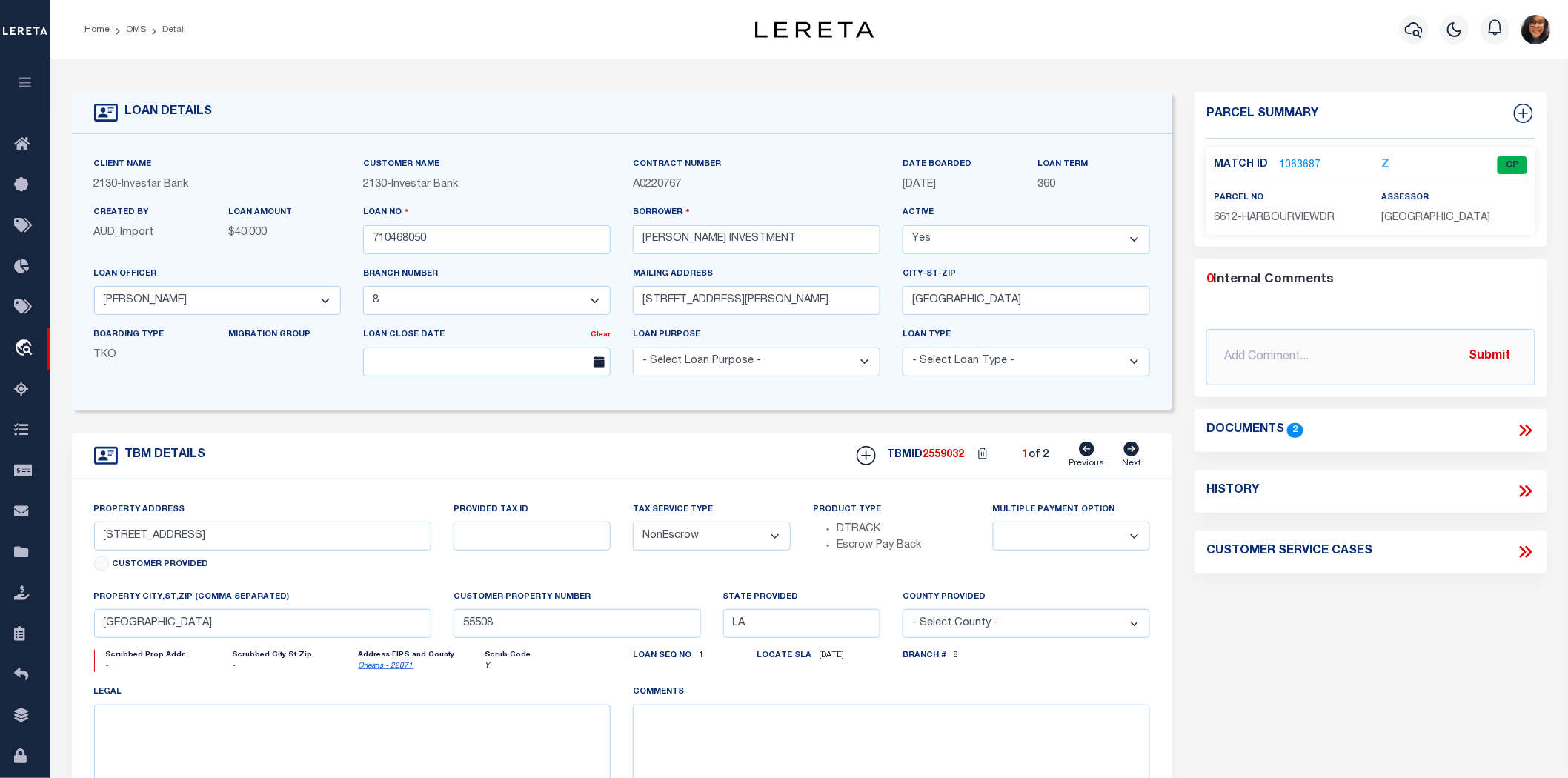
select select
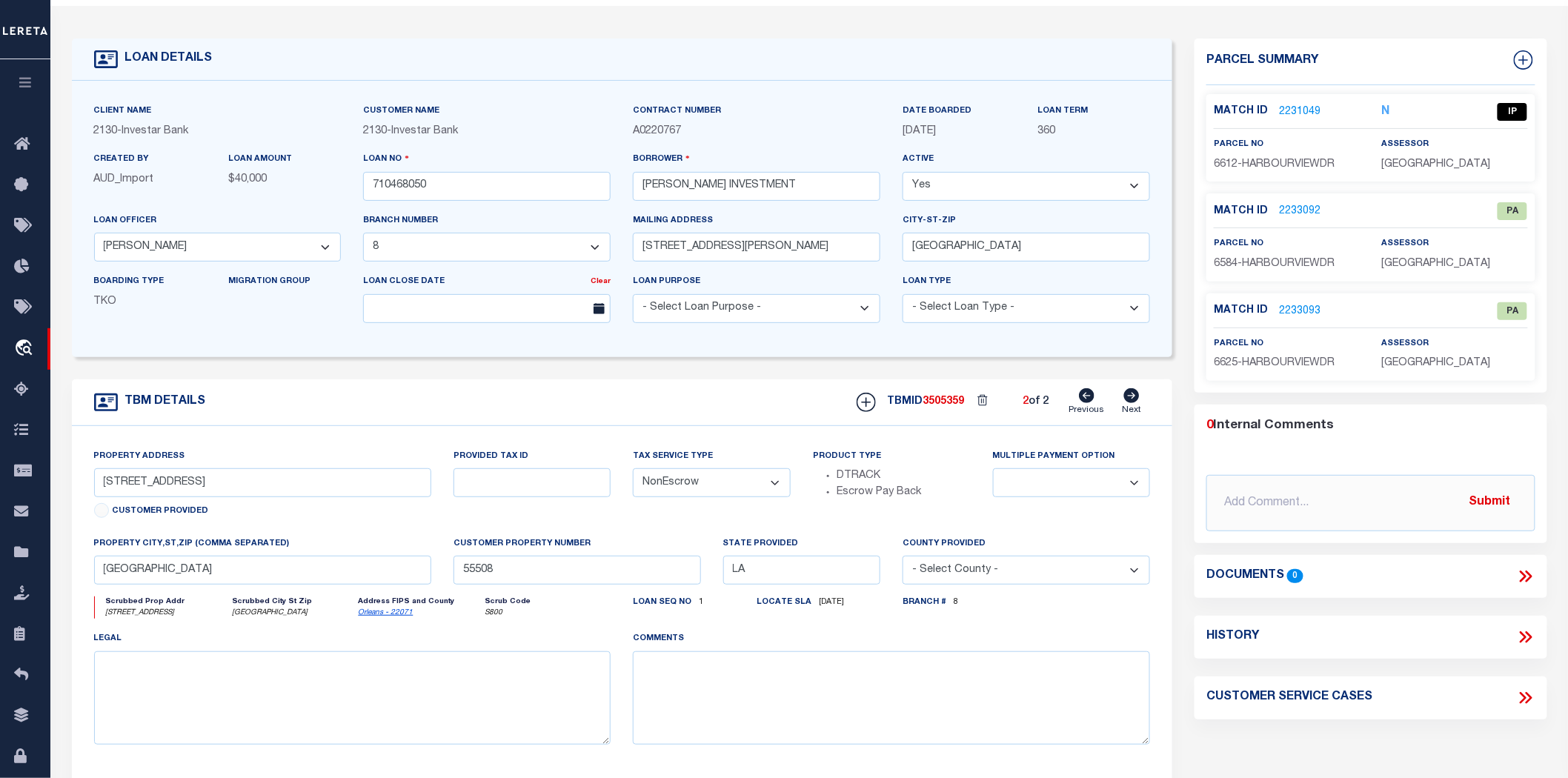
scroll to position [82, 0]
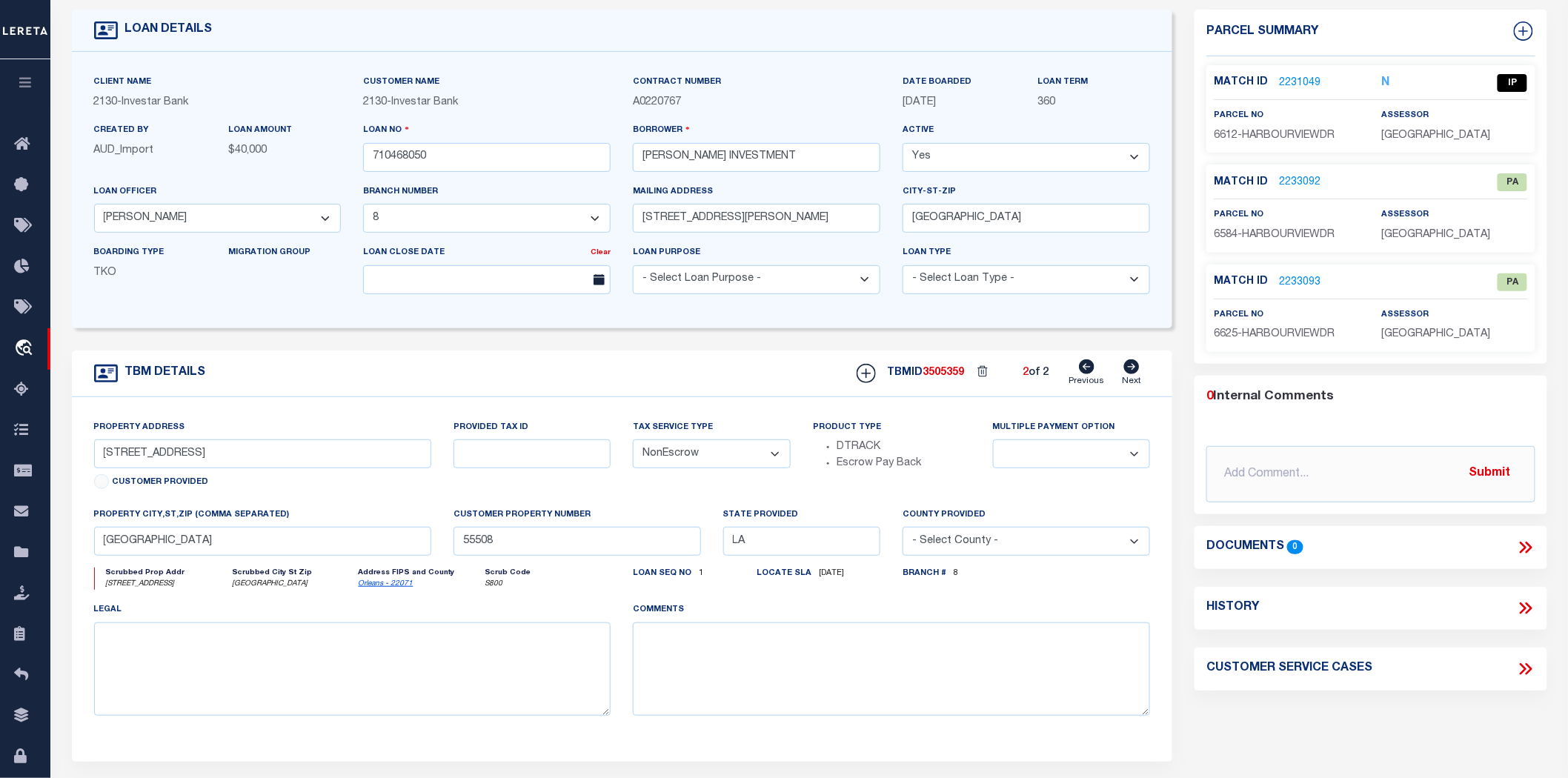
click at [1313, 76] on link "2231049" at bounding box center [1300, 83] width 42 height 15
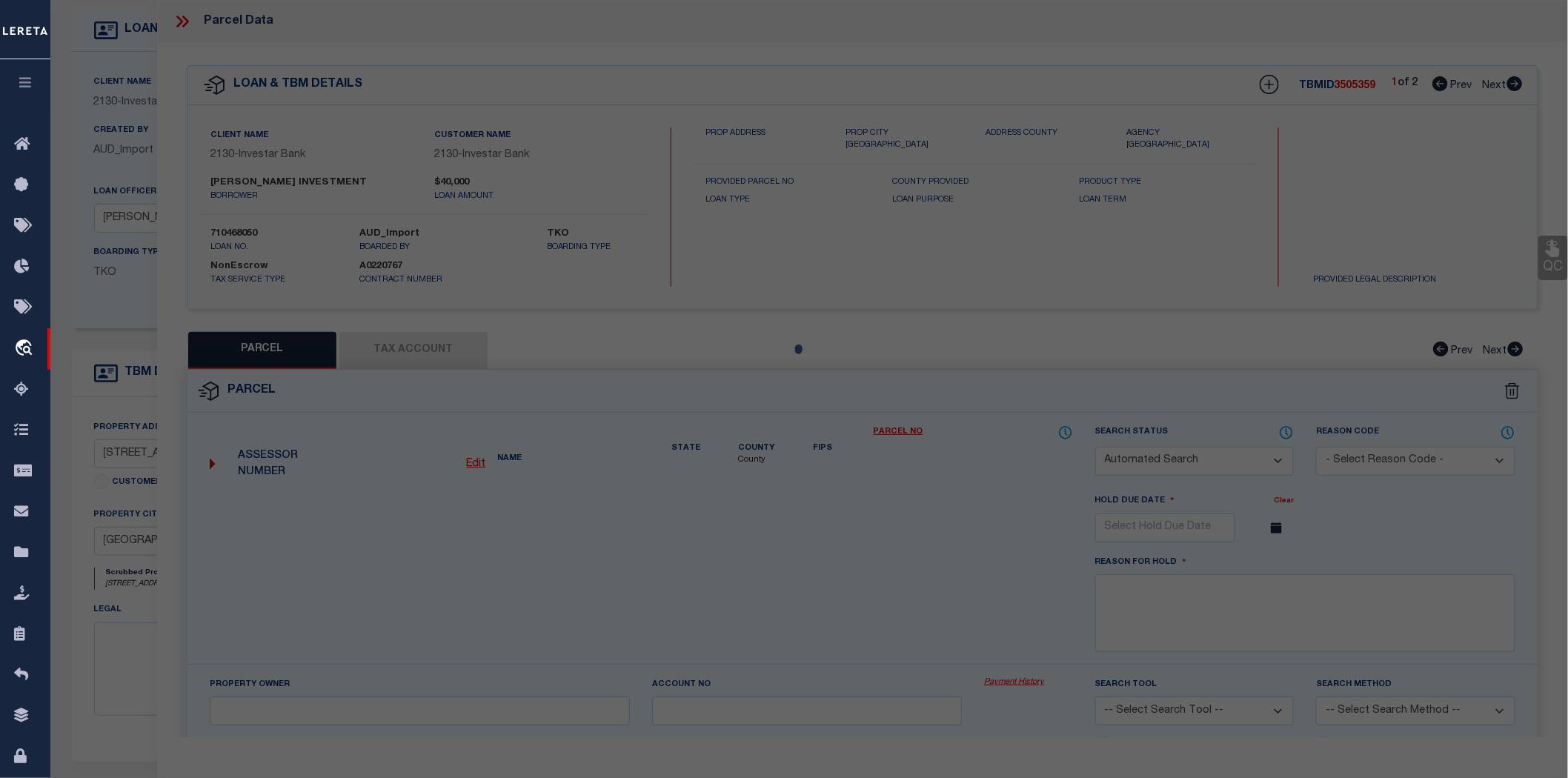
checkbox input "false"
select select "IP"
type input "[PERSON_NAME] INVESTMENTS LLC"
select select "ATL"
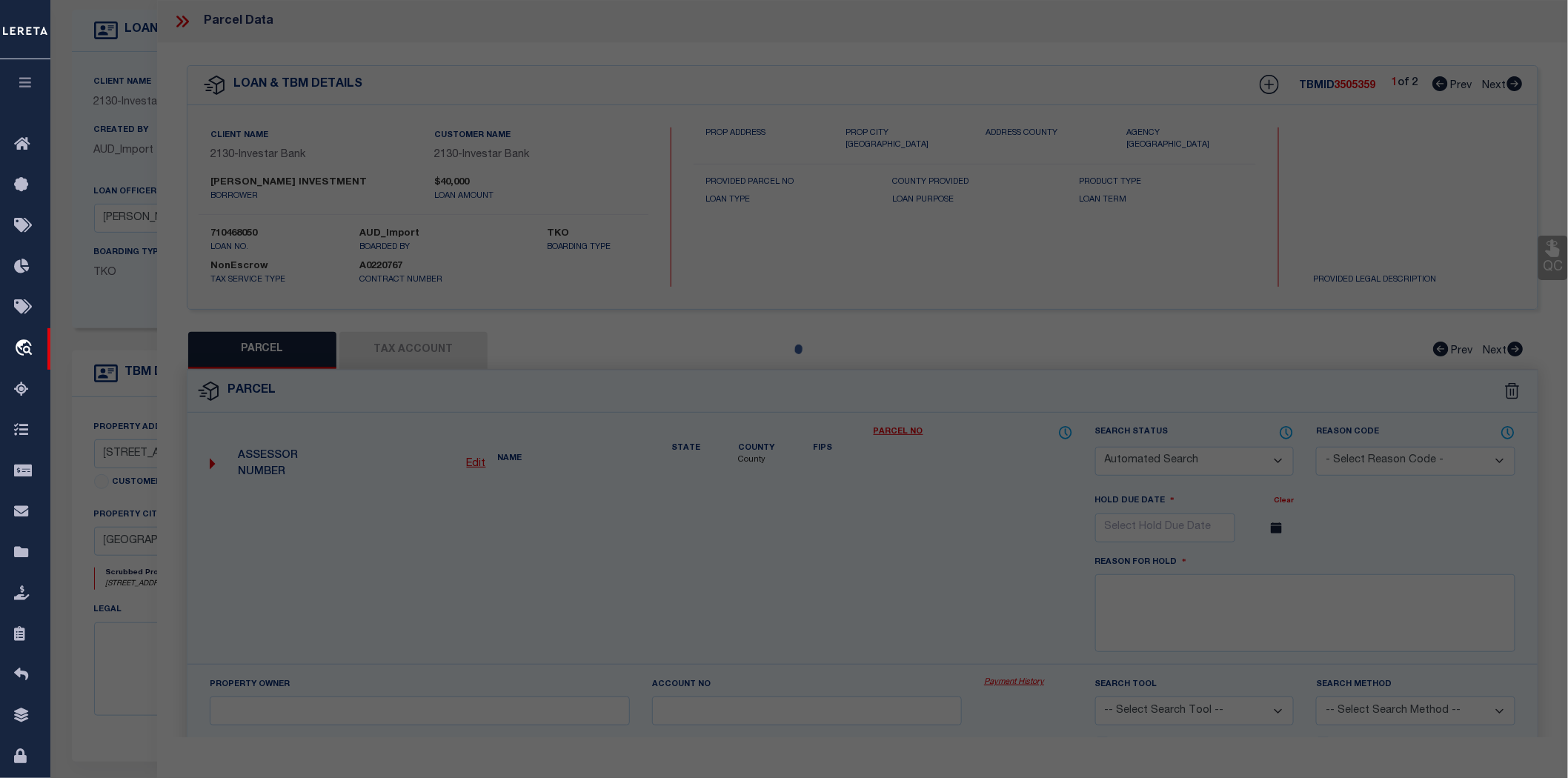
select select "ADD"
type input "[STREET_ADDRESS]"
checkbox input "false"
type input "[GEOGRAPHIC_DATA]"
type textarea "1. SQ 2 WESTLAKE SUBD LOT 15-A 2. [STREET_ADDRESS]. 2/STORY 6/[GEOGRAPHIC_DATA]…"
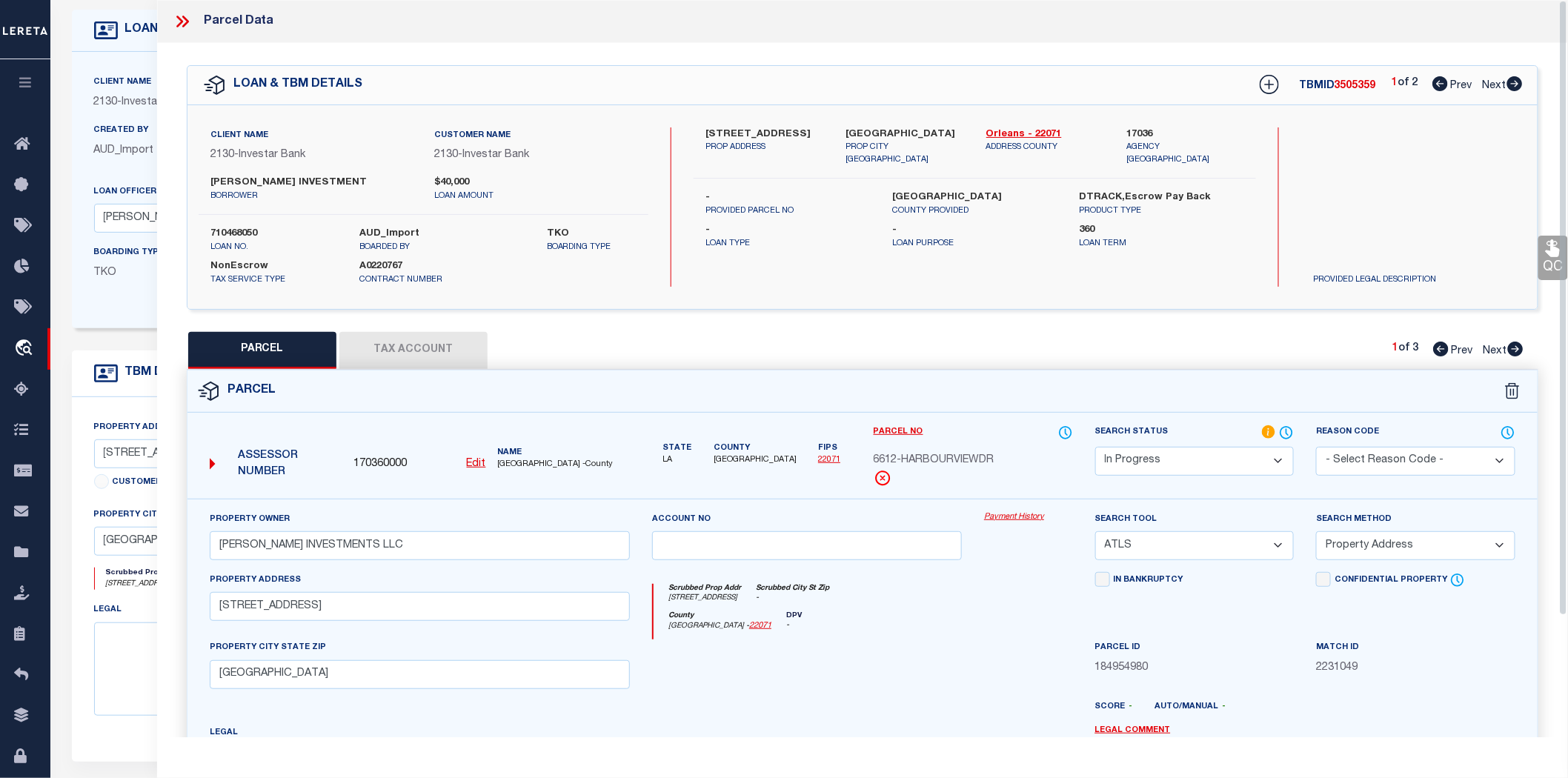
click at [382, 342] on button "Tax Account" at bounding box center [413, 350] width 148 height 37
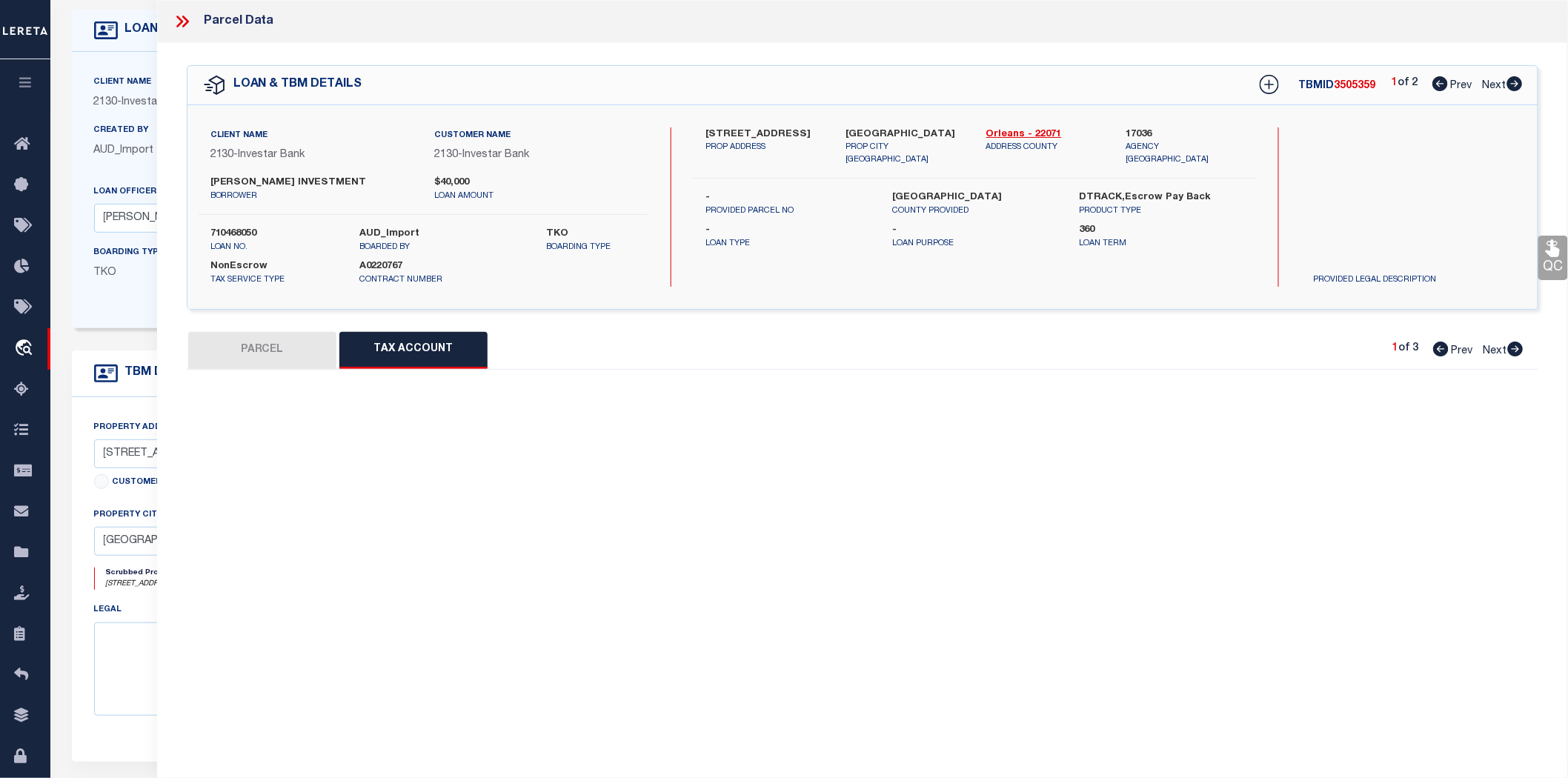
select select "100"
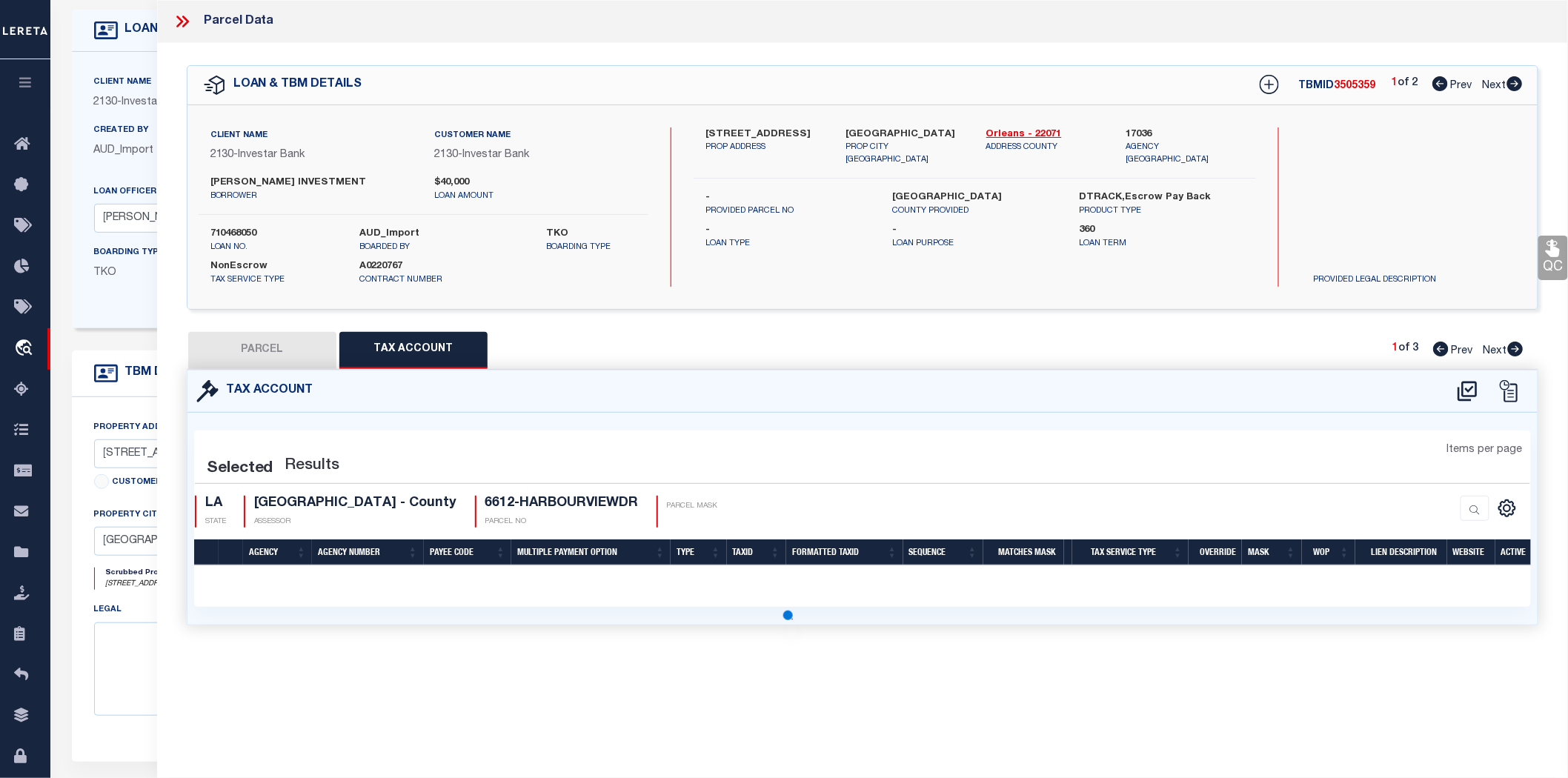
select select "100"
